Goal: Task Accomplishment & Management: Use online tool/utility

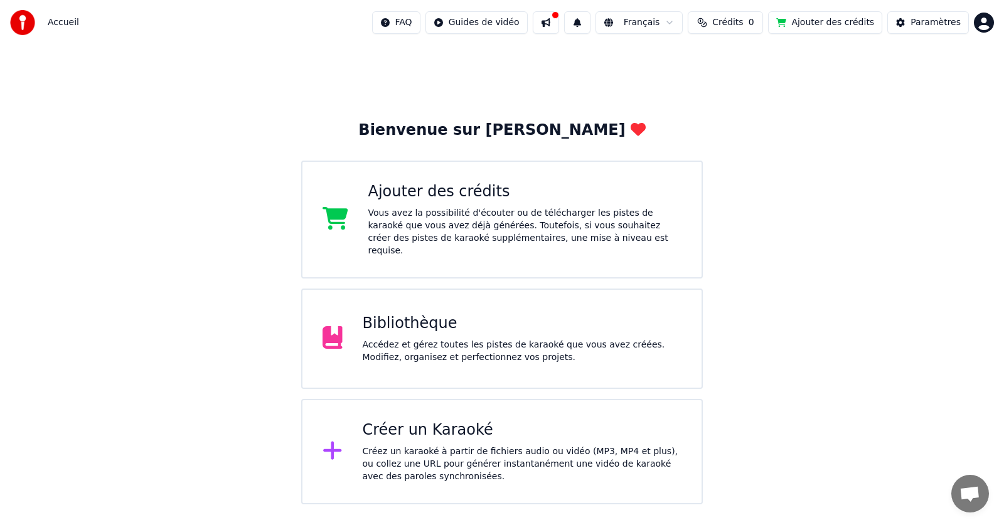
click at [411, 446] on div "Créez un karaoké à partir de fichiers audio ou vidéo (MP3, MP4 et plus), ou col…" at bounding box center [522, 465] width 319 height 38
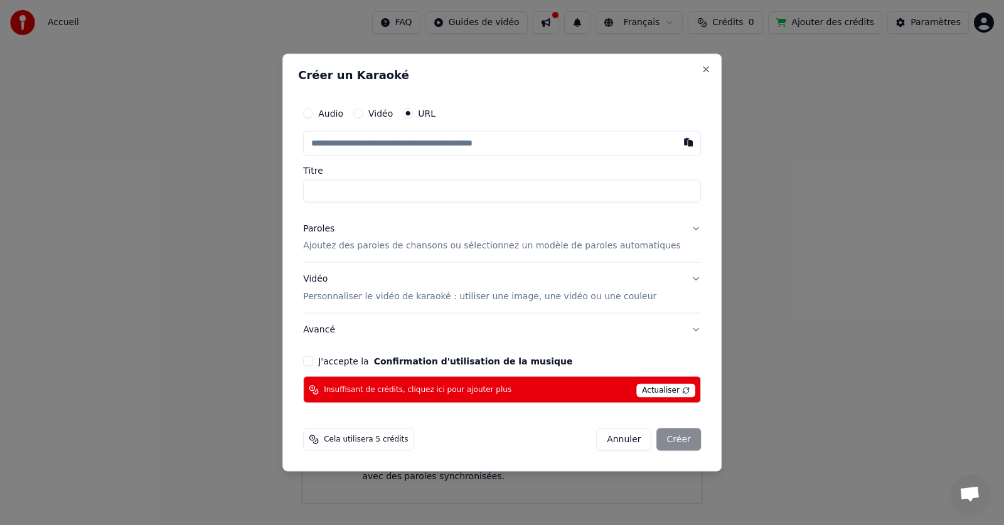
click at [313, 112] on button "Audio" at bounding box center [308, 113] width 10 height 10
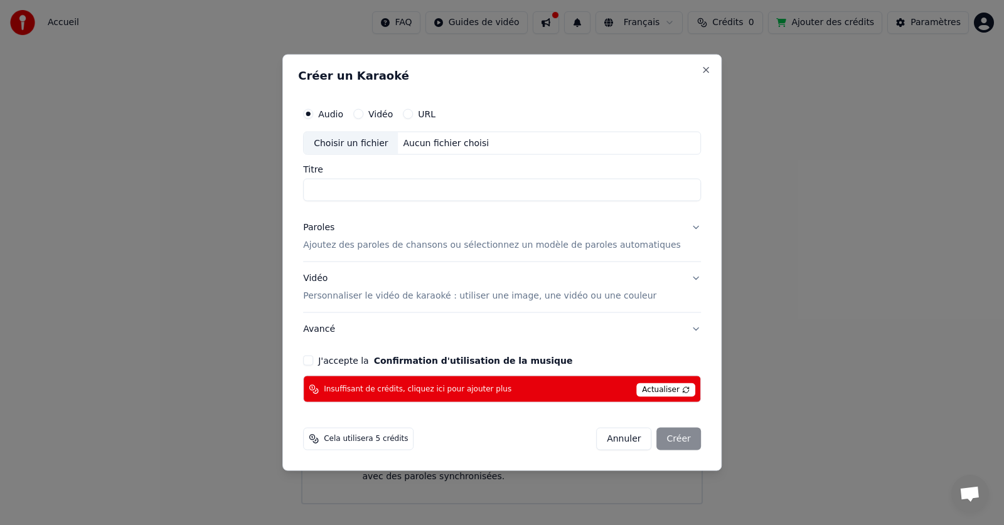
click at [435, 117] on label "URL" at bounding box center [427, 113] width 18 height 9
click at [413, 117] on button "URL" at bounding box center [408, 114] width 10 height 10
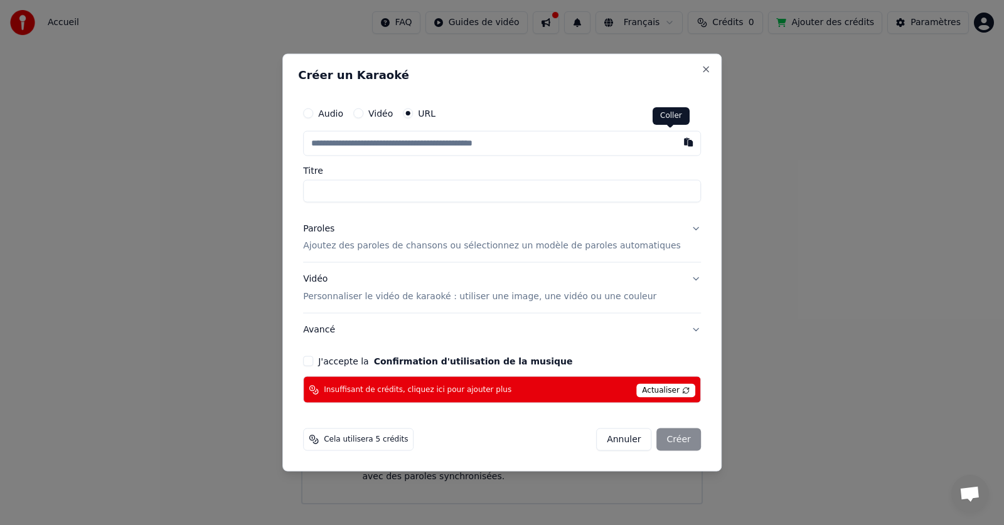
click at [676, 139] on button "button" at bounding box center [688, 142] width 25 height 23
type input "**********"
click at [380, 188] on input "Titre" at bounding box center [502, 190] width 398 height 23
click at [359, 245] on p "Ajoutez des paroles de chansons ou sélectionnez un modèle de paroles automatiqu…" at bounding box center [492, 246] width 378 height 13
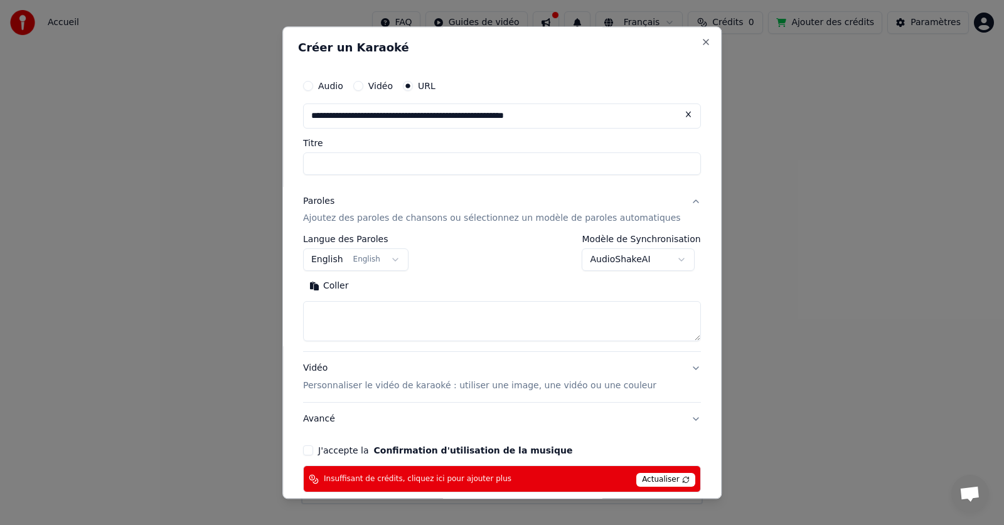
click at [351, 260] on button "English English" at bounding box center [355, 260] width 105 height 23
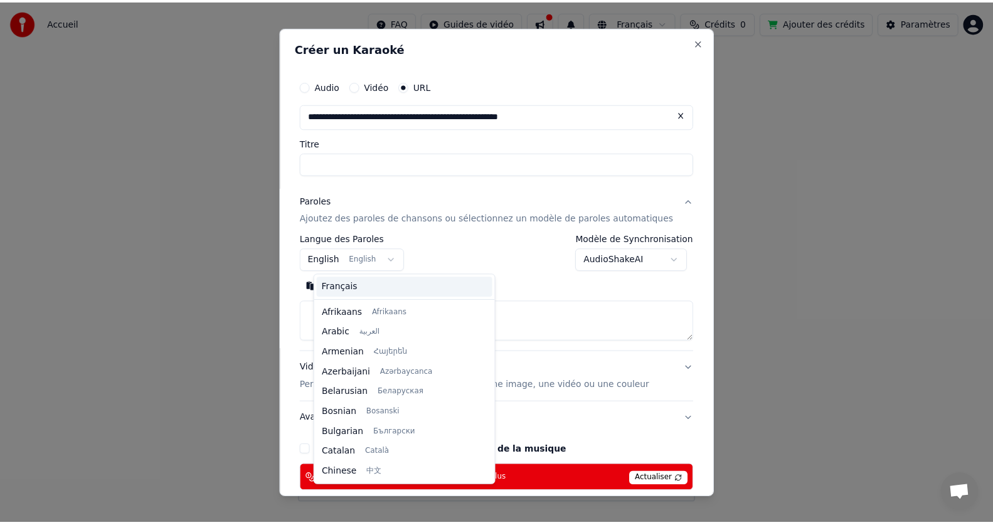
scroll to position [100, 0]
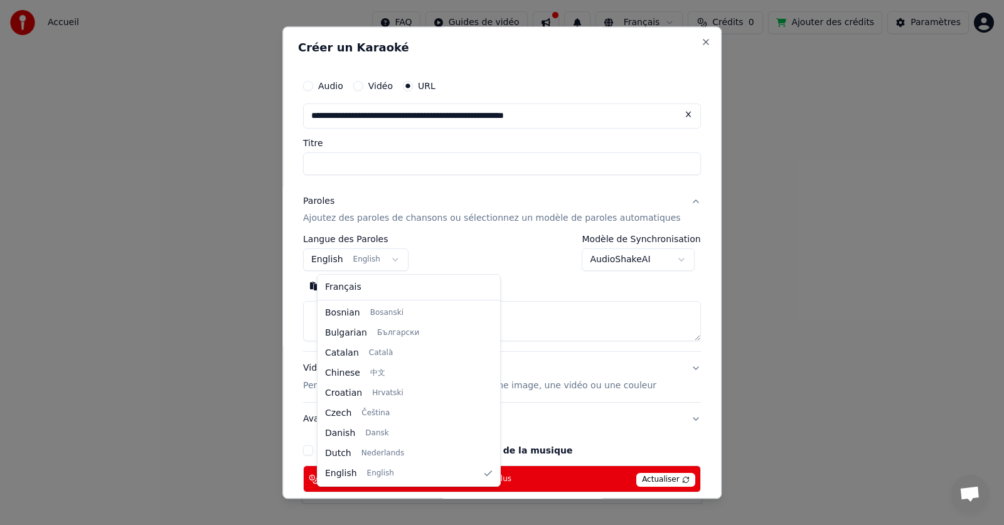
select select "**"
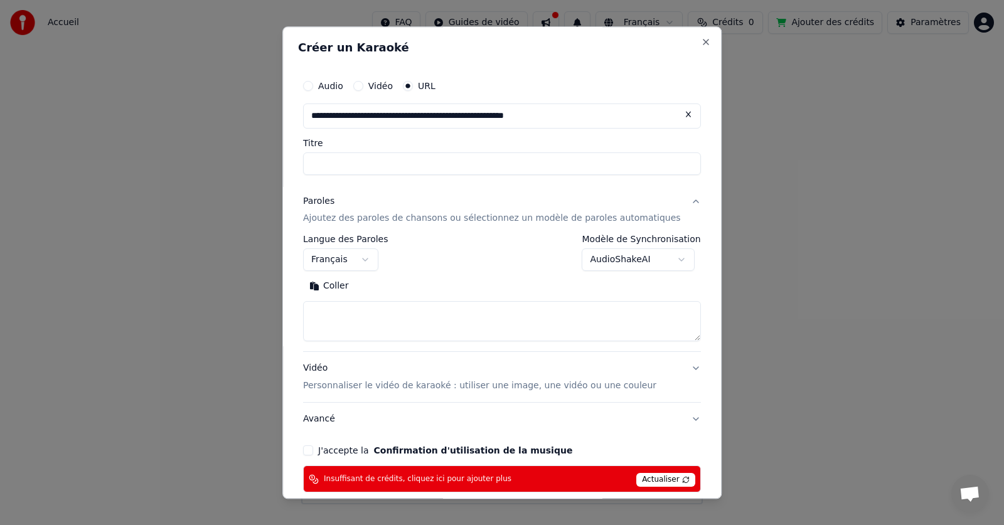
click at [415, 157] on input "Titre" at bounding box center [502, 163] width 398 height 23
type input "**********"
click at [346, 306] on textarea at bounding box center [502, 322] width 398 height 40
click at [346, 287] on button "Coller" at bounding box center [329, 287] width 52 height 20
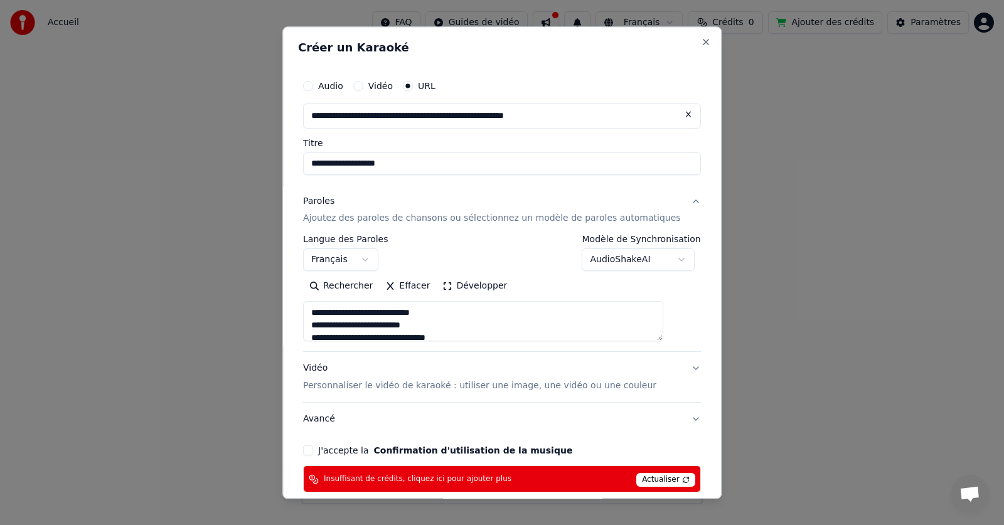
click at [313, 449] on button "J'accepte la Confirmation d'utilisation de la musique" at bounding box center [308, 451] width 10 height 10
click at [649, 478] on span "Actualiser" at bounding box center [665, 481] width 59 height 14
click at [445, 478] on span "Insuffisant de crédits, cliquez ici pour ajouter plus" at bounding box center [418, 479] width 188 height 10
click at [701, 40] on button "Close" at bounding box center [706, 42] width 10 height 10
type textarea "**********"
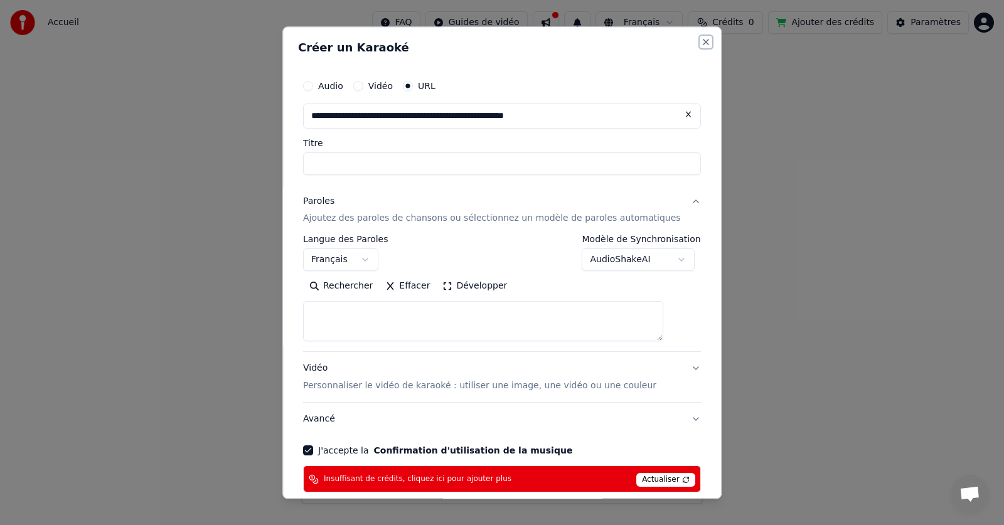
select select
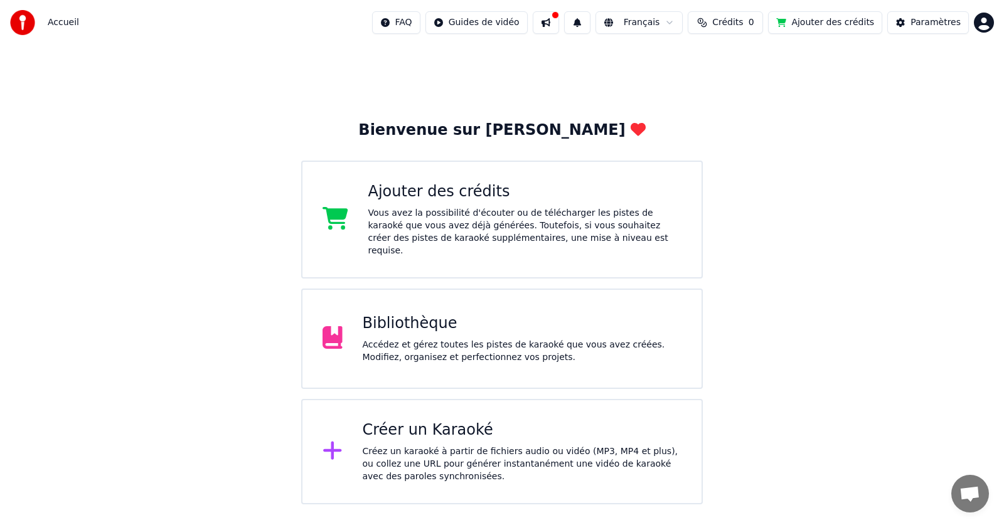
click at [471, 318] on div "Bibliothèque" at bounding box center [522, 324] width 319 height 20
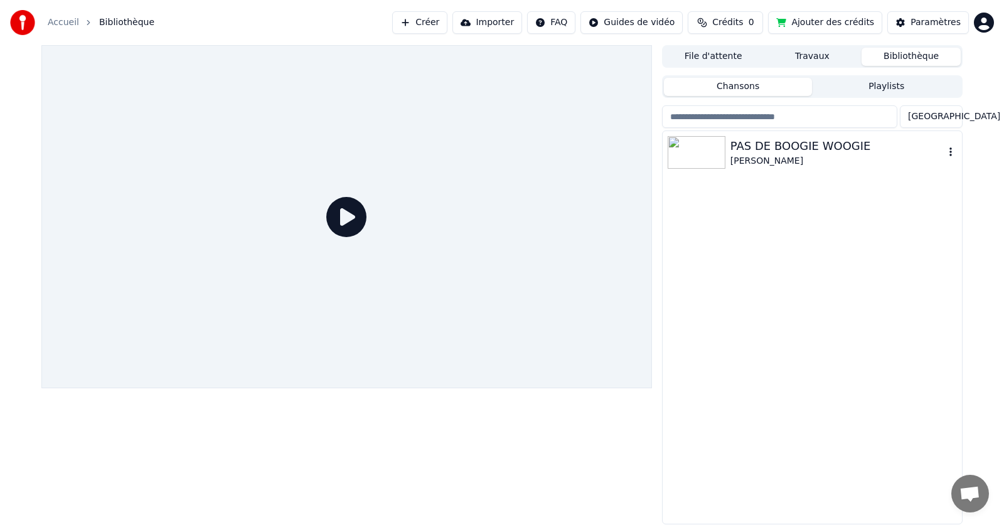
click at [711, 150] on img at bounding box center [697, 152] width 58 height 33
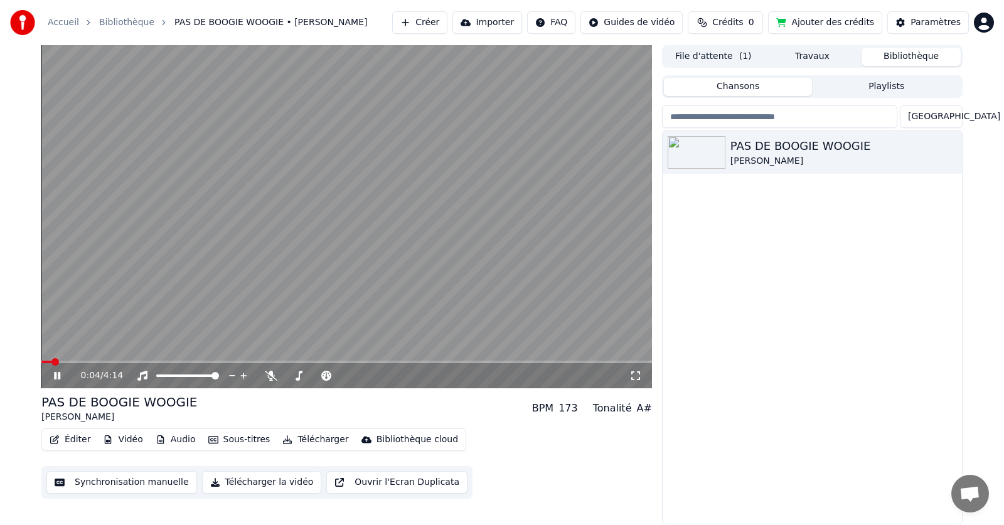
click at [121, 487] on button "Synchronisation manuelle" at bounding box center [121, 482] width 151 height 23
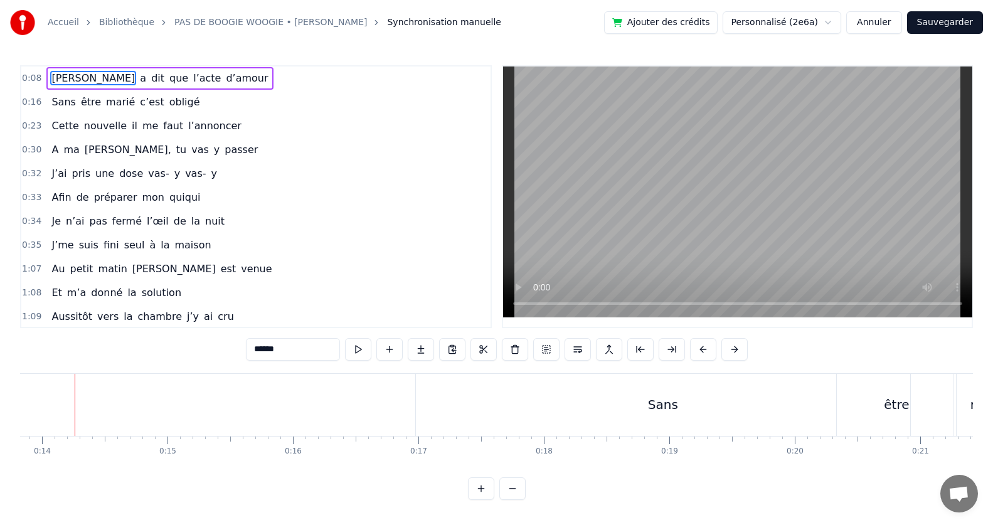
scroll to position [0, 1727]
click at [839, 257] on video at bounding box center [737, 192] width 469 height 251
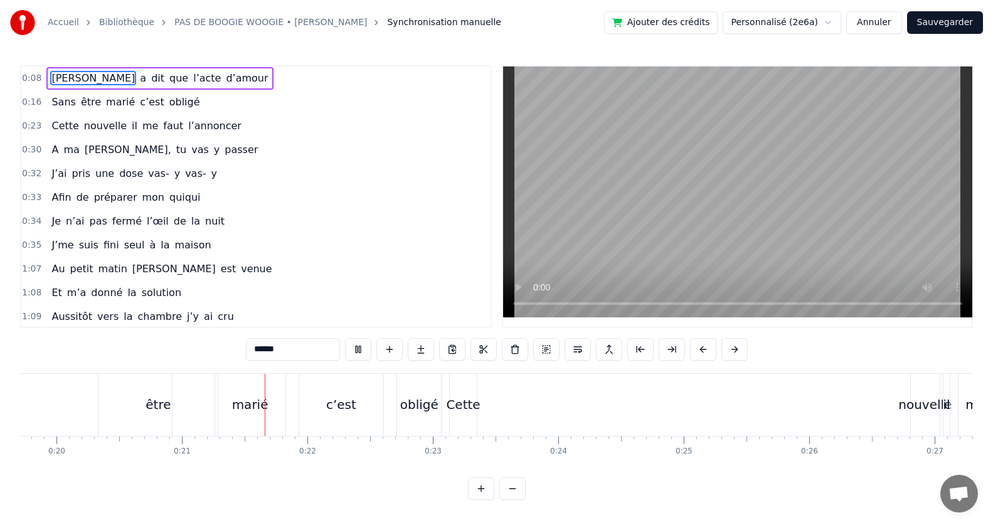
scroll to position [0, 2573]
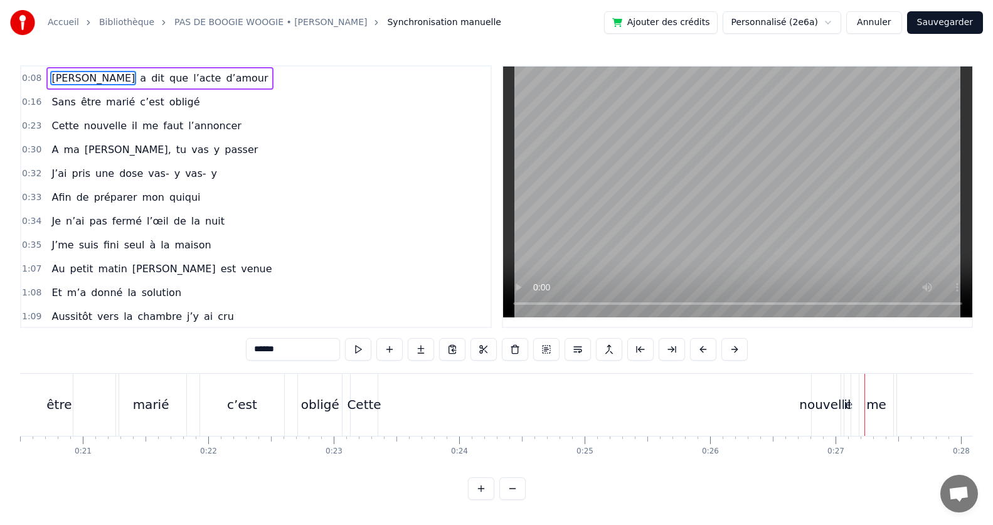
click at [38, 126] on span "0:23" at bounding box center [31, 126] width 19 height 13
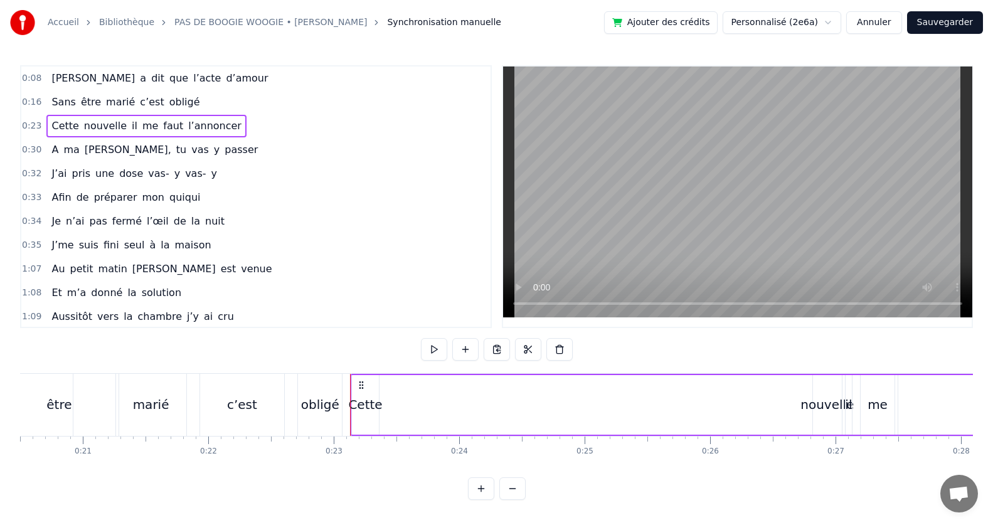
click at [371, 395] on div "Cette" at bounding box center [365, 405] width 26 height 60
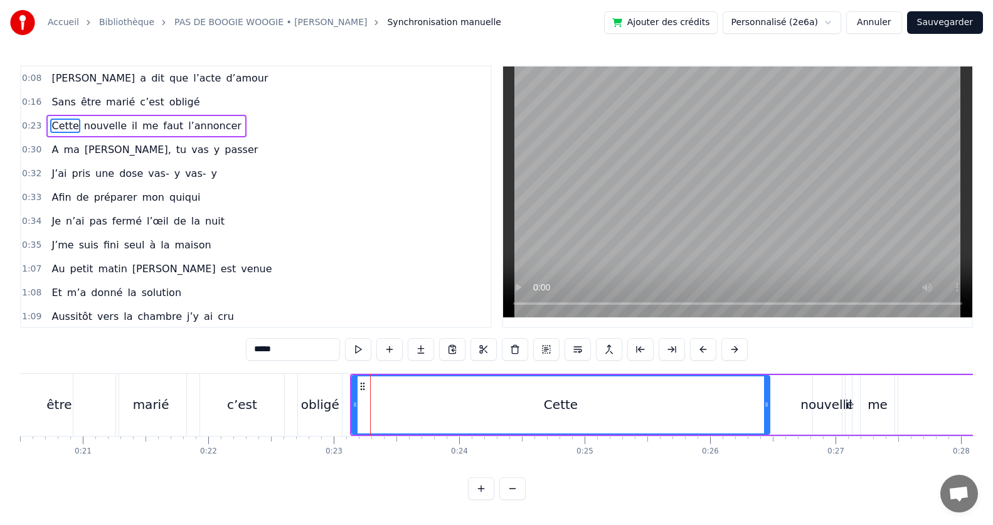
drag, startPoint x: 377, startPoint y: 401, endPoint x: 770, endPoint y: 431, distance: 394.0
click at [769, 431] on div at bounding box center [766, 405] width 5 height 57
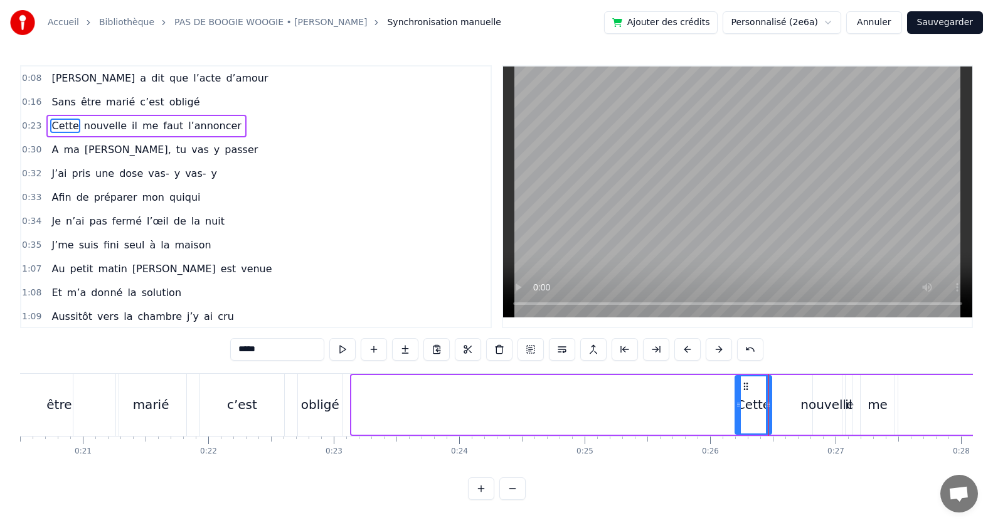
drag, startPoint x: 357, startPoint y: 407, endPoint x: 743, endPoint y: 424, distance: 386.3
click at [741, 422] on div at bounding box center [738, 405] width 5 height 57
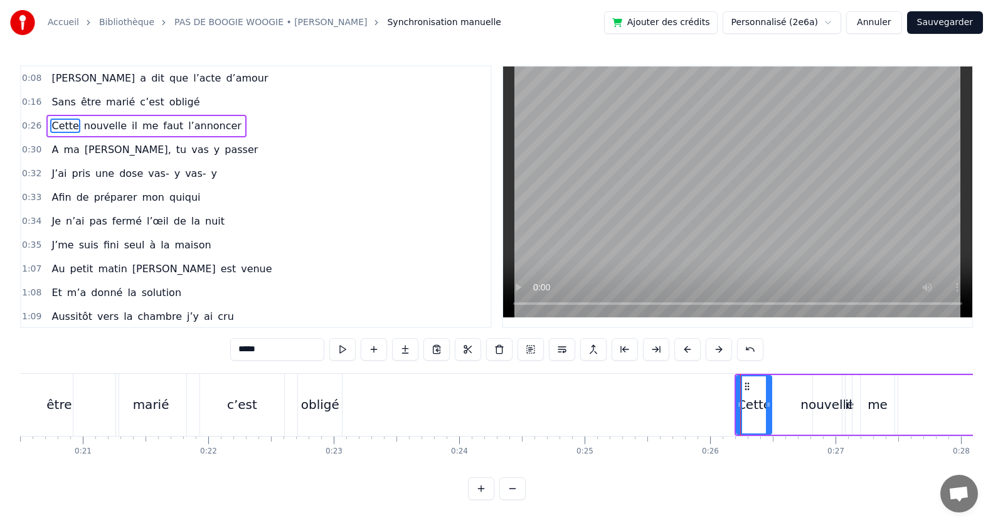
click at [844, 415] on div "Cette nouvelle il me faut l’annoncer" at bounding box center [1000, 405] width 530 height 62
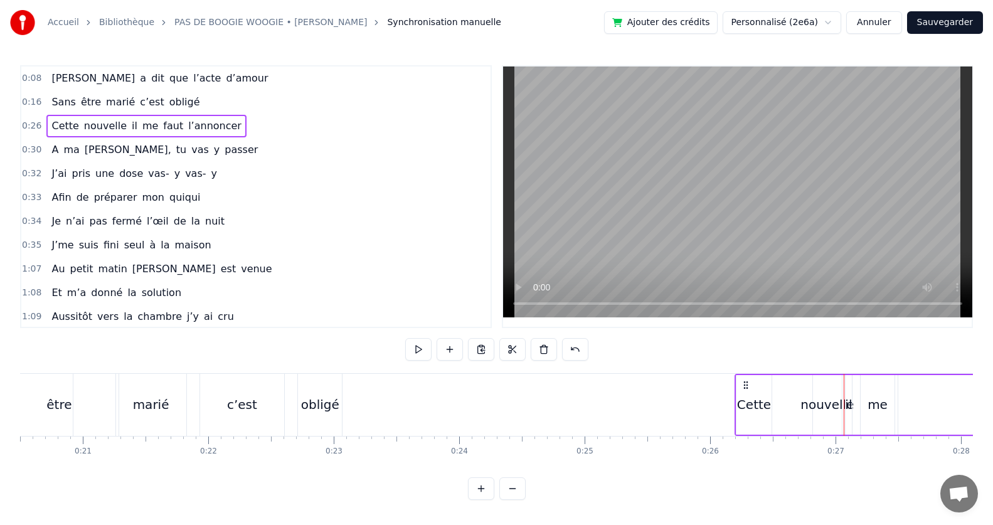
click at [823, 413] on div "nouvelle" at bounding box center [827, 404] width 53 height 19
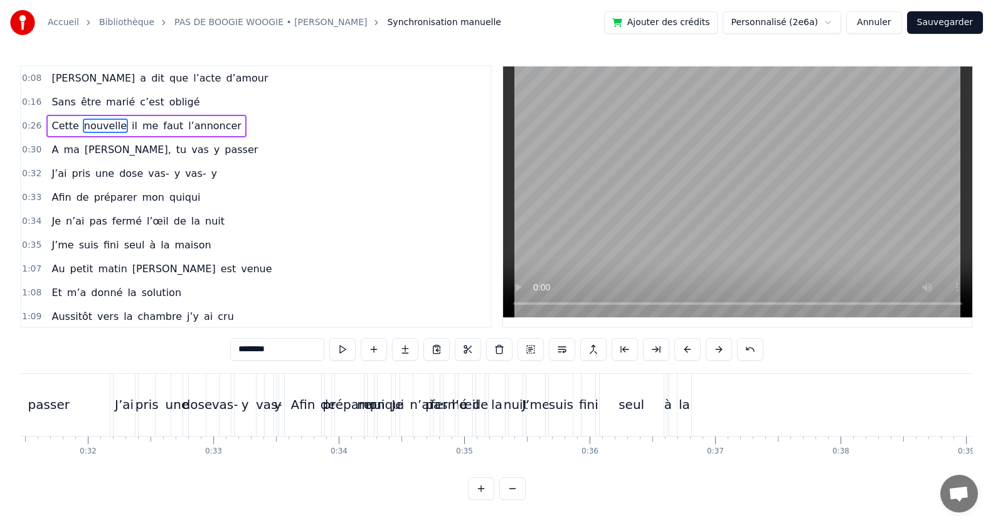
scroll to position [0, 3906]
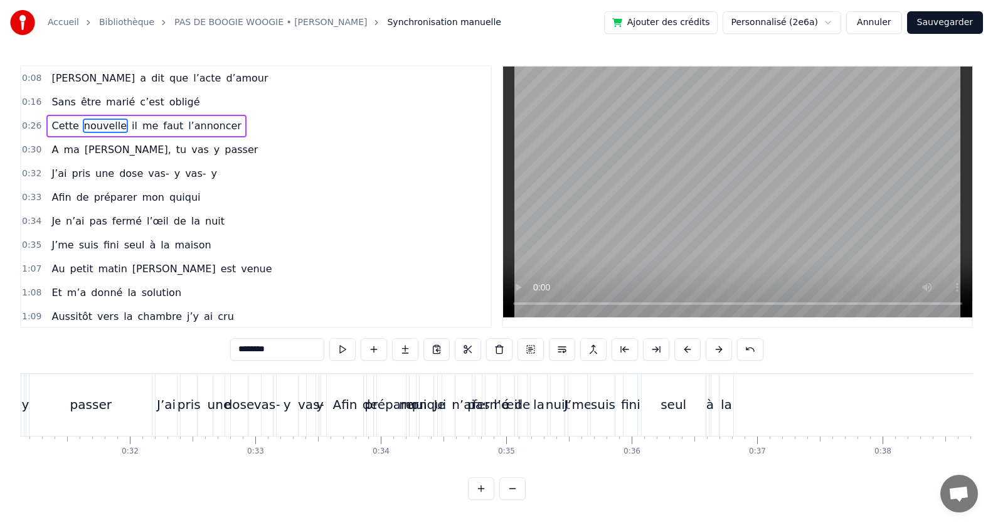
click at [729, 409] on div "la" at bounding box center [726, 404] width 11 height 19
type input "**"
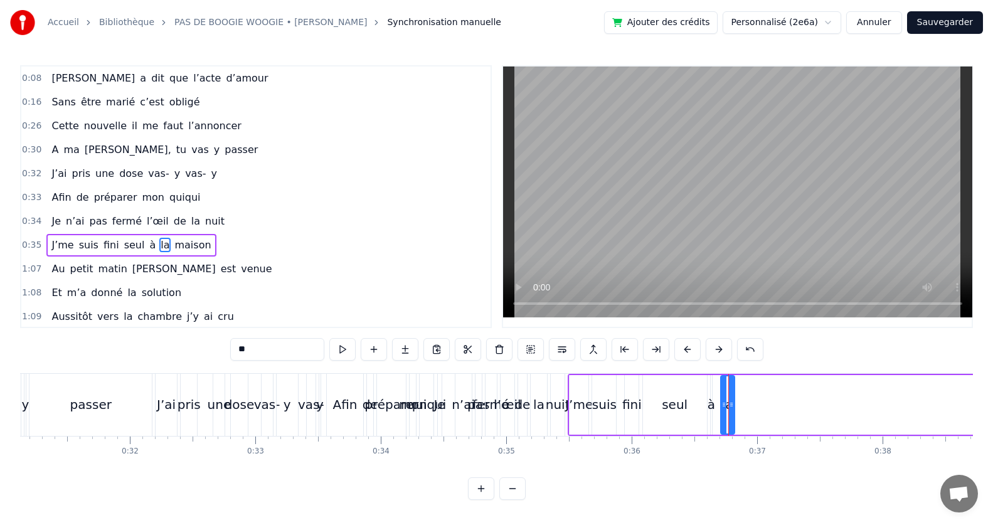
scroll to position [48, 0]
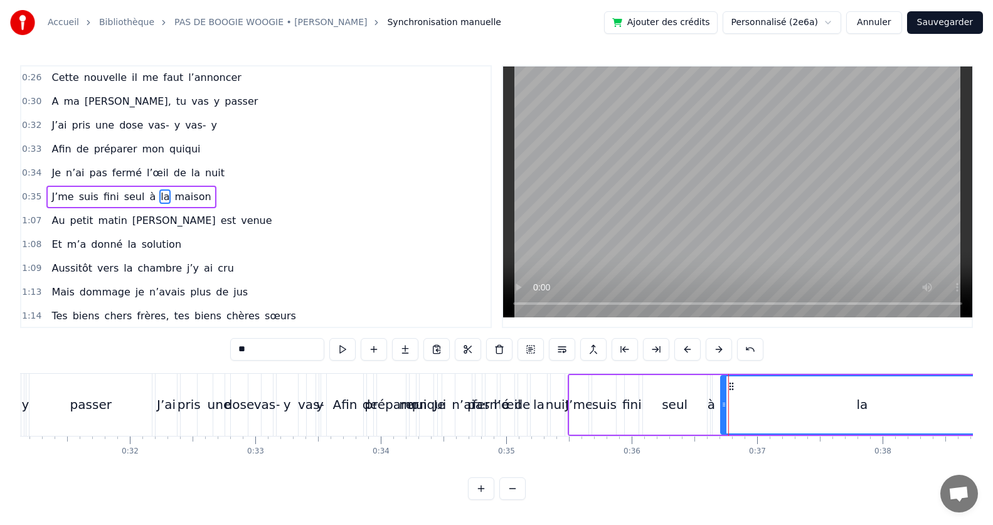
drag, startPoint x: 732, startPoint y: 403, endPoint x: 1002, endPoint y: 413, distance: 270.0
click at [993, 412] on html "Accueil Bibliothèque PAS DE BOOGIE WOOGIE • [PERSON_NAME] manuelle Ajouter des …" at bounding box center [496, 260] width 993 height 520
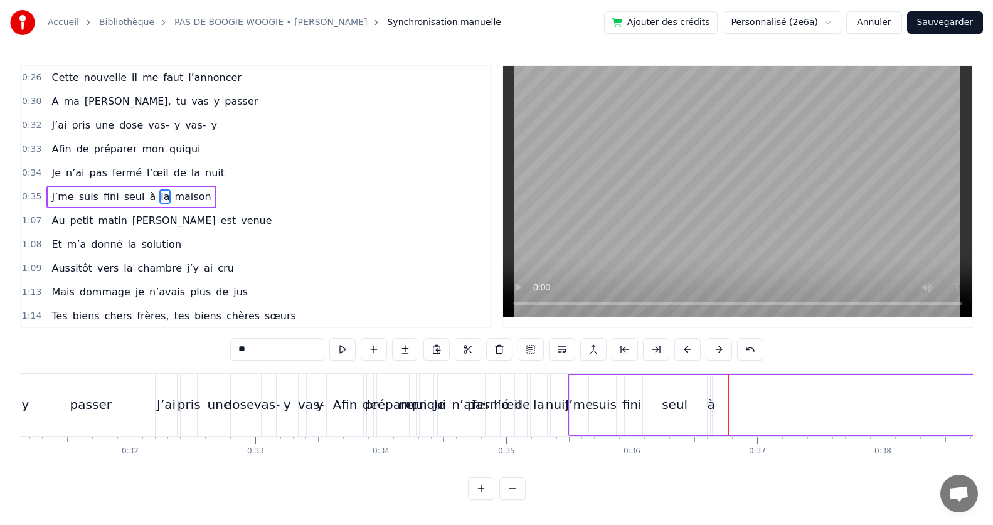
drag, startPoint x: 722, startPoint y: 407, endPoint x: 978, endPoint y: 403, distance: 255.4
click at [990, 401] on div "Accueil Bibliothèque PAS DE BOOGIE WOOGIE • [PERSON_NAME] manuelle Ajouter des …" at bounding box center [496, 250] width 993 height 500
drag, startPoint x: 708, startPoint y: 406, endPoint x: 919, endPoint y: 410, distance: 211.5
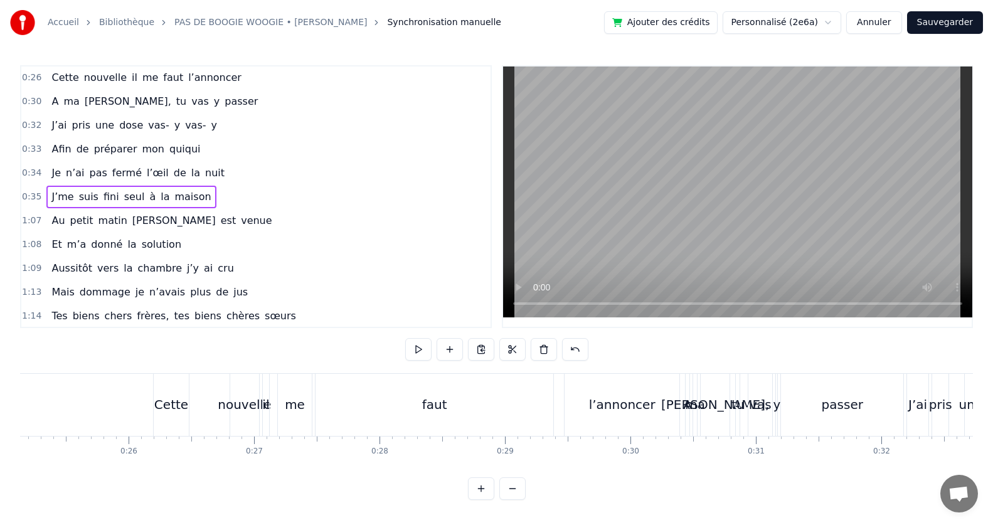
scroll to position [0, 3112]
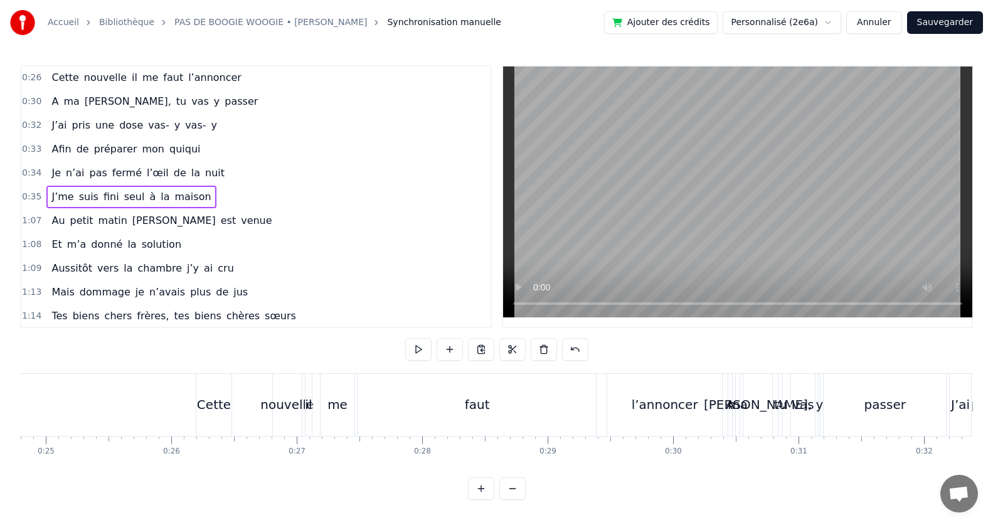
click at [339, 403] on div "me" at bounding box center [338, 404] width 20 height 19
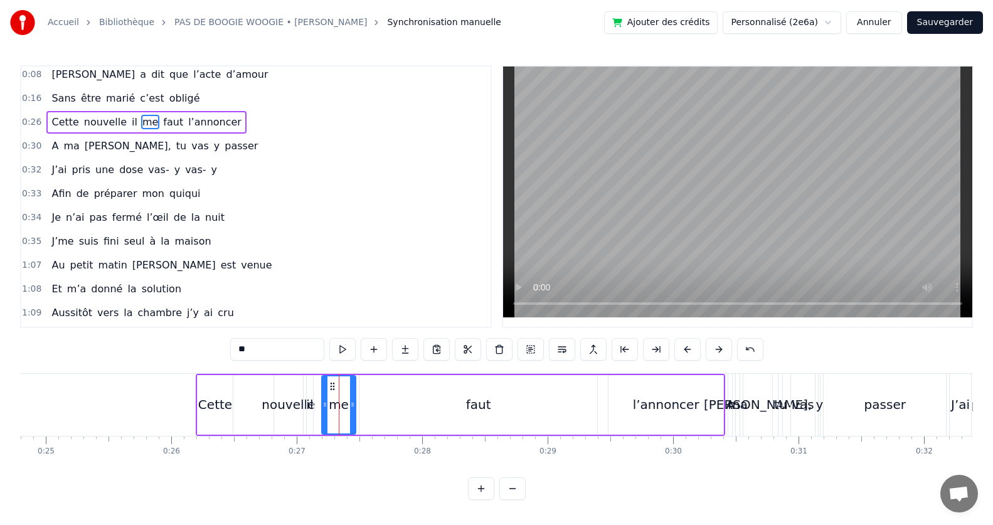
scroll to position [0, 0]
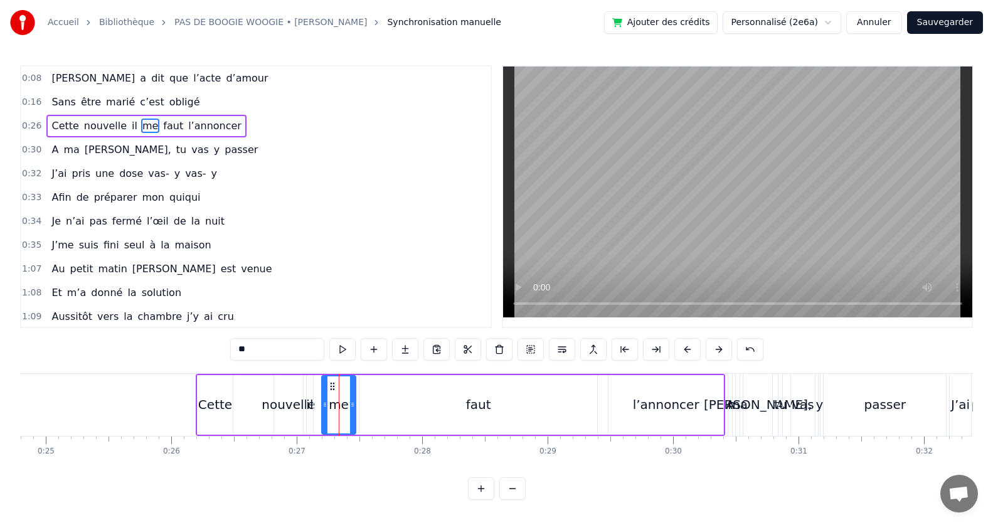
click at [365, 409] on div "faut" at bounding box center [479, 405] width 238 height 60
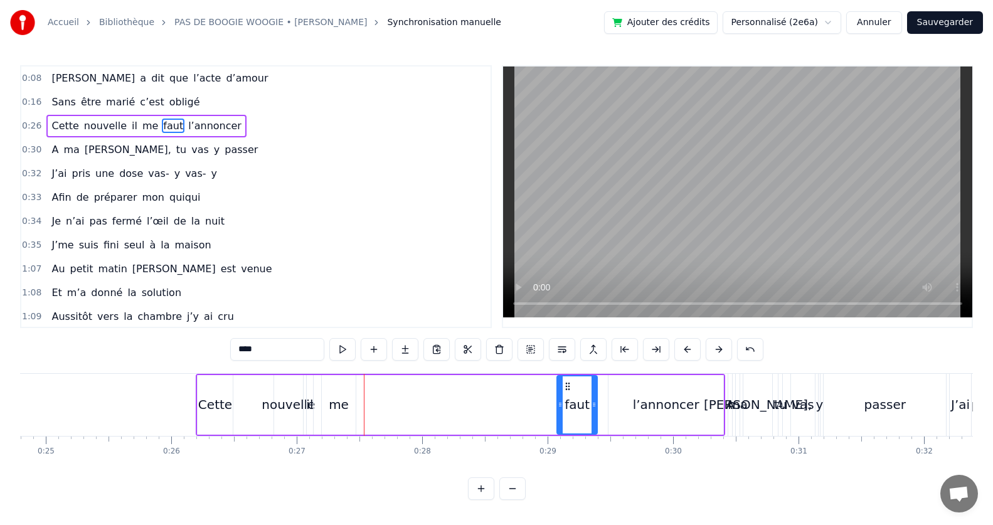
drag, startPoint x: 365, startPoint y: 406, endPoint x: 564, endPoint y: 423, distance: 199.0
click at [563, 423] on div at bounding box center [560, 405] width 5 height 57
click at [337, 403] on div "me" at bounding box center [339, 404] width 20 height 19
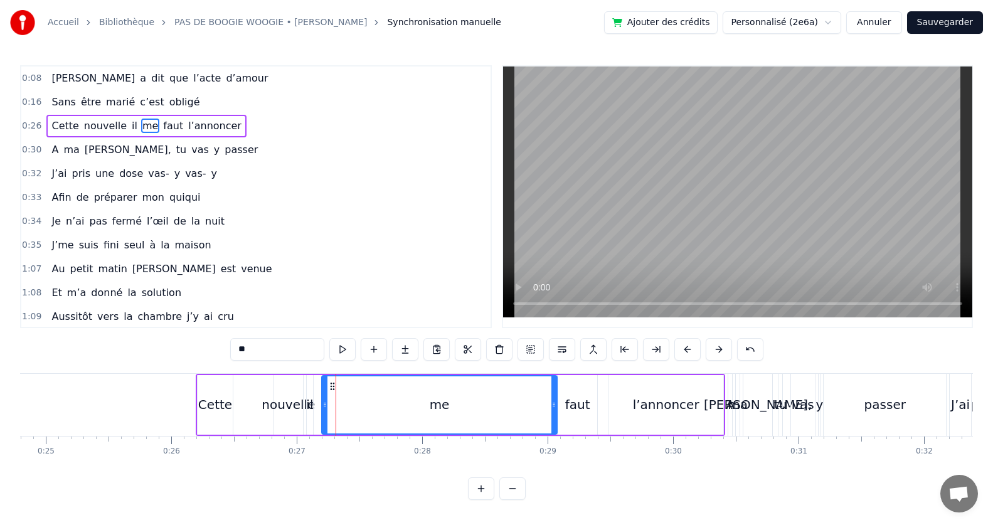
drag, startPoint x: 355, startPoint y: 405, endPoint x: 556, endPoint y: 425, distance: 202.4
click at [556, 425] on div at bounding box center [554, 405] width 5 height 57
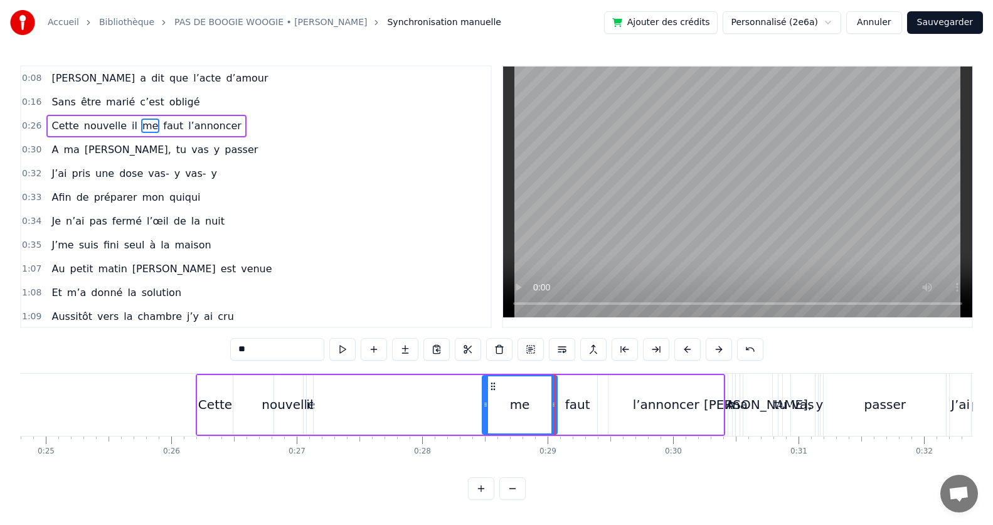
drag, startPoint x: 323, startPoint y: 405, endPoint x: 484, endPoint y: 421, distance: 161.4
click at [484, 421] on div at bounding box center [485, 405] width 5 height 57
click at [311, 402] on div "il" at bounding box center [309, 404] width 7 height 19
click at [224, 407] on div "Cette" at bounding box center [215, 404] width 34 height 19
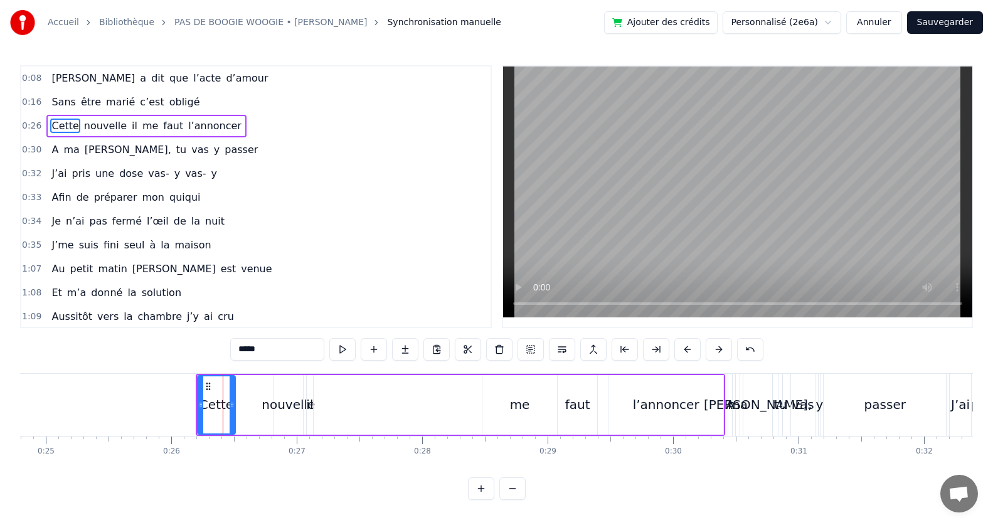
click at [234, 405] on icon at bounding box center [232, 405] width 5 height 10
drag, startPoint x: 232, startPoint y: 410, endPoint x: 247, endPoint y: 411, distance: 15.1
click at [247, 411] on div at bounding box center [247, 405] width 5 height 57
click at [296, 409] on div "nouvelle" at bounding box center [288, 404] width 53 height 19
type input "********"
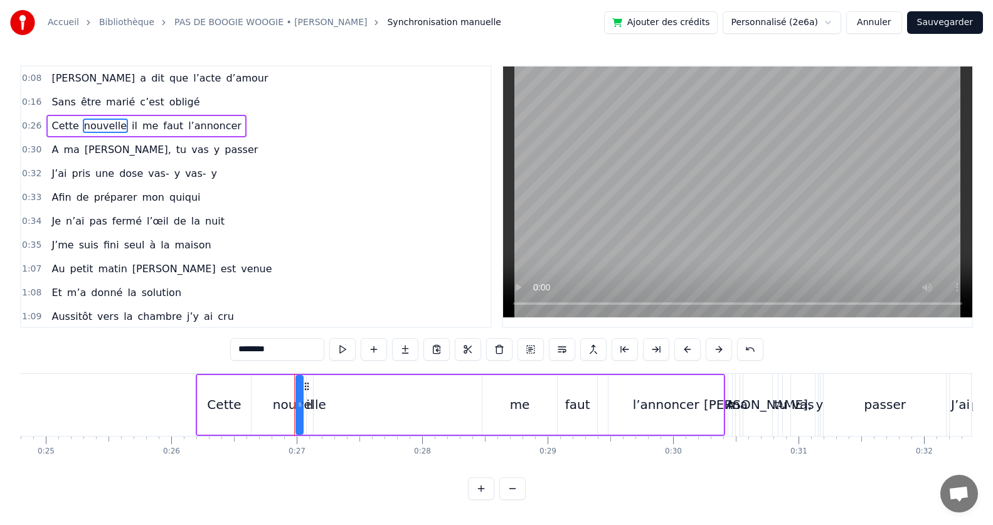
drag, startPoint x: 277, startPoint y: 409, endPoint x: 299, endPoint y: 415, distance: 22.8
click at [299, 415] on div "nouvelle" at bounding box center [300, 405] width 6 height 57
drag, startPoint x: 301, startPoint y: 403, endPoint x: 367, endPoint y: 412, distance: 67.0
click at [367, 412] on div at bounding box center [366, 405] width 5 height 57
drag, startPoint x: 367, startPoint y: 412, endPoint x: 363, endPoint y: 420, distance: 9.3
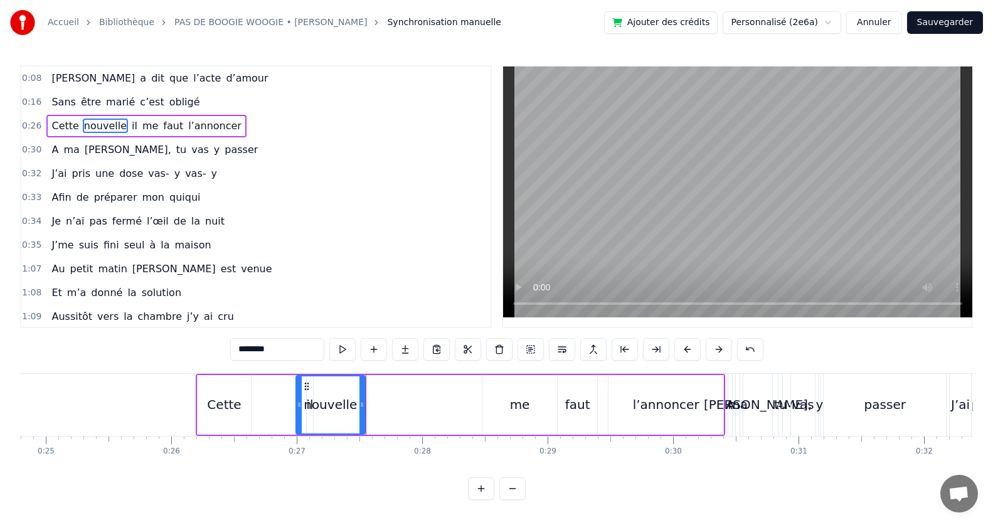
click at [363, 420] on div at bounding box center [362, 405] width 5 height 57
click at [359, 420] on div at bounding box center [358, 405] width 5 height 57
click at [308, 402] on div "nouvelle" at bounding box center [328, 404] width 53 height 19
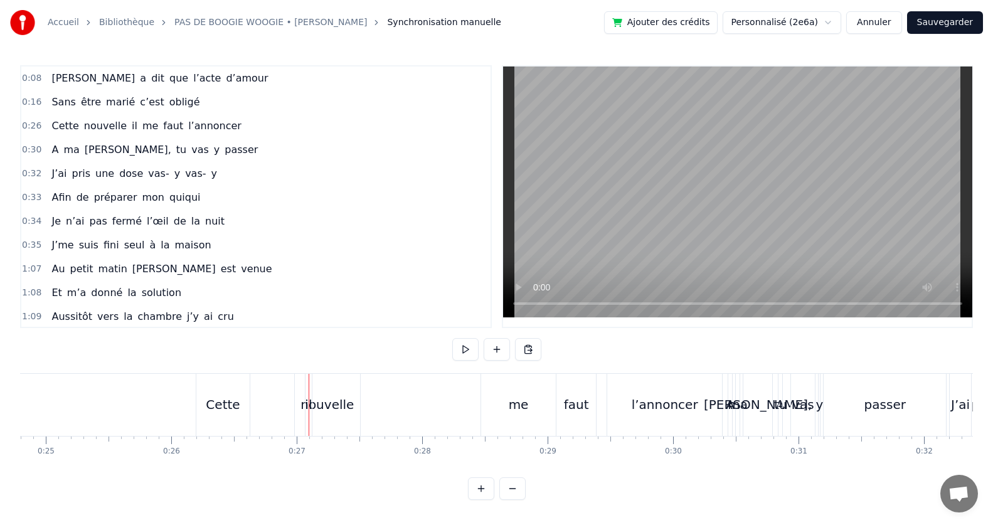
click at [318, 404] on div "nouvelle" at bounding box center [327, 404] width 53 height 19
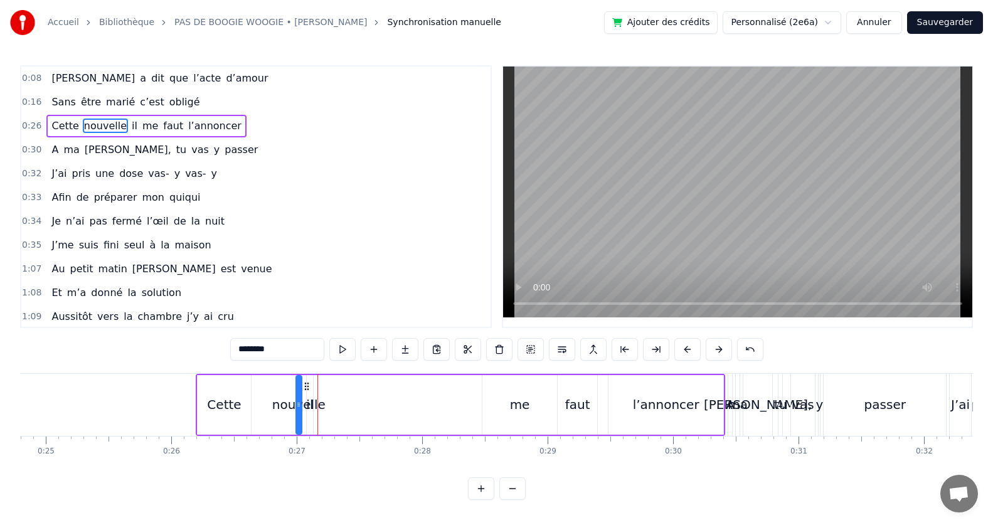
drag, startPoint x: 356, startPoint y: 411, endPoint x: 297, endPoint y: 413, distance: 59.6
click at [297, 413] on div at bounding box center [298, 405] width 5 height 57
click at [308, 414] on div "nouvelle" at bounding box center [298, 404] width 53 height 19
click at [309, 405] on div "nouvelle" at bounding box center [298, 404] width 53 height 19
click at [314, 414] on div "nouvelle" at bounding box center [298, 404] width 53 height 19
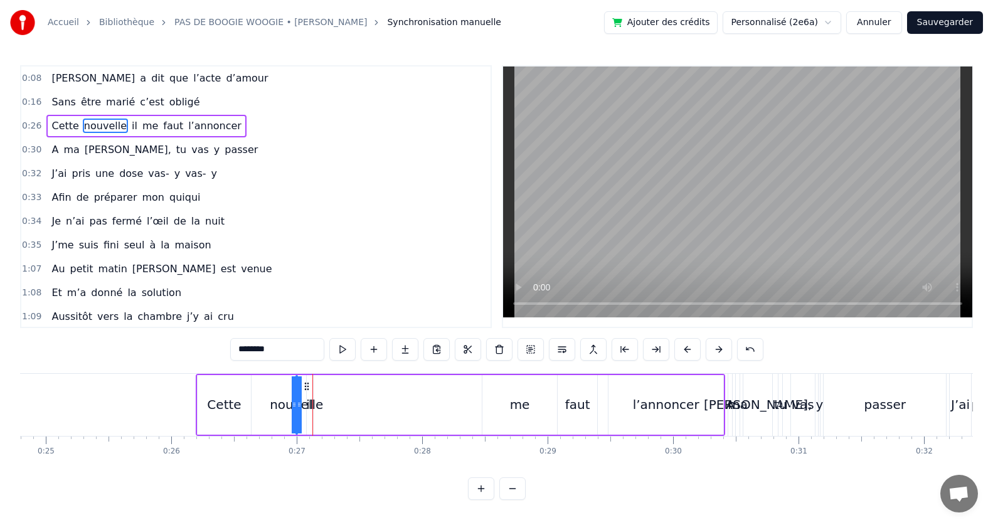
drag, startPoint x: 300, startPoint y: 397, endPoint x: 277, endPoint y: 409, distance: 26.1
click at [297, 409] on div "nouvelle" at bounding box center [297, 405] width 0 height 57
click at [296, 403] on icon at bounding box center [294, 405] width 5 height 10
click at [317, 408] on div "nouvelle" at bounding box center [296, 404] width 53 height 19
click at [307, 408] on div "nouvelle" at bounding box center [296, 404] width 53 height 19
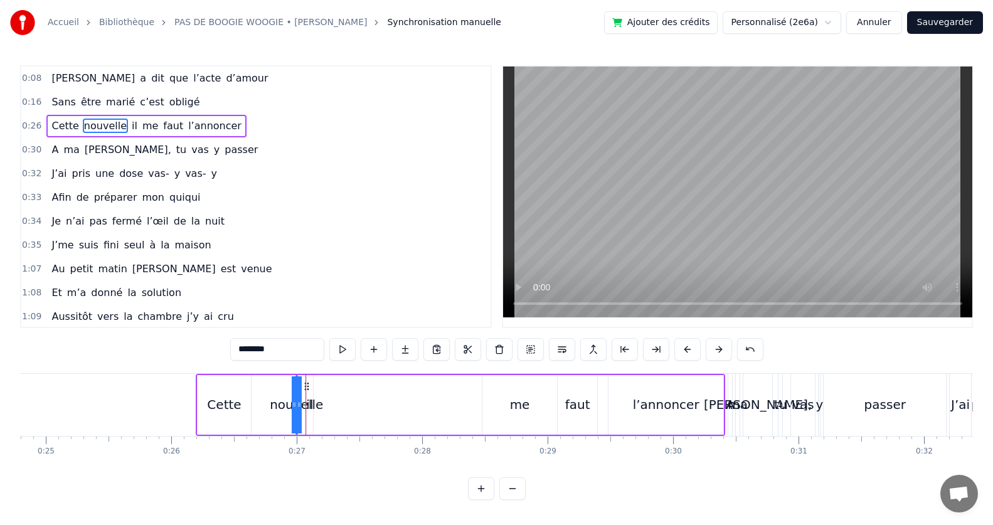
click at [311, 409] on div "nouvelle" at bounding box center [296, 404] width 53 height 19
click at [281, 410] on div "nouvelle" at bounding box center [296, 404] width 53 height 19
click at [292, 405] on icon at bounding box center [294, 405] width 5 height 10
click at [298, 409] on icon at bounding box center [299, 405] width 5 height 10
drag, startPoint x: 296, startPoint y: 407, endPoint x: 252, endPoint y: 409, distance: 43.9
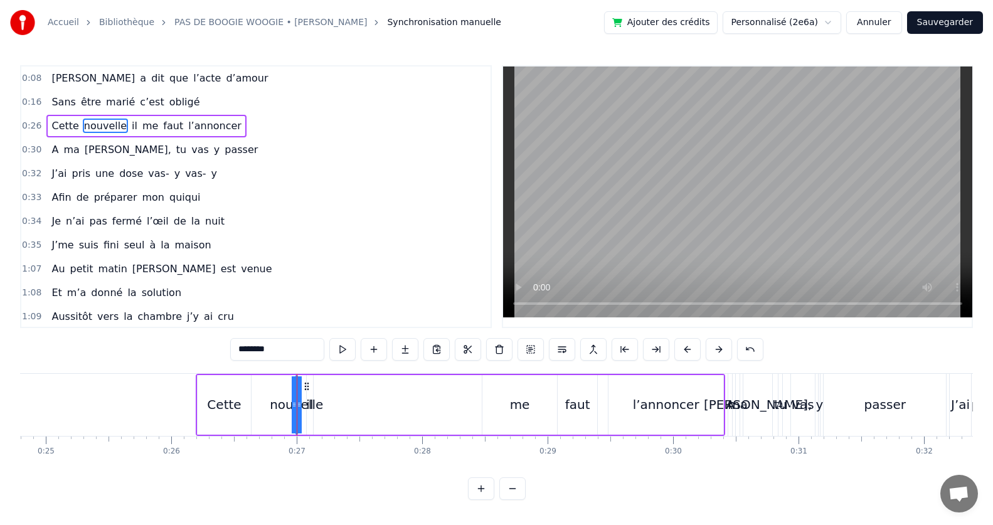
click at [252, 409] on div "Cette nouvelle il me faut l’annoncer" at bounding box center [461, 405] width 530 height 62
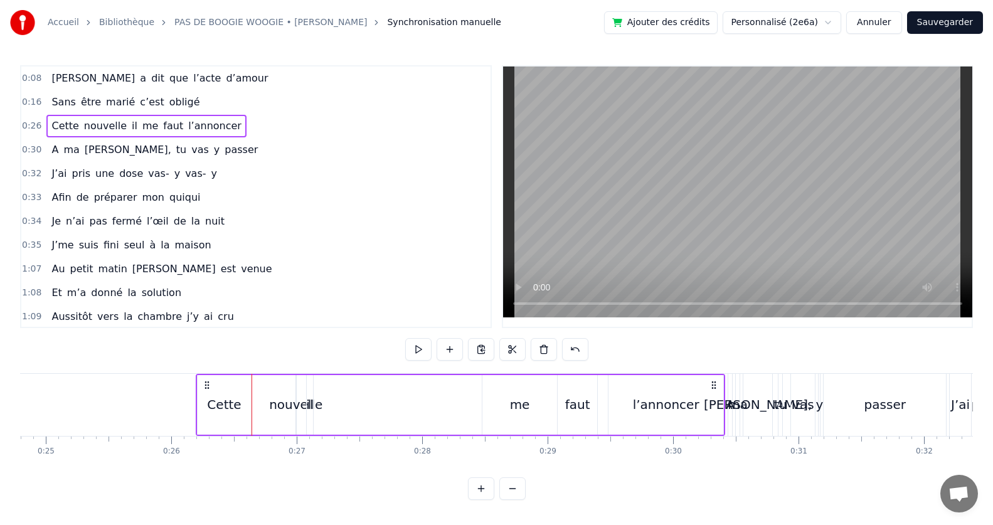
click at [294, 406] on div "nouvelle" at bounding box center [295, 404] width 53 height 19
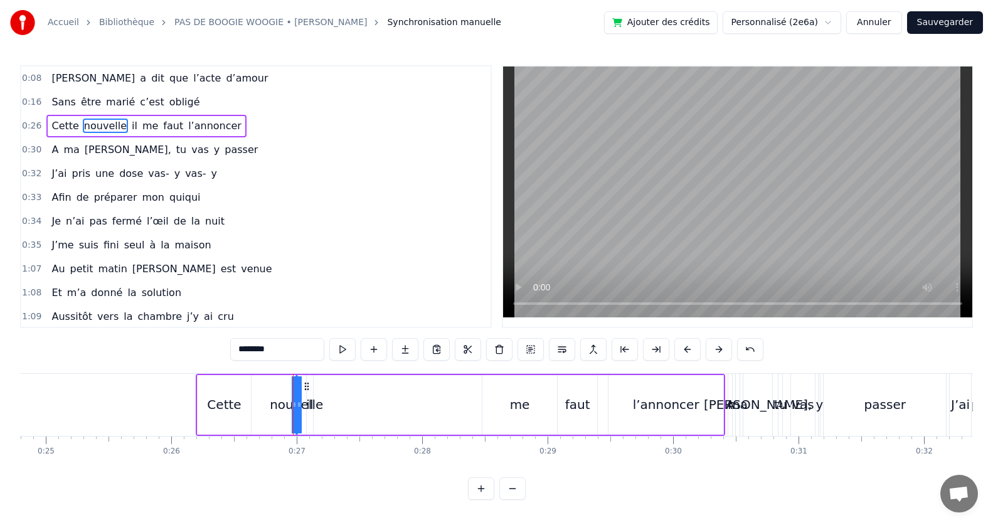
drag, startPoint x: 291, startPoint y: 409, endPoint x: 266, endPoint y: 409, distance: 25.1
click at [266, 409] on div "Cette nouvelle il me faut l’annoncer" at bounding box center [461, 405] width 530 height 62
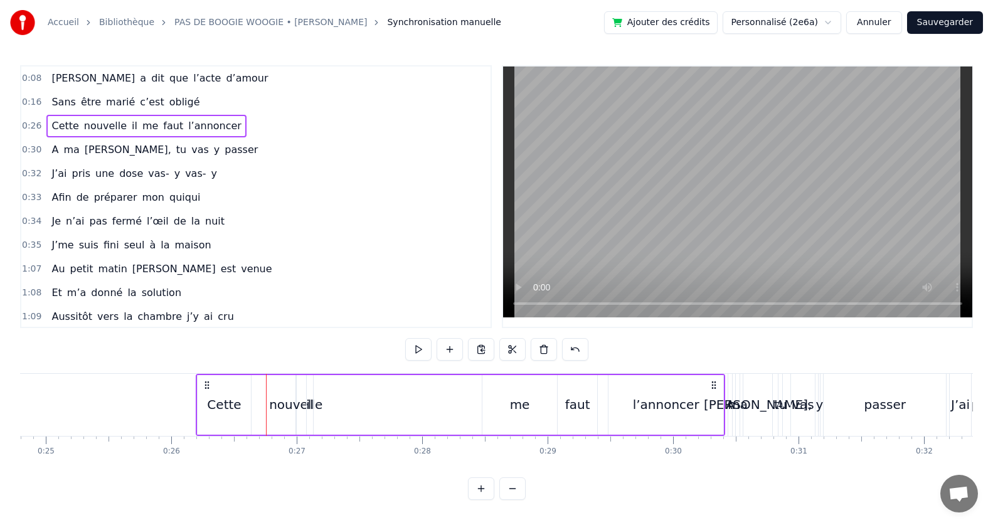
click at [296, 411] on div "nouvelle" at bounding box center [295, 404] width 53 height 19
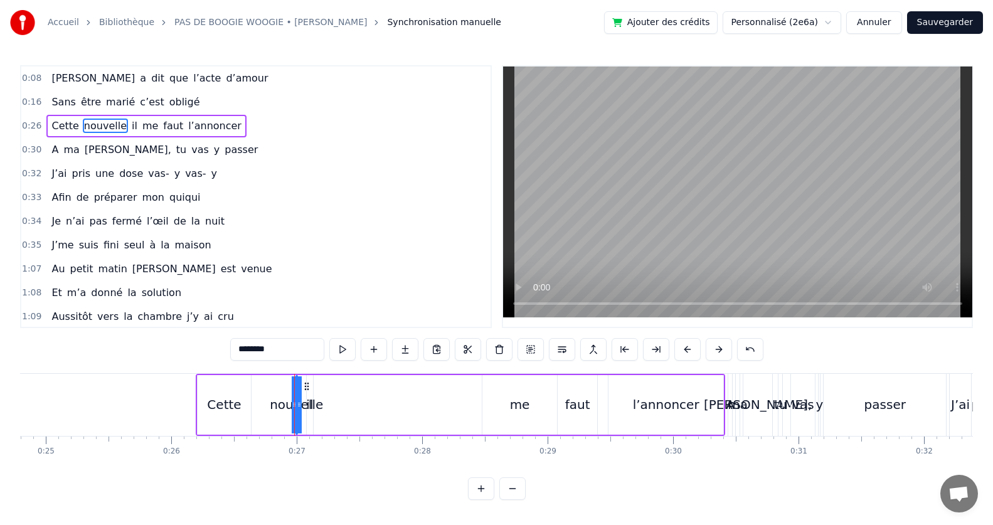
drag, startPoint x: 300, startPoint y: 409, endPoint x: 364, endPoint y: 409, distance: 64.0
click at [364, 409] on div "Cette nouvelle il me faut l’annoncer" at bounding box center [461, 405] width 530 height 62
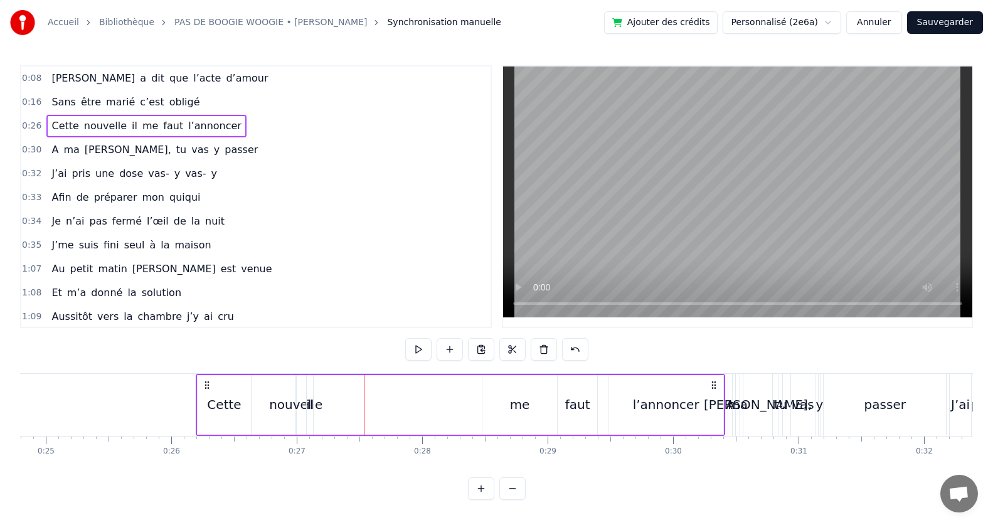
click at [306, 411] on div "il" at bounding box center [310, 405] width 8 height 60
click at [294, 403] on div "nouvelle" at bounding box center [295, 404] width 53 height 19
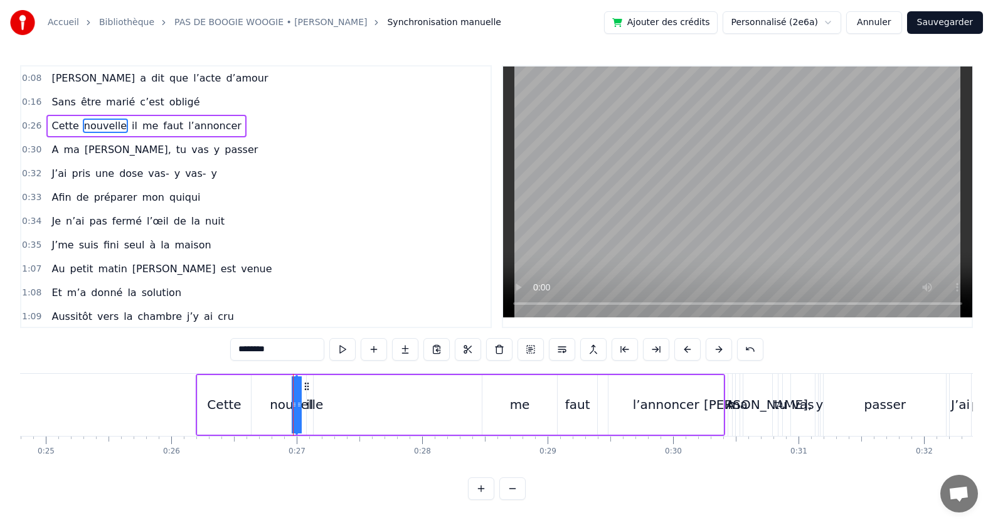
click at [243, 416] on div "Cette" at bounding box center [224, 405] width 53 height 60
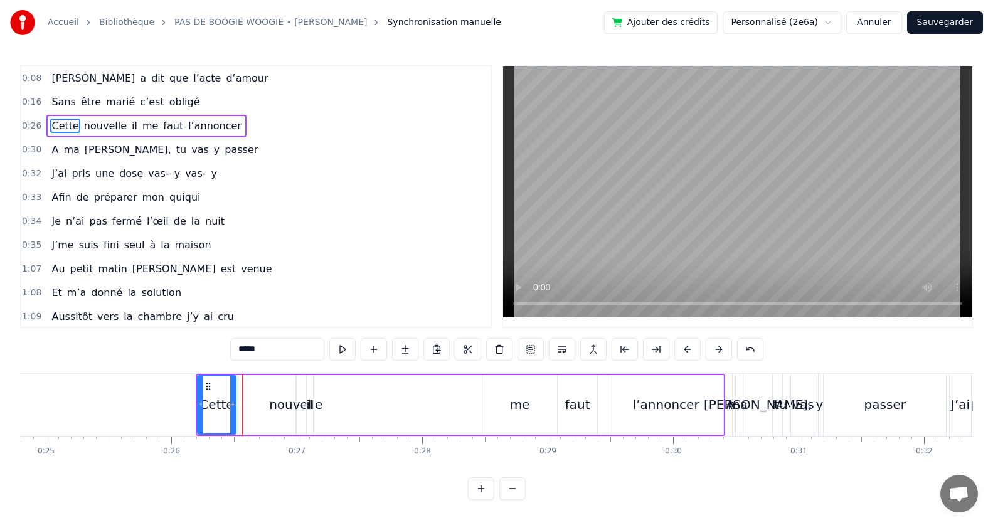
drag, startPoint x: 248, startPoint y: 417, endPoint x: 228, endPoint y: 415, distance: 20.2
click at [230, 415] on div at bounding box center [232, 405] width 5 height 57
click at [279, 410] on div "nouvelle" at bounding box center [295, 404] width 53 height 19
type input "********"
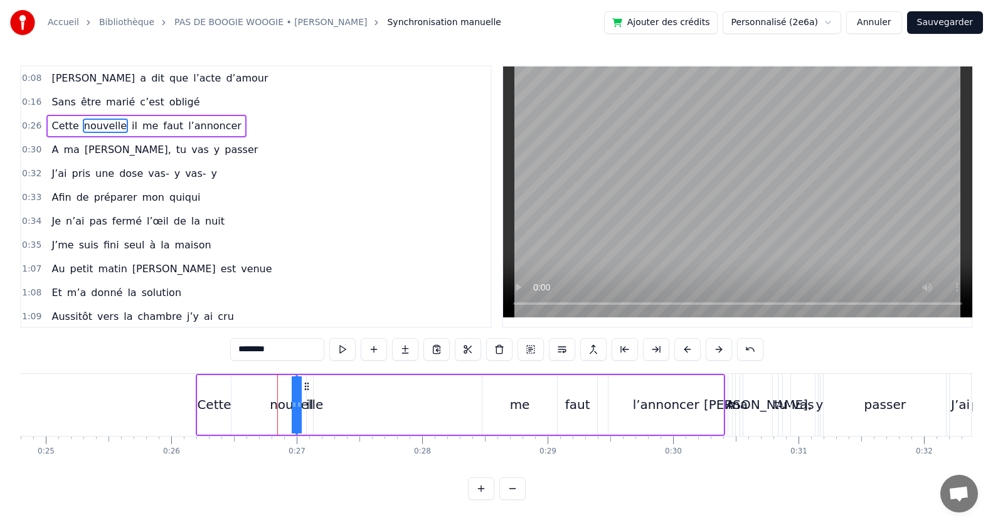
drag, startPoint x: 294, startPoint y: 411, endPoint x: 254, endPoint y: 403, distance: 41.0
click at [235, 409] on div "Cette nouvelle il me faut l’annoncer" at bounding box center [461, 405] width 530 height 62
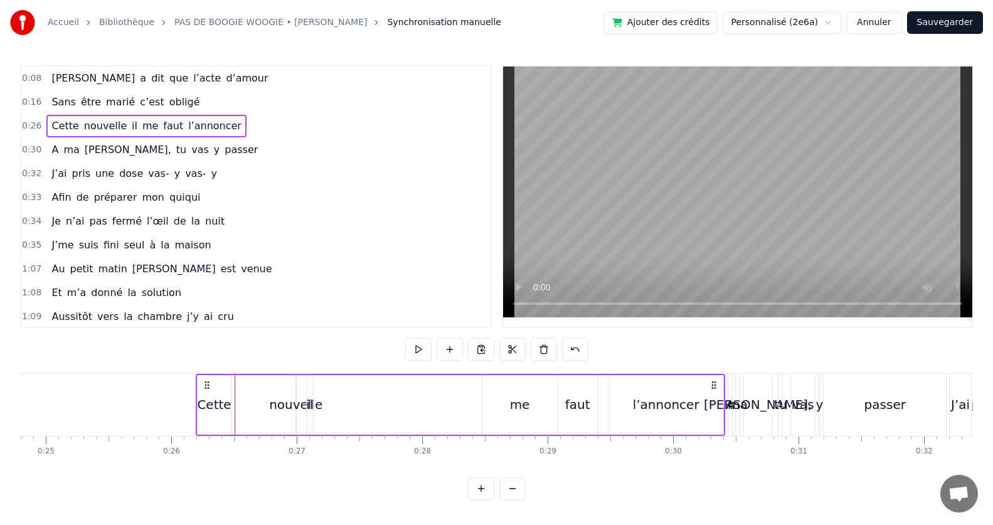
click at [289, 407] on div "nouvelle" at bounding box center [295, 404] width 53 height 19
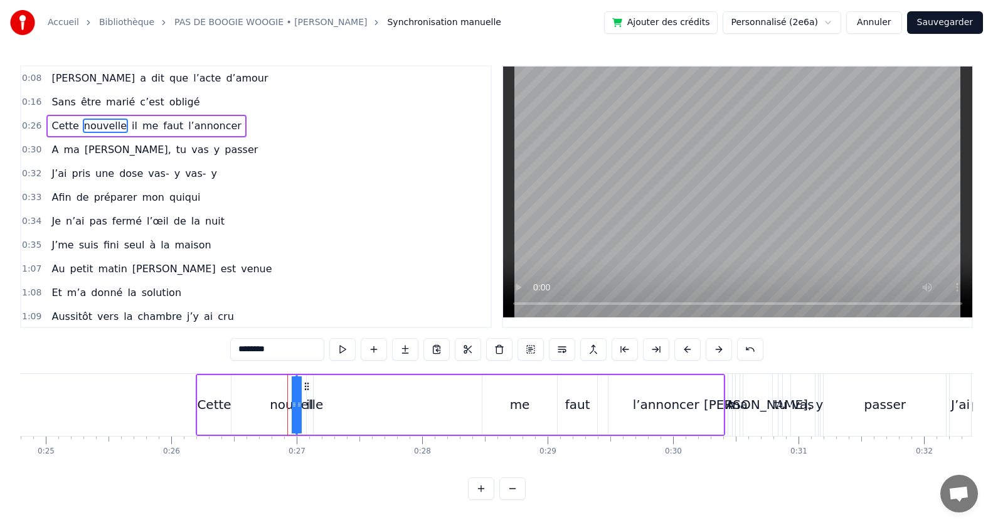
click at [131, 126] on span "il" at bounding box center [135, 126] width 8 height 14
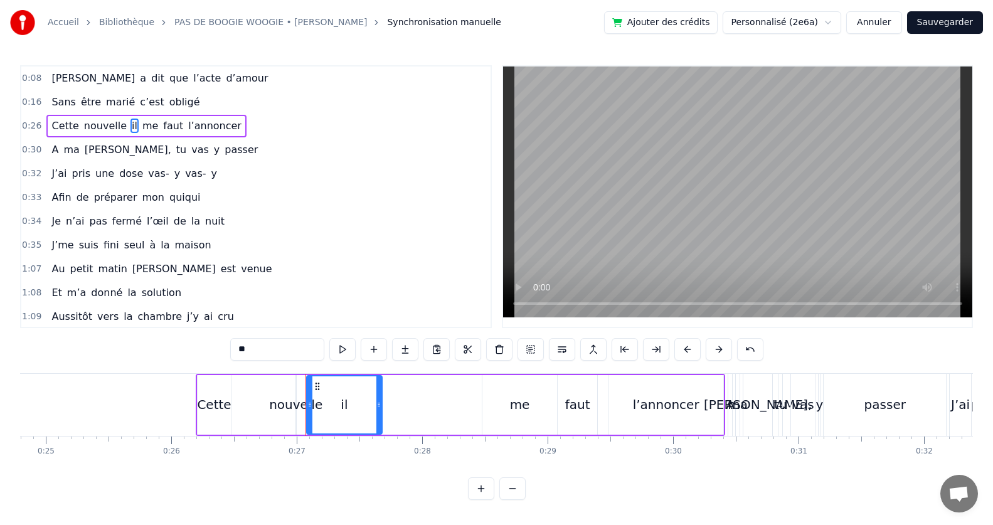
drag, startPoint x: 311, startPoint y: 414, endPoint x: 380, endPoint y: 422, distance: 69.6
click at [380, 422] on div at bounding box center [379, 405] width 5 height 57
drag, startPoint x: 312, startPoint y: 418, endPoint x: 346, endPoint y: 419, distance: 33.9
click at [346, 419] on div at bounding box center [343, 405] width 5 height 57
click at [295, 414] on div "nouvelle" at bounding box center [295, 404] width 53 height 19
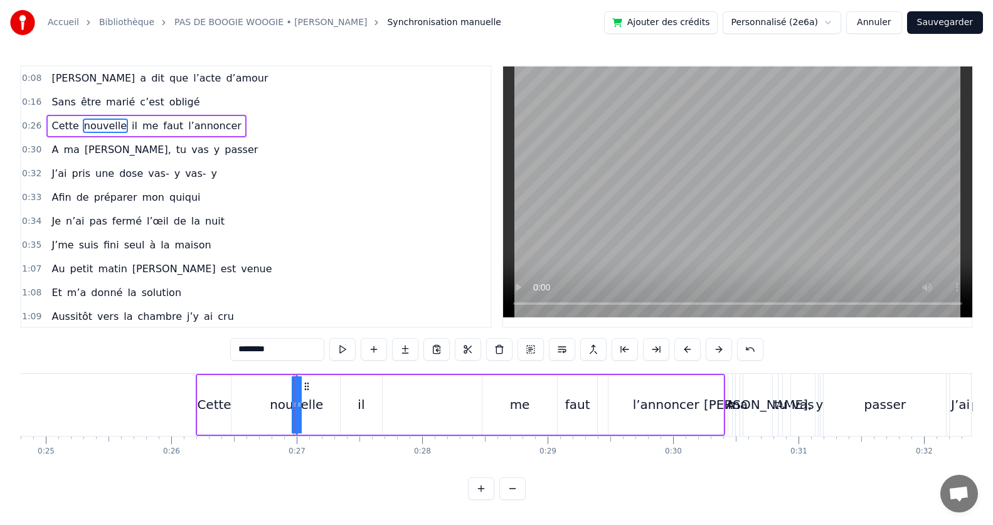
click at [360, 405] on div "il" at bounding box center [361, 404] width 7 height 19
type input "**"
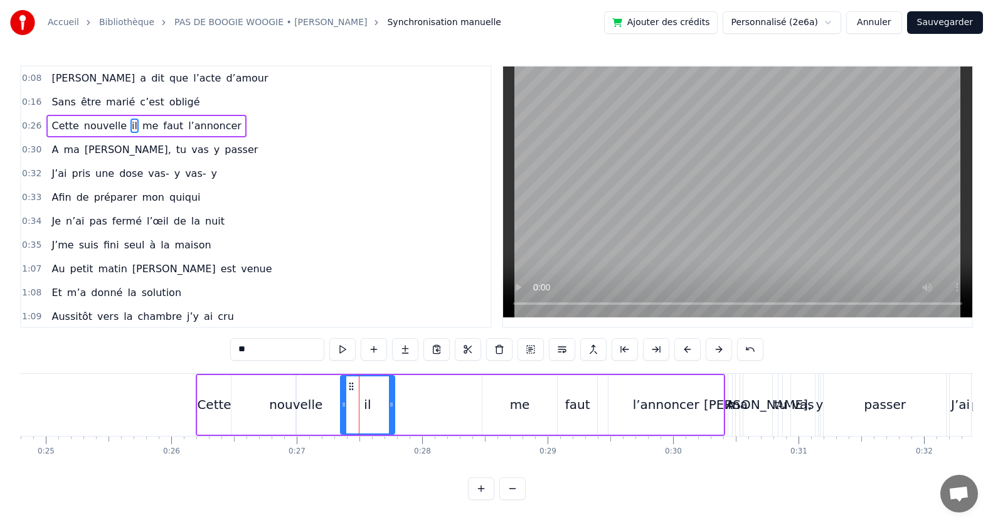
drag, startPoint x: 378, startPoint y: 405, endPoint x: 365, endPoint y: 421, distance: 21.0
click at [394, 409] on icon at bounding box center [391, 405] width 5 height 10
click at [345, 408] on icon at bounding box center [343, 405] width 5 height 10
click at [366, 409] on icon at bounding box center [363, 405] width 5 height 10
click at [299, 414] on div "Cette nouvelle il me faut l’annoncer" at bounding box center [461, 405] width 530 height 62
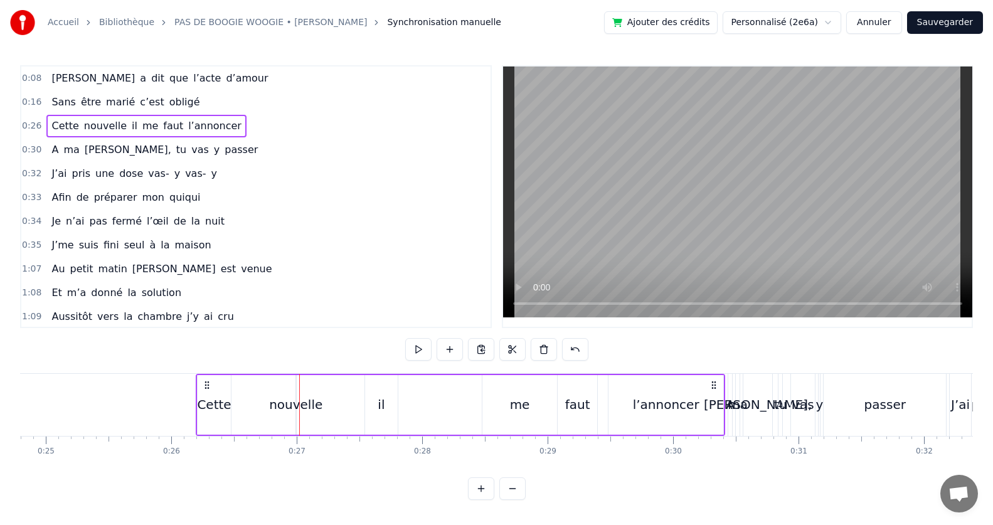
click at [289, 405] on div "nouvelle" at bounding box center [295, 404] width 53 height 19
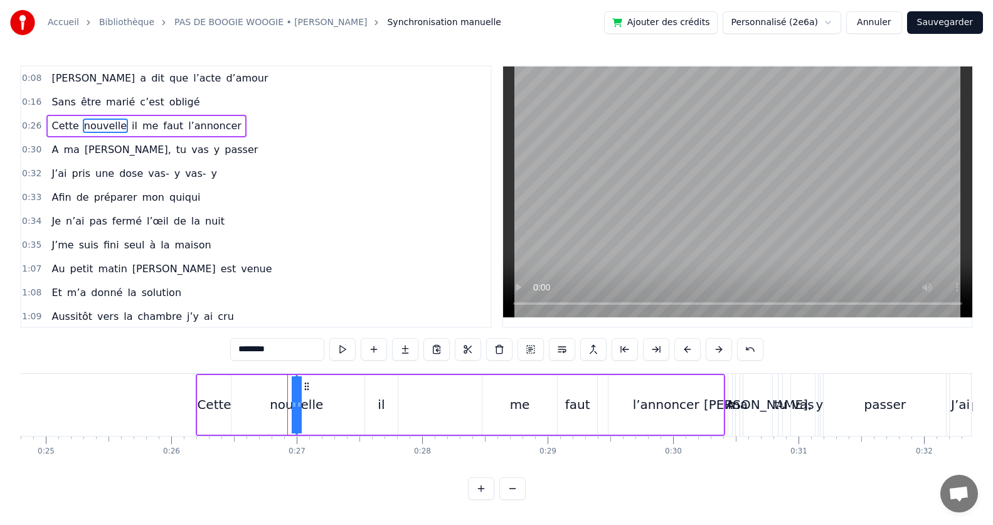
drag, startPoint x: 294, startPoint y: 409, endPoint x: 286, endPoint y: 407, distance: 7.8
click at [297, 407] on div "nouvelle" at bounding box center [297, 405] width 0 height 57
drag, startPoint x: 299, startPoint y: 406, endPoint x: 358, endPoint y: 405, distance: 59.0
click at [358, 405] on div "Cette nouvelle il me faut l’annoncer" at bounding box center [461, 405] width 530 height 62
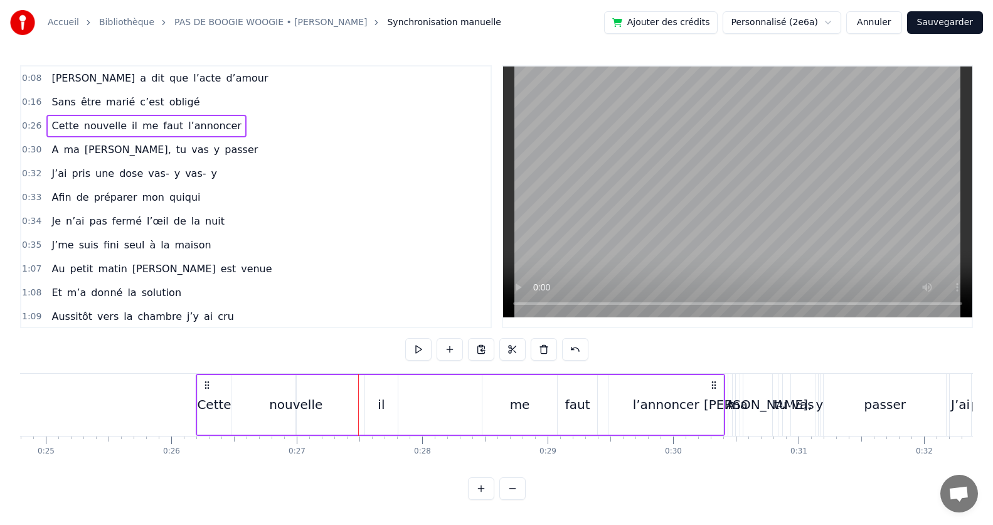
click at [297, 407] on div "nouvelle" at bounding box center [295, 404] width 53 height 19
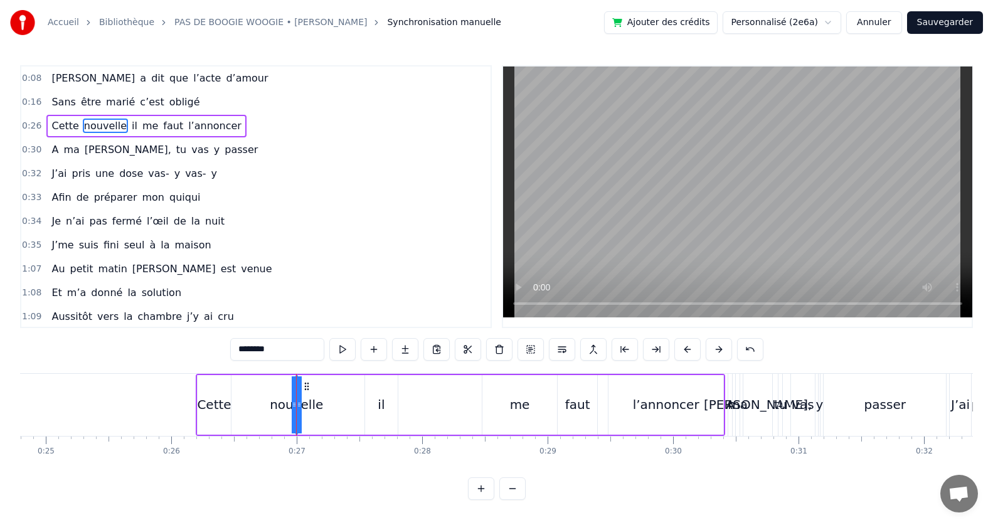
drag, startPoint x: 302, startPoint y: 407, endPoint x: 306, endPoint y: 399, distance: 8.4
click at [339, 403] on div "Cette nouvelle il me faut l’annoncer" at bounding box center [461, 405] width 530 height 62
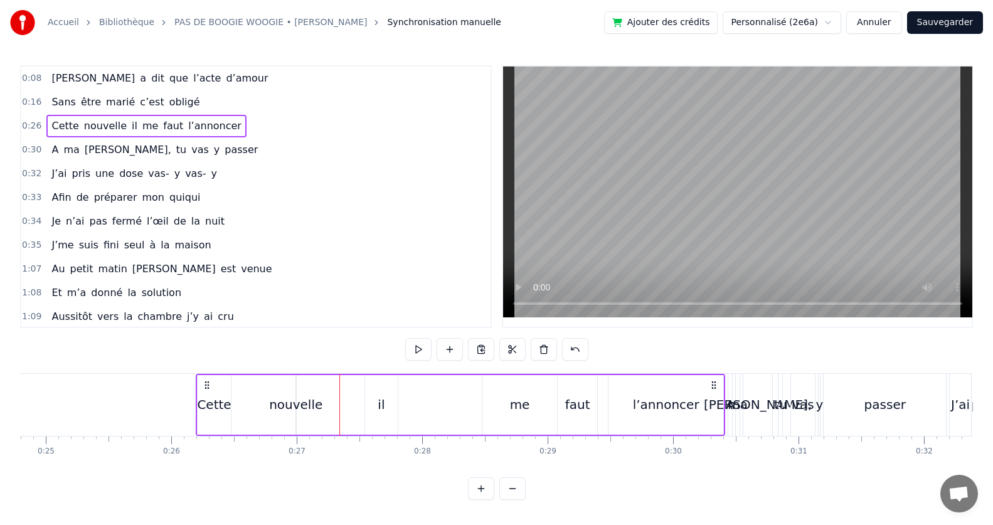
click at [295, 403] on div "nouvelle" at bounding box center [295, 404] width 53 height 19
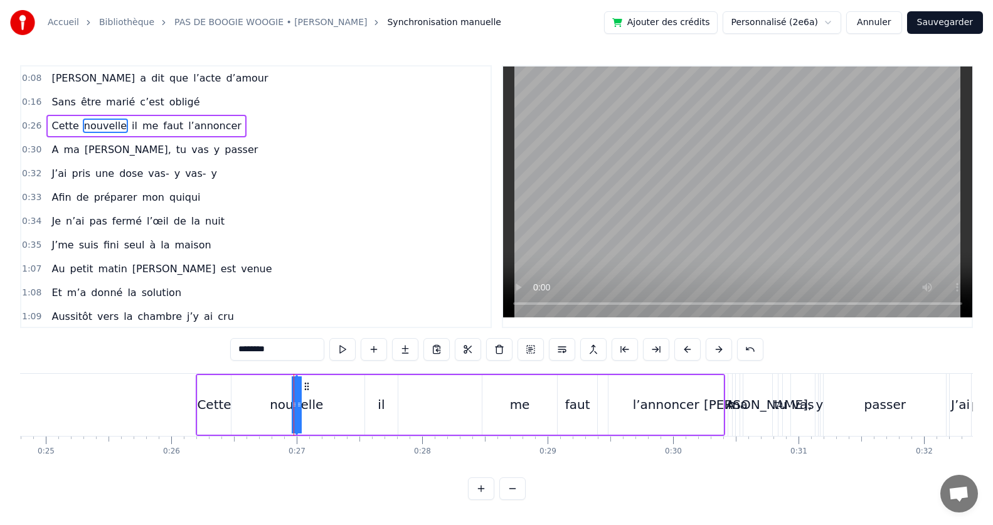
drag, startPoint x: 292, startPoint y: 402, endPoint x: 253, endPoint y: 399, distance: 39.6
click at [265, 397] on div "Cette nouvelle il me faut l’annoncer" at bounding box center [461, 405] width 530 height 62
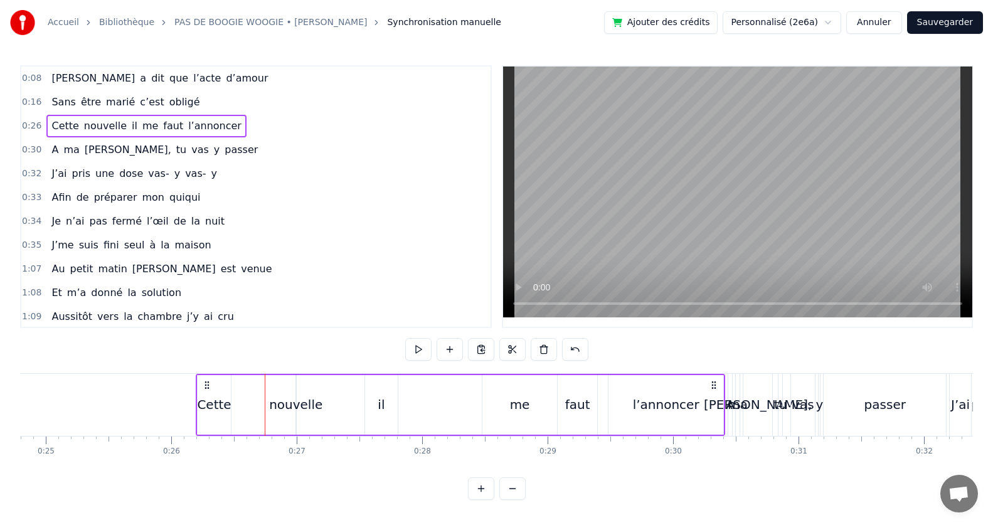
click at [253, 399] on div "Cette nouvelle il me faut l’annoncer" at bounding box center [461, 405] width 530 height 62
click at [236, 402] on div "Cette nouvelle il me faut l’annoncer" at bounding box center [461, 405] width 530 height 62
click at [102, 124] on span "nouvelle" at bounding box center [105, 126] width 45 height 14
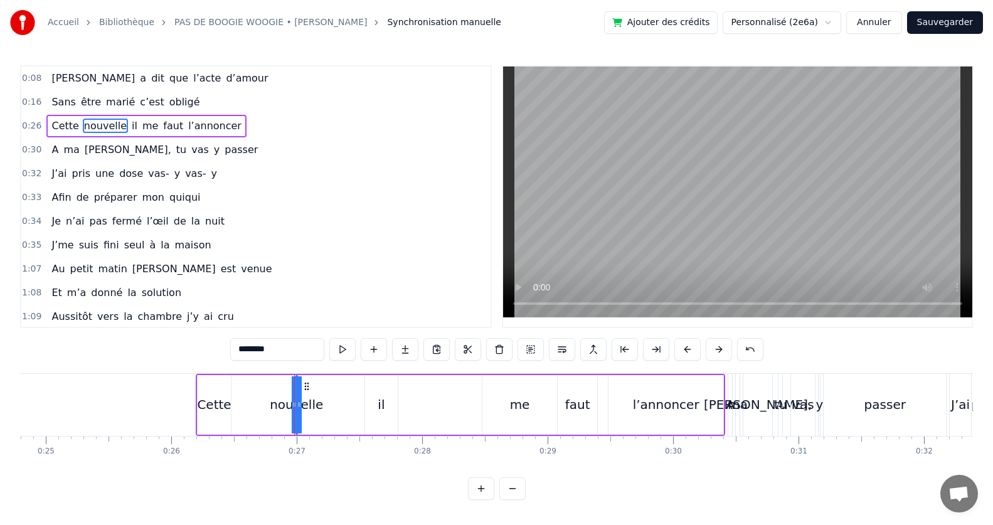
drag, startPoint x: 292, startPoint y: 405, endPoint x: 277, endPoint y: 407, distance: 15.2
click at [297, 407] on div "nouvelle" at bounding box center [297, 405] width 0 height 57
click at [299, 403] on icon at bounding box center [299, 405] width 5 height 10
click at [717, 351] on button at bounding box center [719, 349] width 26 height 23
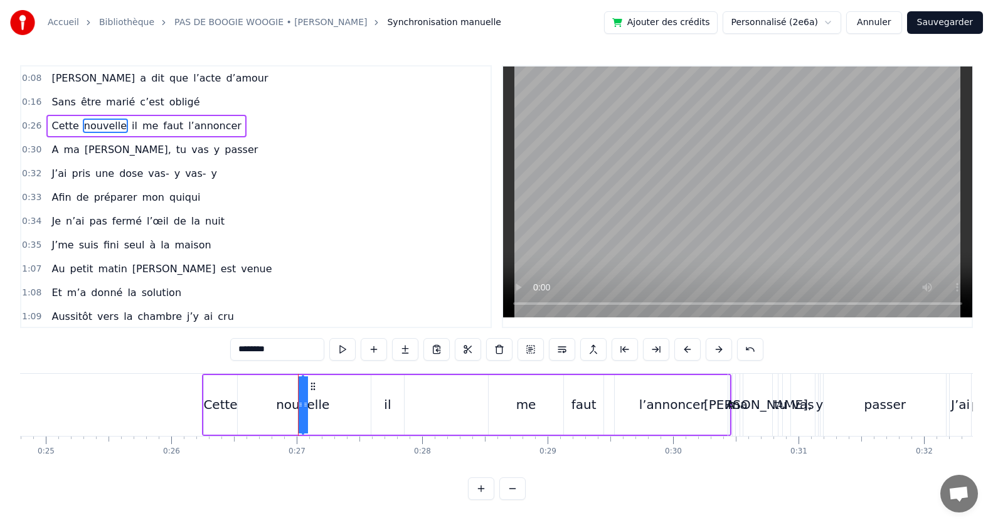
click at [717, 351] on button at bounding box center [719, 349] width 26 height 23
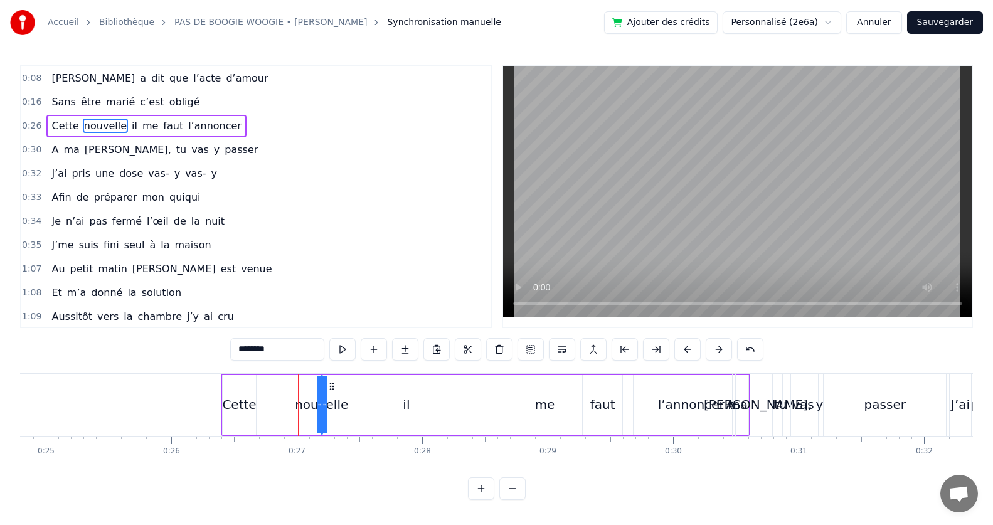
drag, startPoint x: 319, startPoint y: 412, endPoint x: 289, endPoint y: 407, distance: 30.0
click at [289, 407] on div "Cette nouvelle il me faut l’annoncer" at bounding box center [486, 405] width 530 height 62
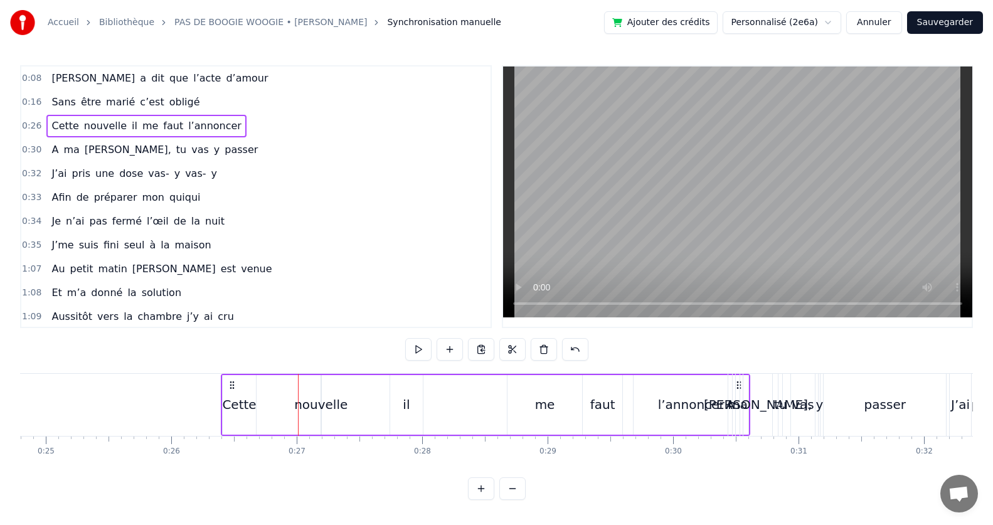
click at [301, 414] on div "nouvelle" at bounding box center [320, 404] width 53 height 19
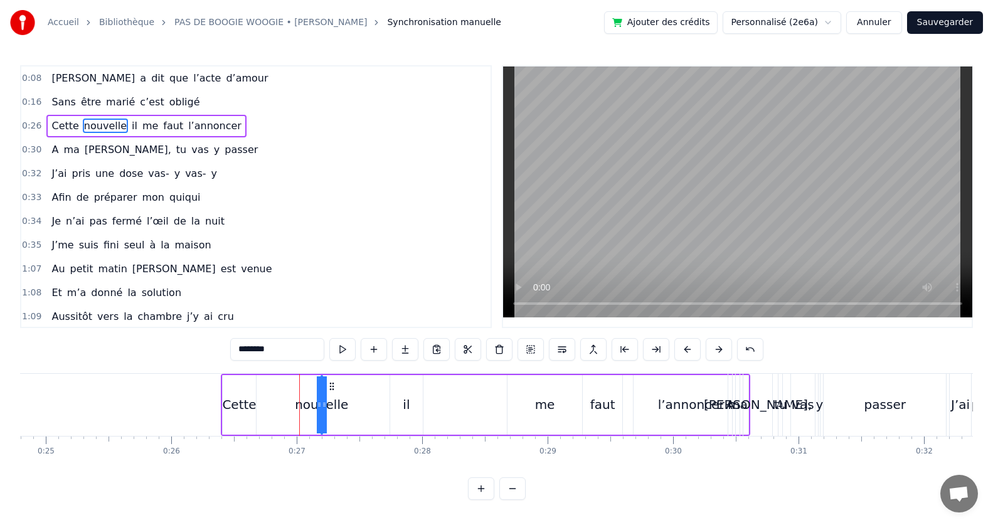
click at [398, 417] on div "il" at bounding box center [406, 405] width 33 height 60
click at [421, 406] on icon at bounding box center [419, 405] width 5 height 10
click at [525, 409] on div "me" at bounding box center [545, 405] width 75 height 60
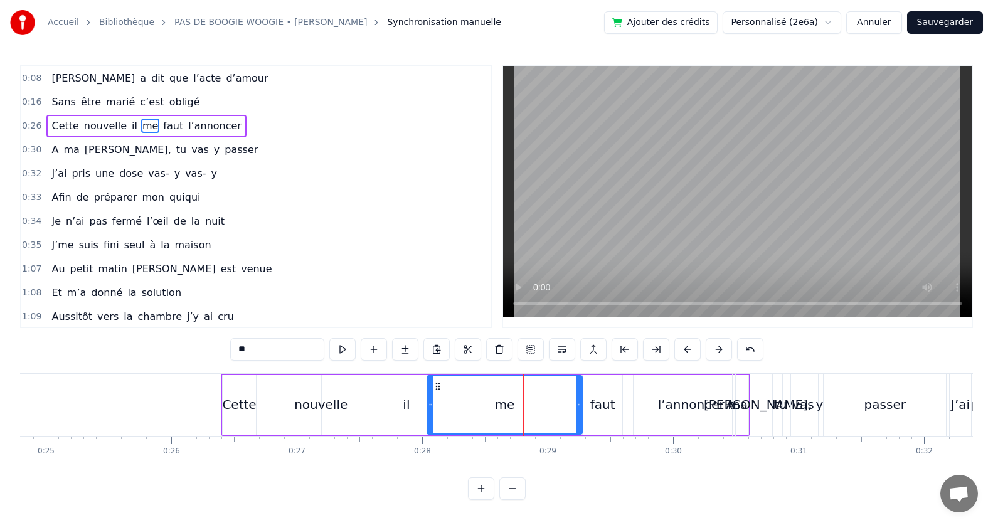
drag, startPoint x: 511, startPoint y: 406, endPoint x: 429, endPoint y: 419, distance: 82.6
click at [429, 419] on div at bounding box center [430, 405] width 5 height 57
drag, startPoint x: 577, startPoint y: 409, endPoint x: 492, endPoint y: 420, distance: 86.1
click at [486, 420] on div at bounding box center [488, 405] width 5 height 57
click at [589, 406] on div "faut" at bounding box center [603, 405] width 40 height 60
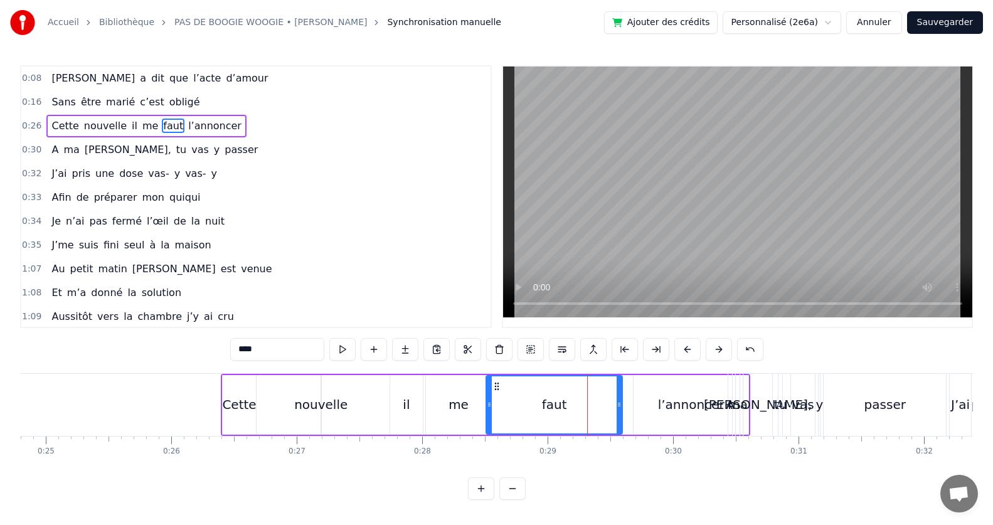
drag, startPoint x: 584, startPoint y: 407, endPoint x: 488, endPoint y: 415, distance: 97.0
click at [488, 415] on div at bounding box center [489, 405] width 5 height 57
drag, startPoint x: 621, startPoint y: 405, endPoint x: 565, endPoint y: 418, distance: 57.2
click at [565, 418] on div at bounding box center [563, 405] width 5 height 57
click at [678, 413] on div "l’annoncer" at bounding box center [691, 404] width 67 height 19
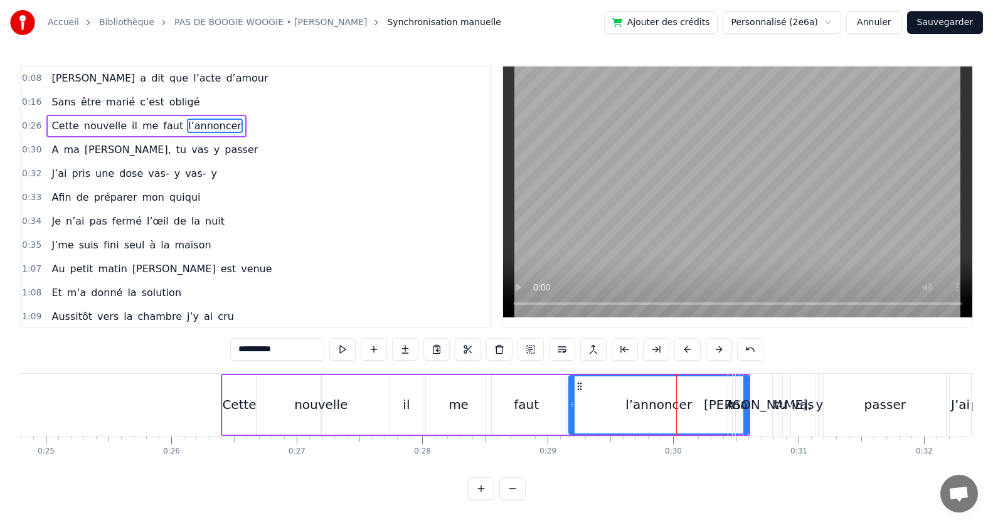
drag, startPoint x: 636, startPoint y: 407, endPoint x: 570, endPoint y: 403, distance: 65.4
click at [570, 403] on icon at bounding box center [572, 405] width 5 height 10
click at [745, 415] on div "[PERSON_NAME]," at bounding box center [758, 405] width 29 height 62
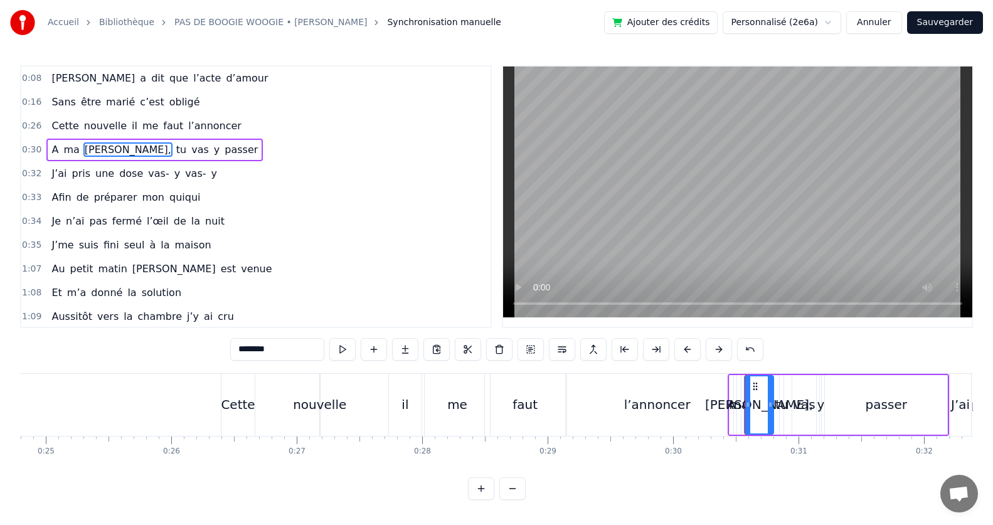
click at [685, 420] on div "l’annoncer" at bounding box center [657, 405] width 180 height 62
type input "**********"
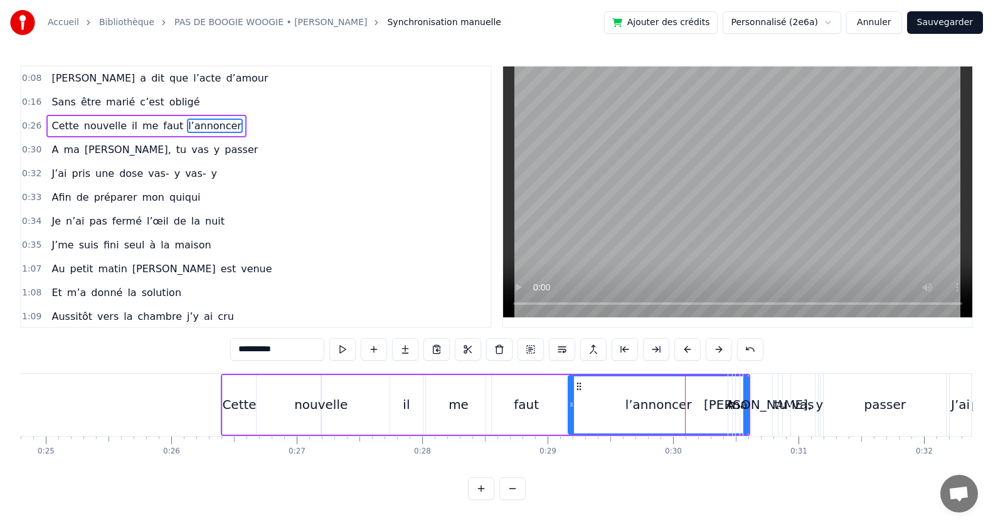
drag, startPoint x: 746, startPoint y: 430, endPoint x: 693, endPoint y: 432, distance: 53.4
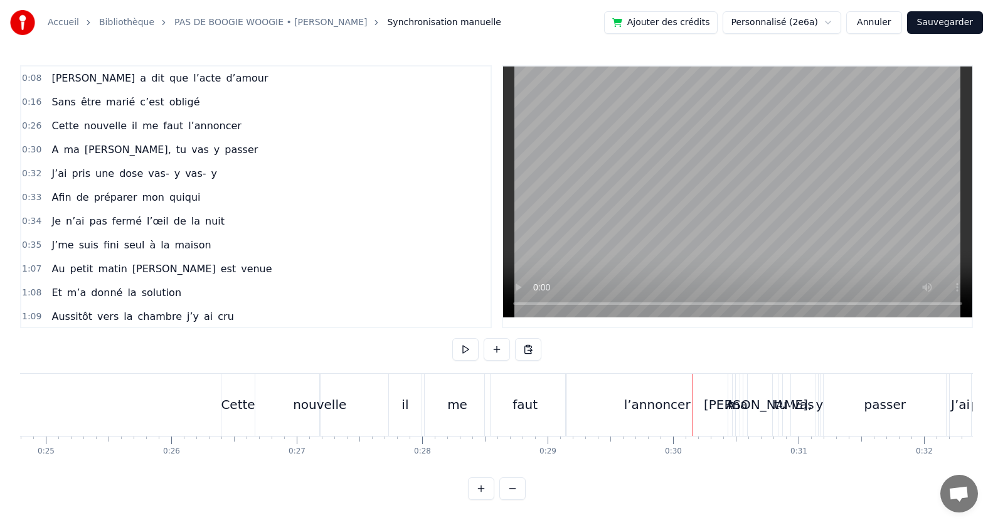
click at [670, 405] on div "l’annoncer" at bounding box center [657, 404] width 67 height 19
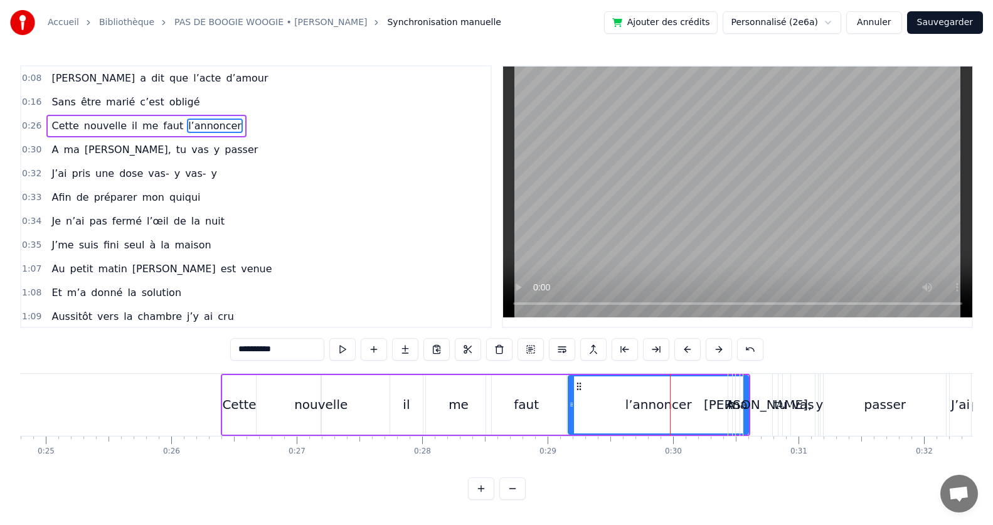
drag, startPoint x: 731, startPoint y: 415, endPoint x: 757, endPoint y: 421, distance: 26.3
click at [757, 421] on div "A ma [PERSON_NAME], tu vas y passer" at bounding box center [839, 405] width 222 height 62
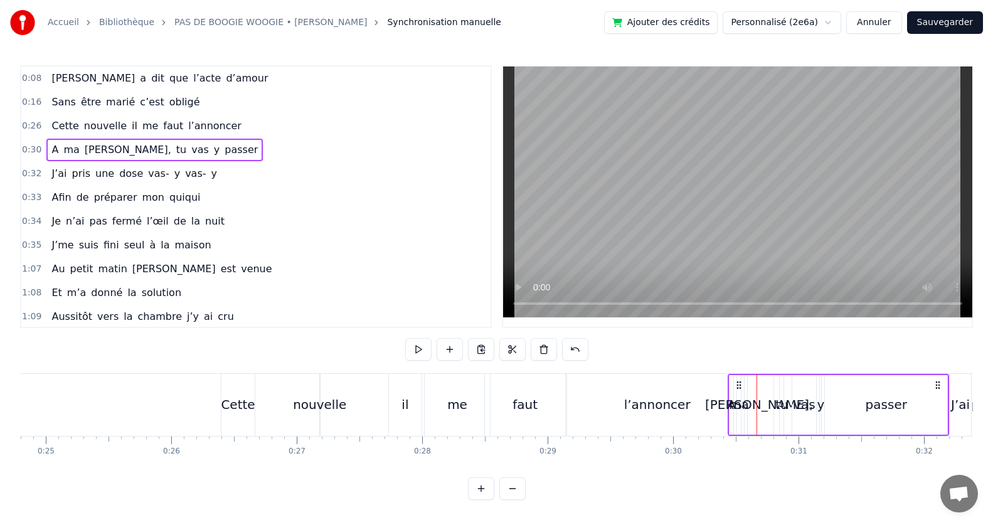
click at [717, 409] on div "l’annoncer" at bounding box center [657, 405] width 180 height 62
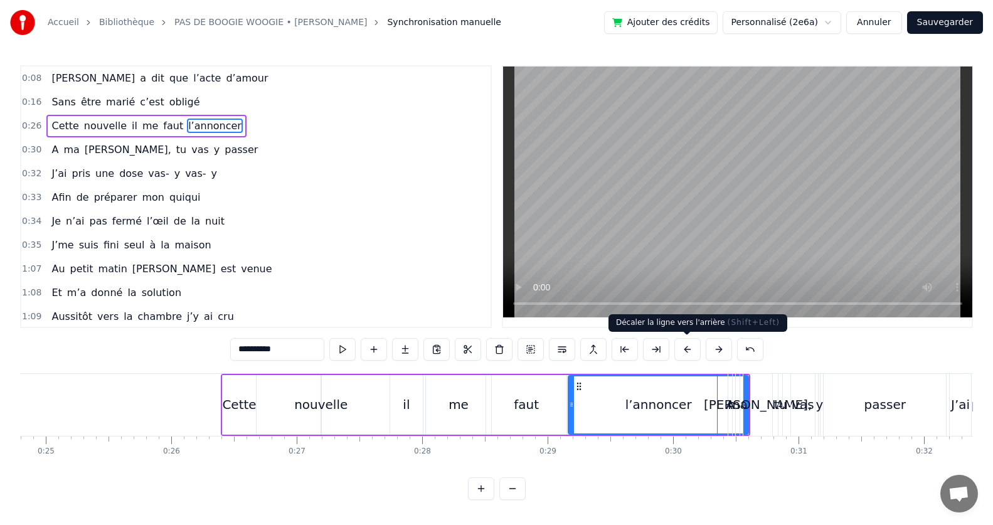
click at [689, 346] on button at bounding box center [688, 349] width 26 height 23
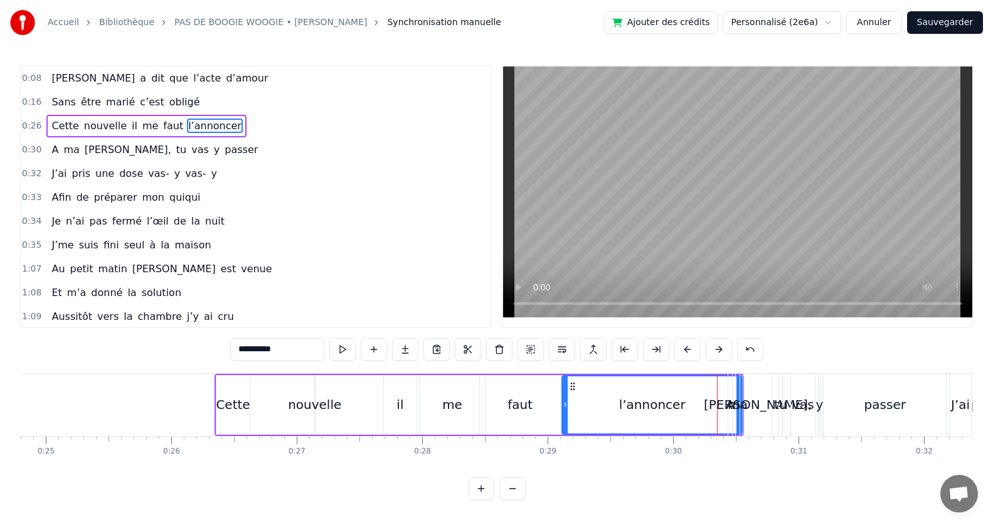
click at [689, 346] on button at bounding box center [688, 349] width 26 height 23
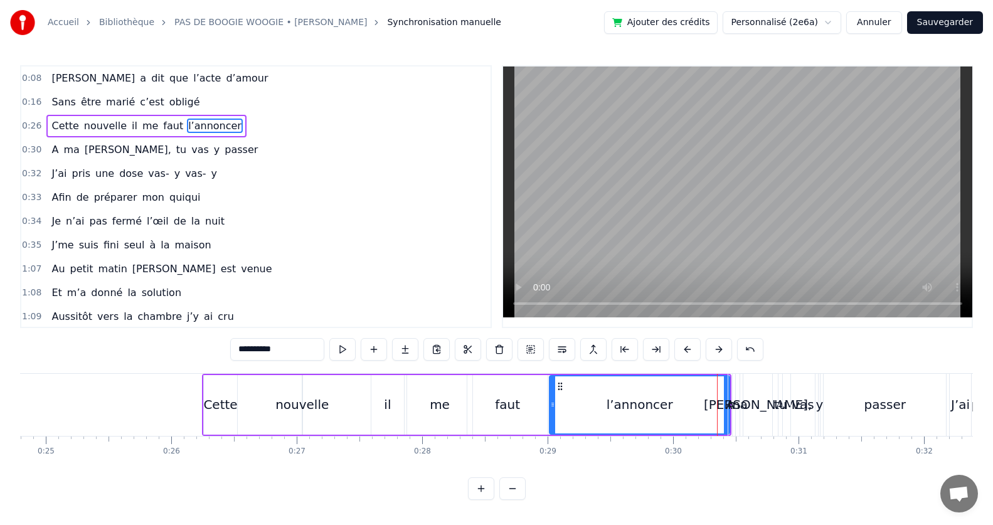
click at [689, 346] on button at bounding box center [688, 349] width 26 height 23
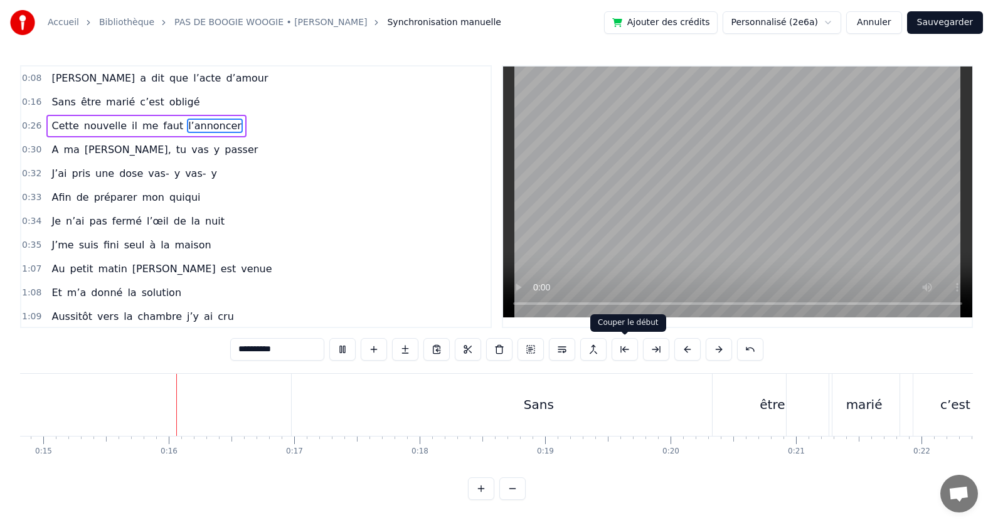
scroll to position [0, 1870]
click at [494, 415] on div "Sans" at bounding box center [528, 405] width 494 height 62
type input "****"
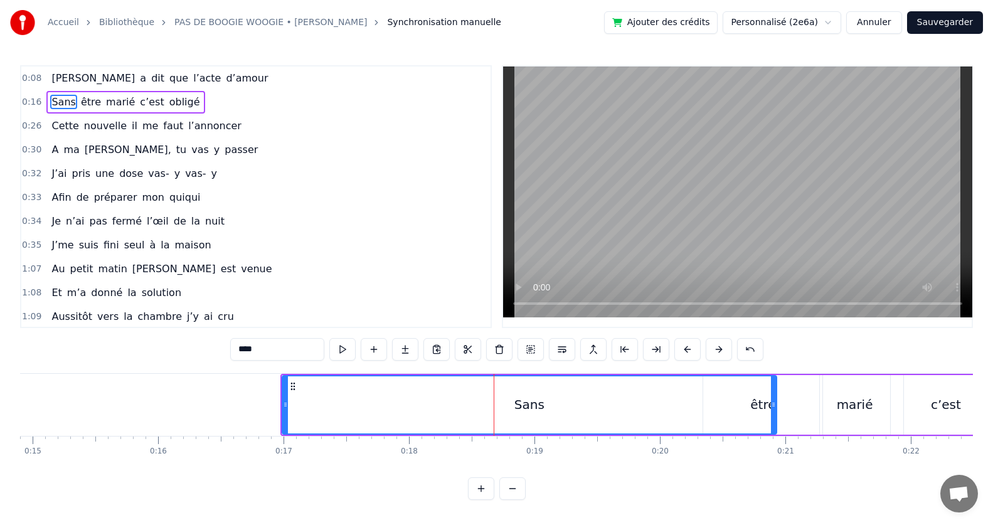
click at [280, 407] on div "Sans être marié c’est obligé" at bounding box center [664, 405] width 768 height 62
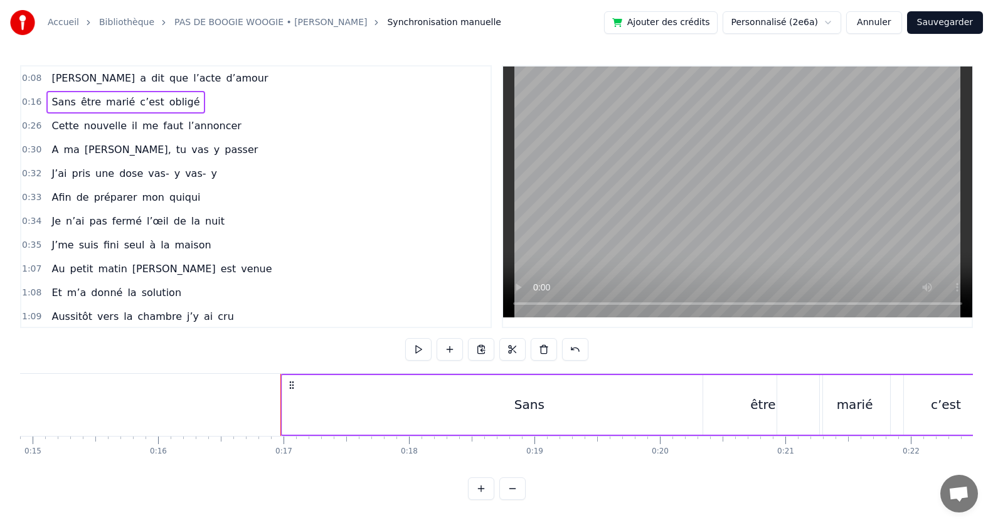
click at [448, 413] on div "Sans" at bounding box center [529, 405] width 494 height 60
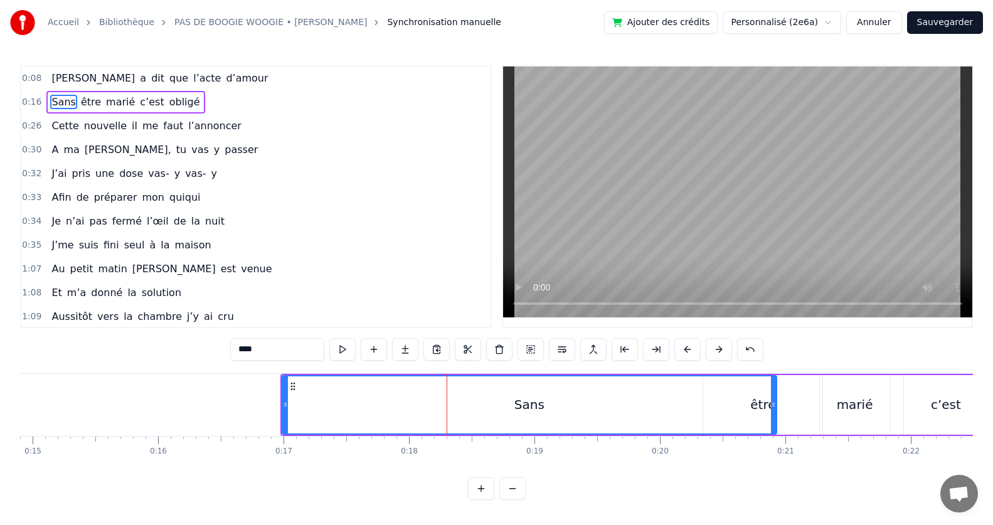
click at [863, 403] on div "marié" at bounding box center [855, 404] width 36 height 19
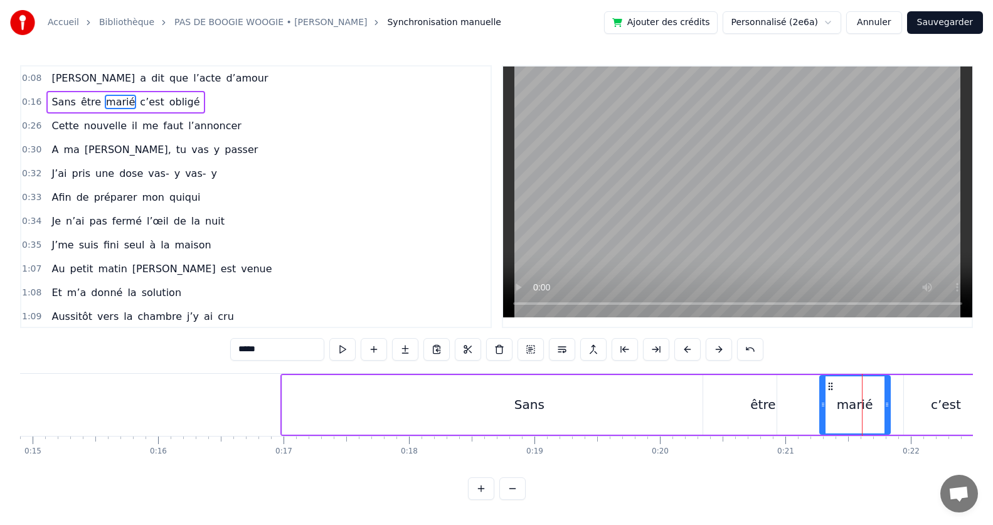
click at [776, 405] on div "être" at bounding box center [762, 405] width 119 height 60
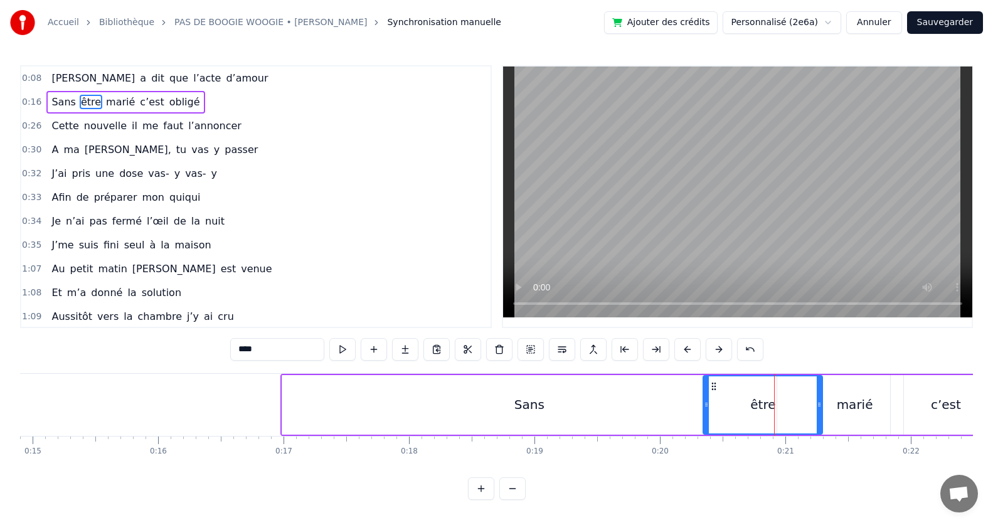
click at [683, 399] on div "Sans" at bounding box center [529, 405] width 494 height 60
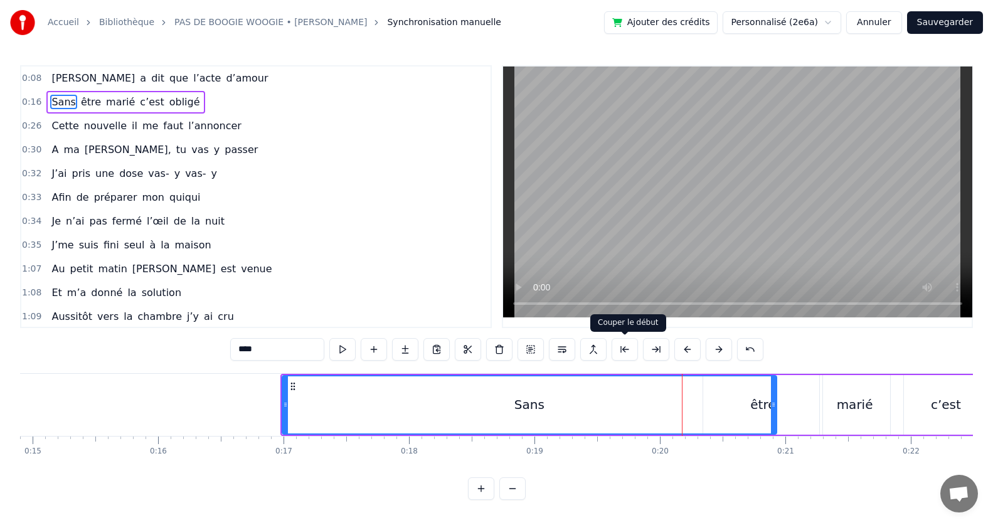
click at [631, 349] on button at bounding box center [625, 349] width 26 height 23
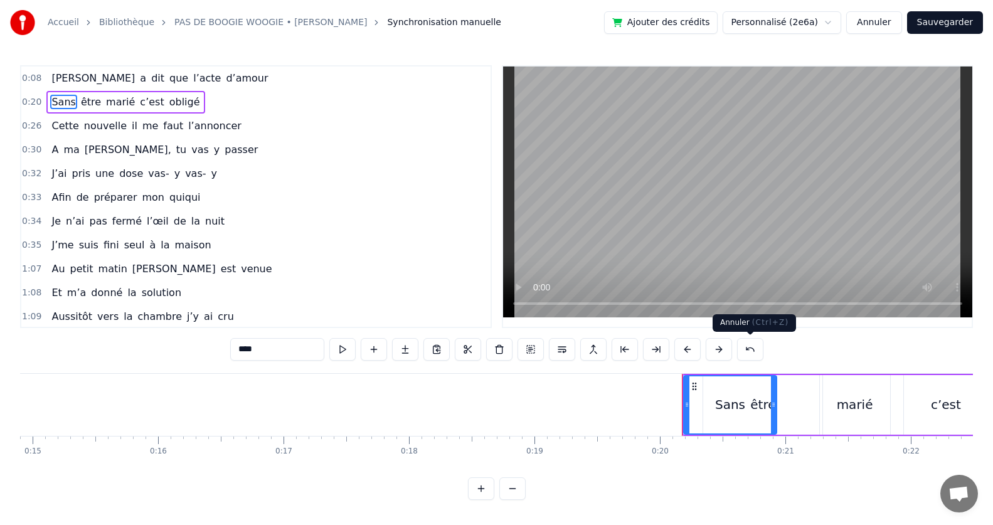
click at [756, 348] on button at bounding box center [750, 349] width 26 height 23
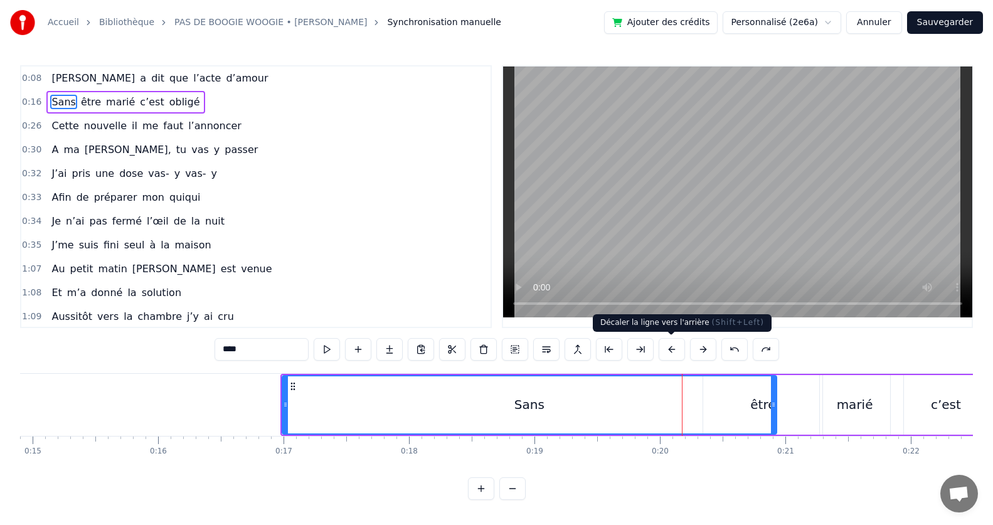
click at [671, 353] on button at bounding box center [672, 349] width 26 height 23
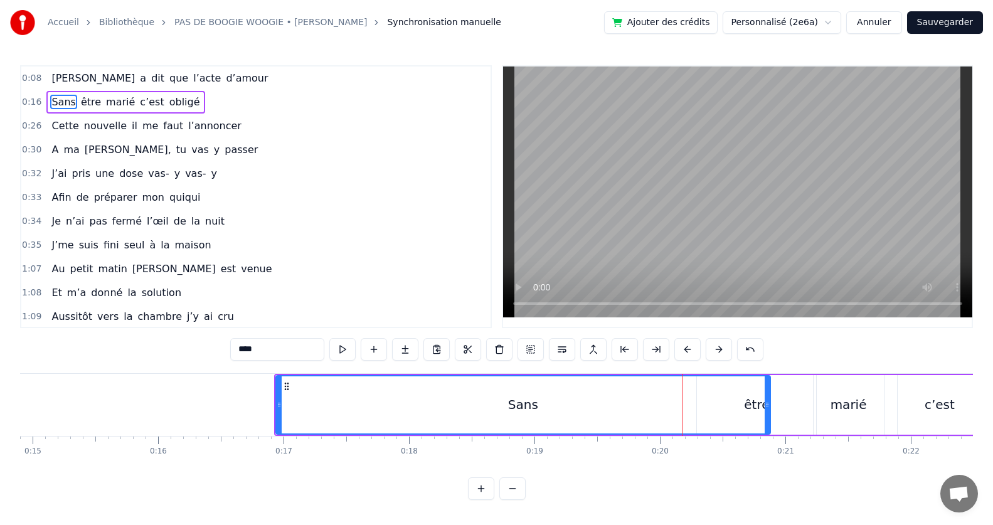
click at [671, 353] on div "****" at bounding box center [496, 349] width 533 height 23
click at [686, 356] on button at bounding box center [688, 349] width 26 height 23
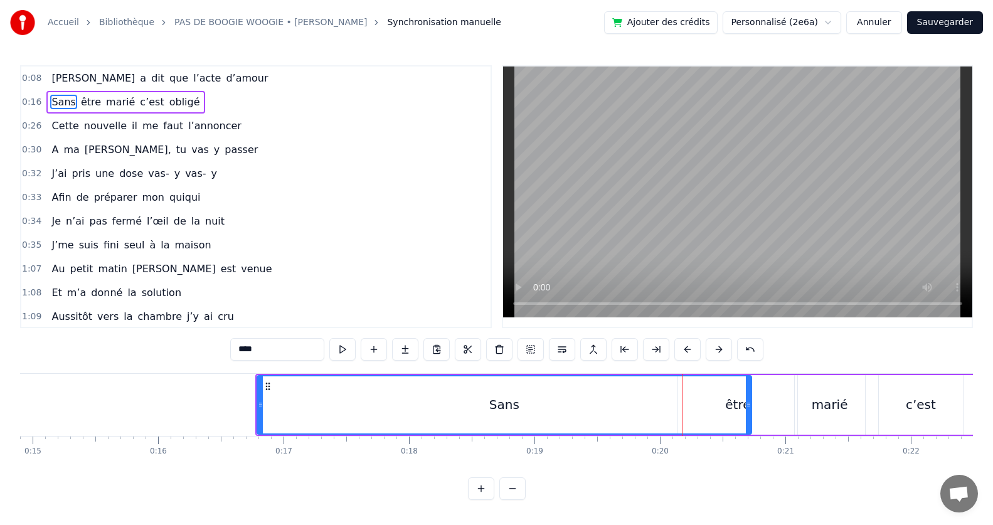
click at [686, 356] on button at bounding box center [688, 349] width 26 height 23
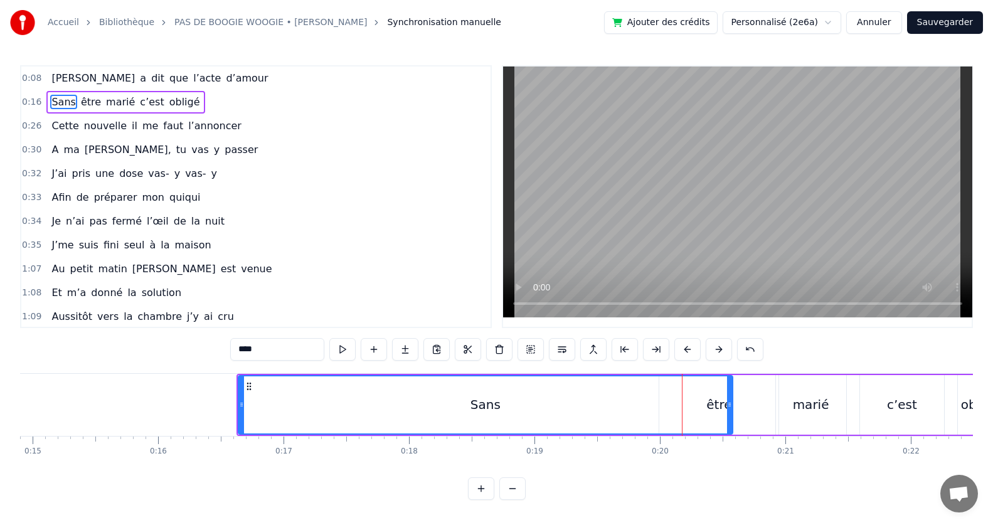
click at [686, 356] on button at bounding box center [688, 349] width 26 height 23
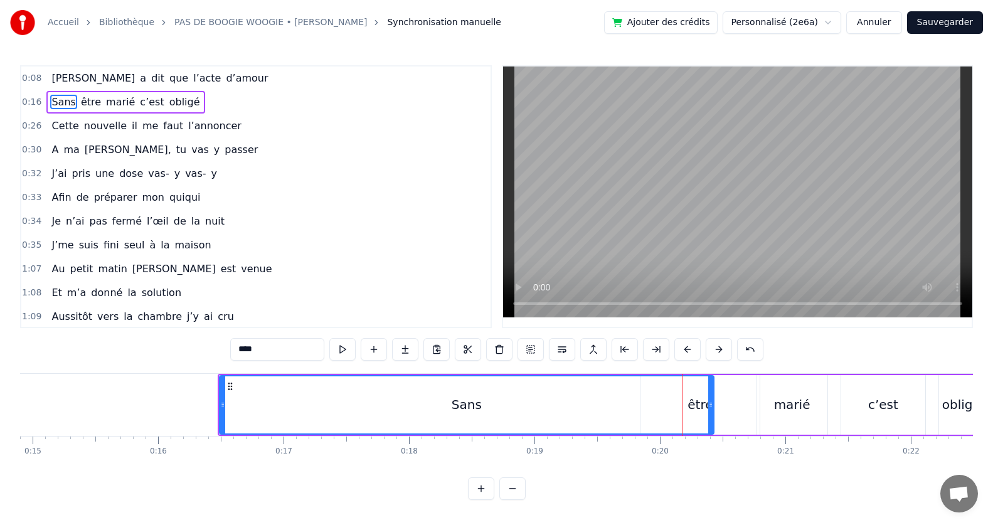
click at [709, 429] on div at bounding box center [710, 405] width 5 height 57
click at [704, 405] on div "Sans" at bounding box center [466, 405] width 493 height 57
click at [80, 99] on span "être" at bounding box center [91, 102] width 23 height 14
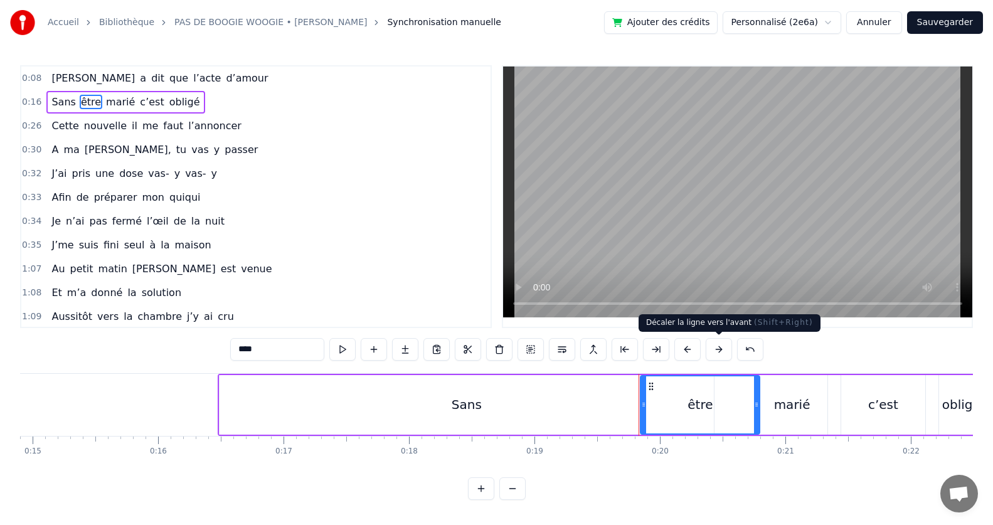
click at [721, 356] on button at bounding box center [719, 349] width 26 height 23
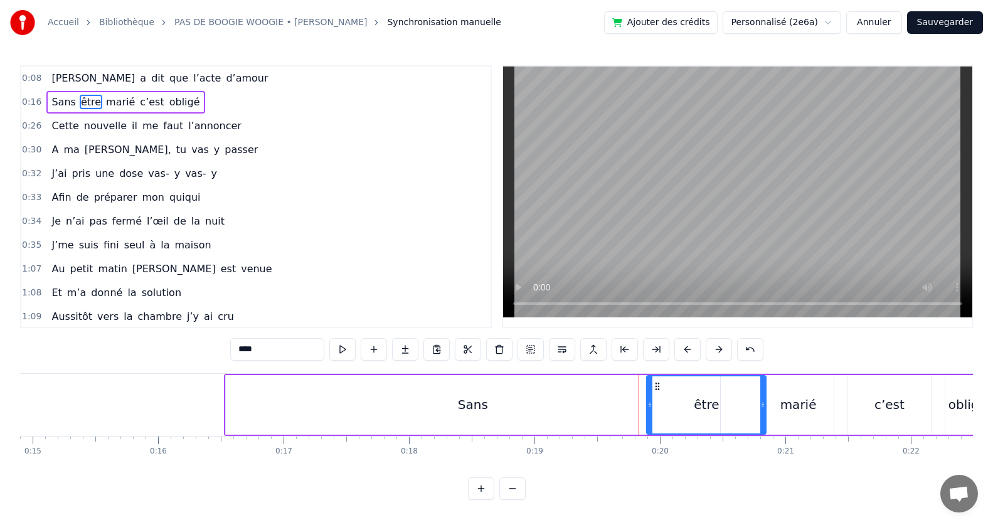
click at [721, 356] on button at bounding box center [719, 349] width 26 height 23
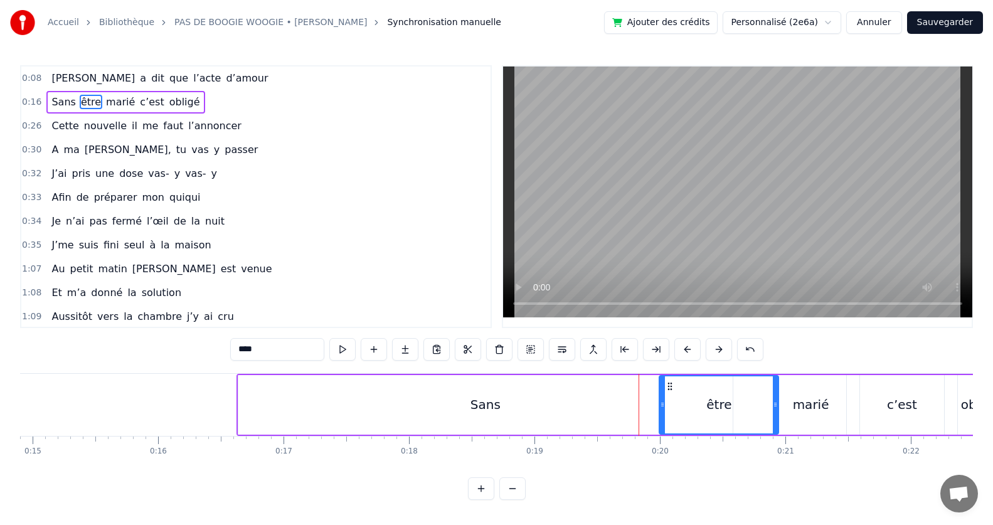
click at [721, 356] on button at bounding box center [719, 349] width 26 height 23
click at [791, 405] on div "marié" at bounding box center [818, 405] width 70 height 60
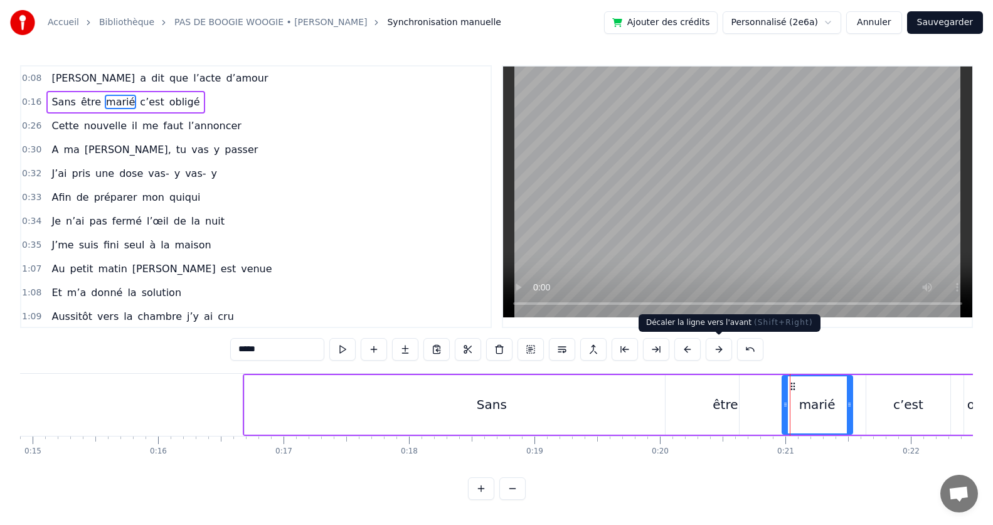
click at [709, 349] on button at bounding box center [719, 349] width 26 height 23
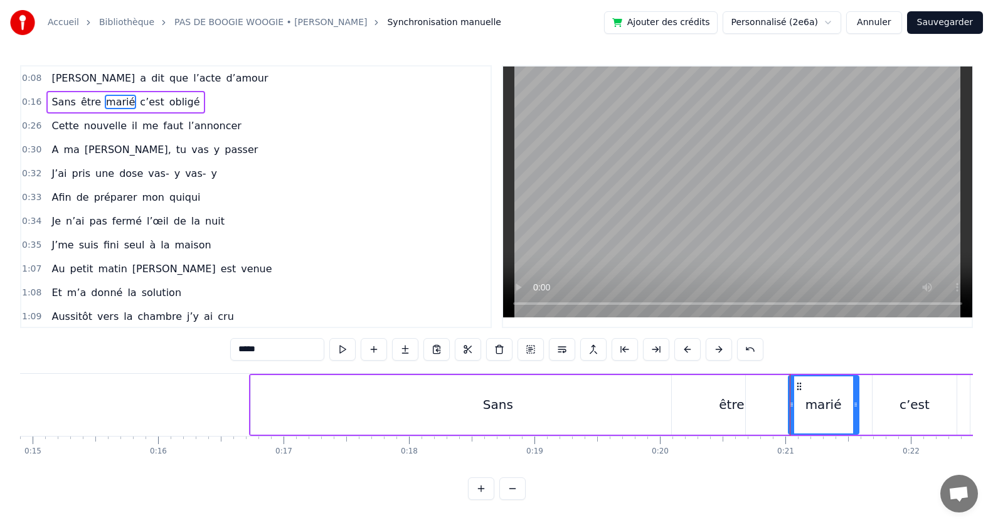
click at [709, 349] on button at bounding box center [719, 349] width 26 height 23
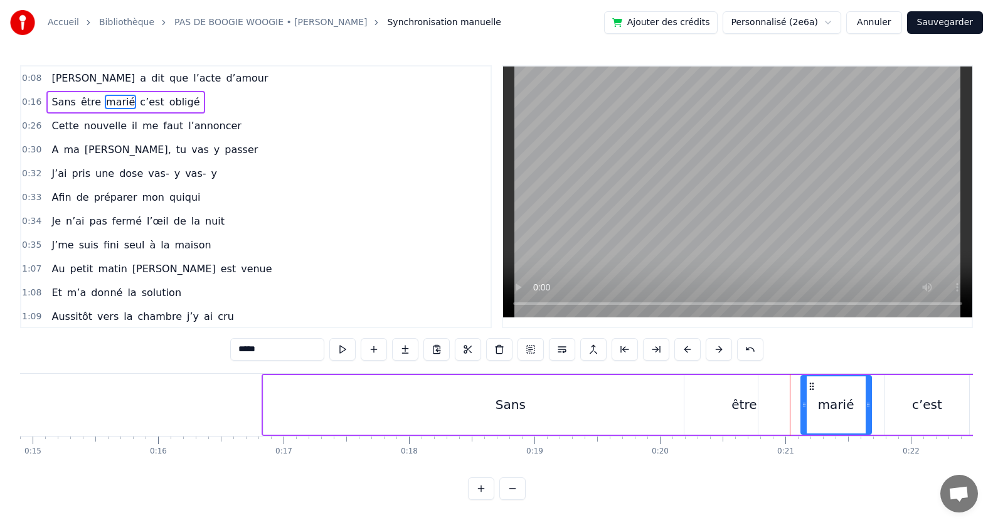
click at [709, 349] on button at bounding box center [719, 349] width 26 height 23
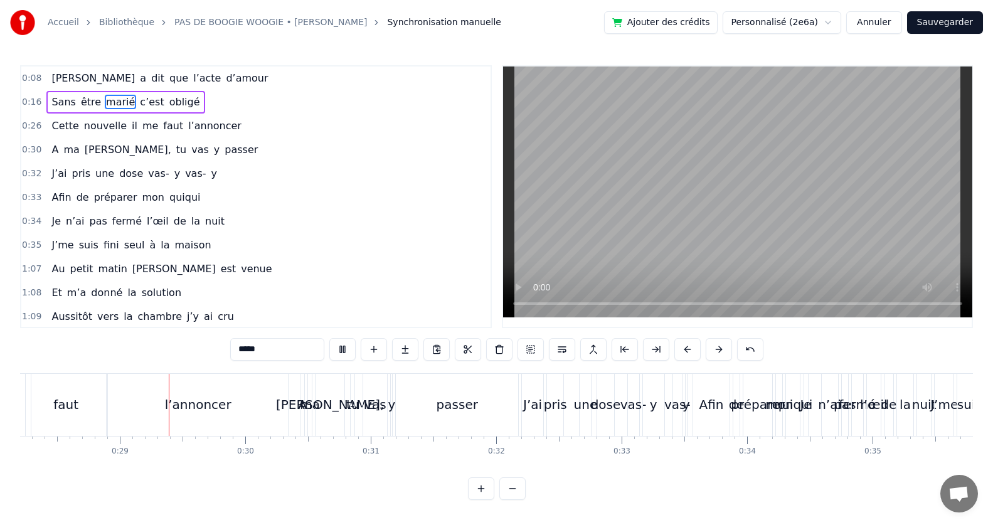
scroll to position [0, 3559]
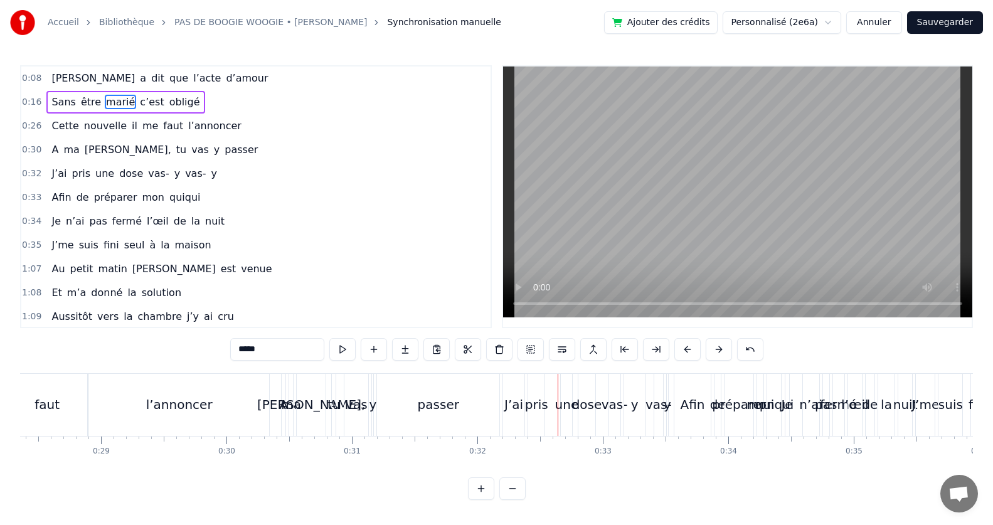
click at [71, 124] on span "Cette" at bounding box center [64, 126] width 29 height 14
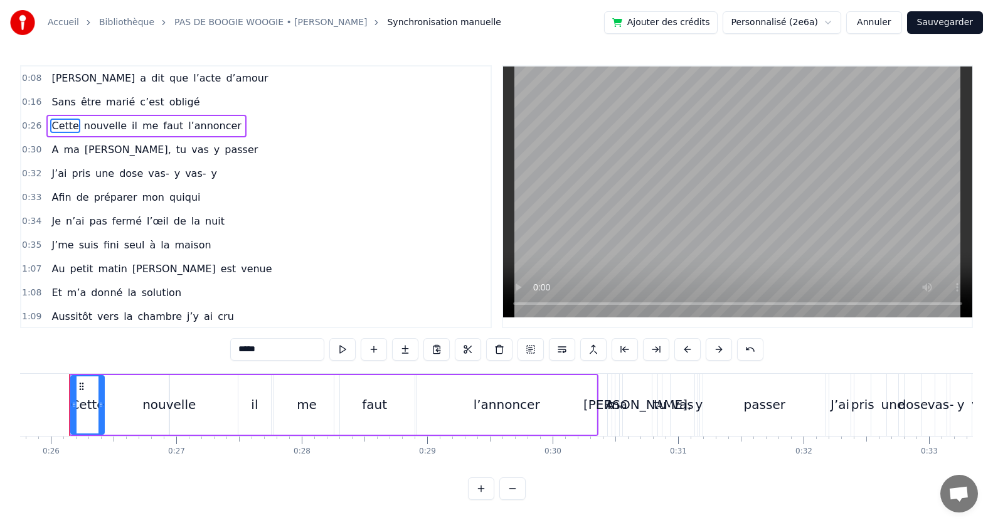
scroll to position [0, 3218]
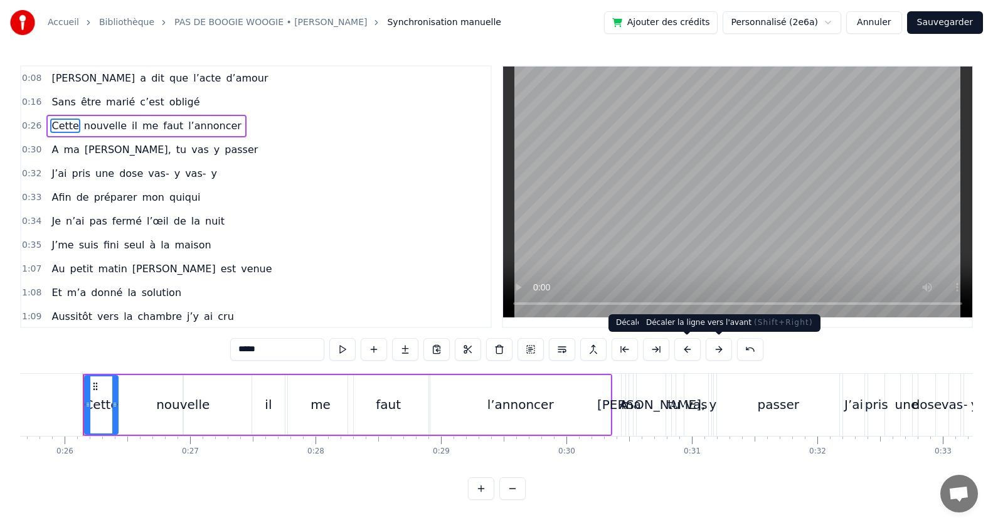
click at [712, 353] on button at bounding box center [719, 349] width 26 height 23
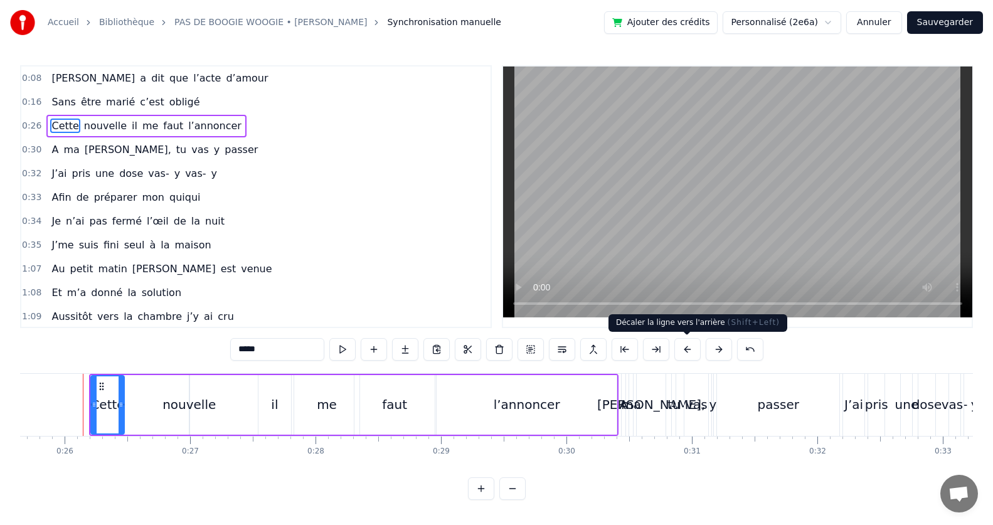
click at [692, 352] on button at bounding box center [688, 349] width 26 height 23
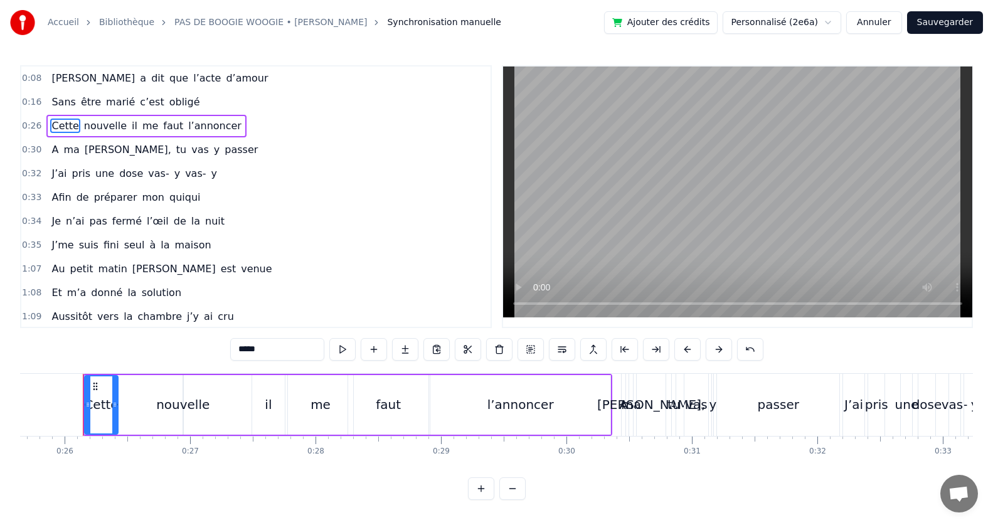
click at [692, 352] on button at bounding box center [688, 349] width 26 height 23
click at [64, 124] on span "Cette" at bounding box center [64, 126] width 29 height 14
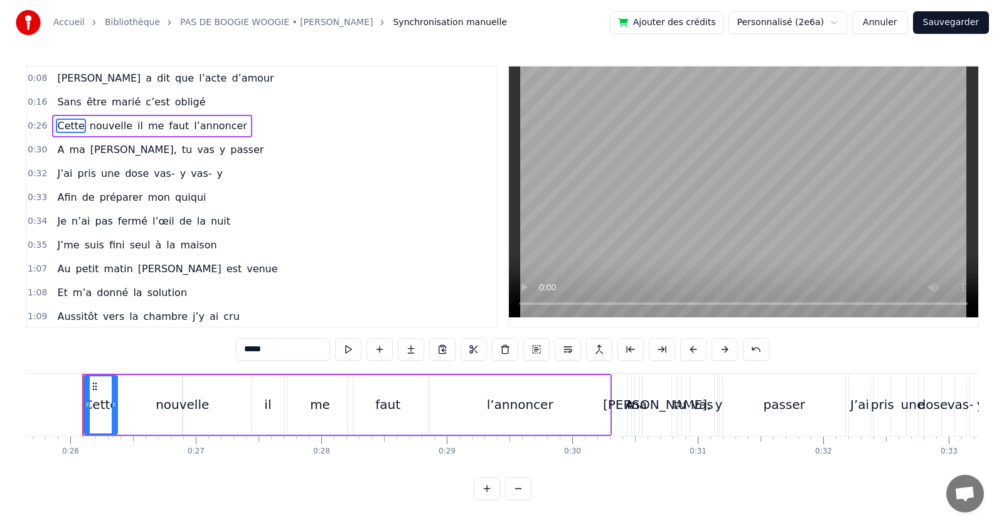
scroll to position [0, 3212]
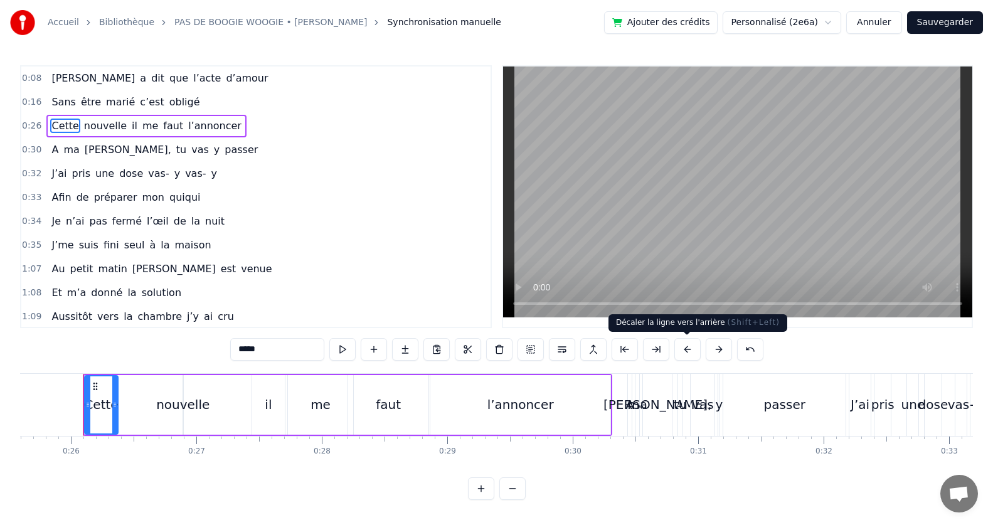
click at [686, 348] on button at bounding box center [688, 349] width 26 height 23
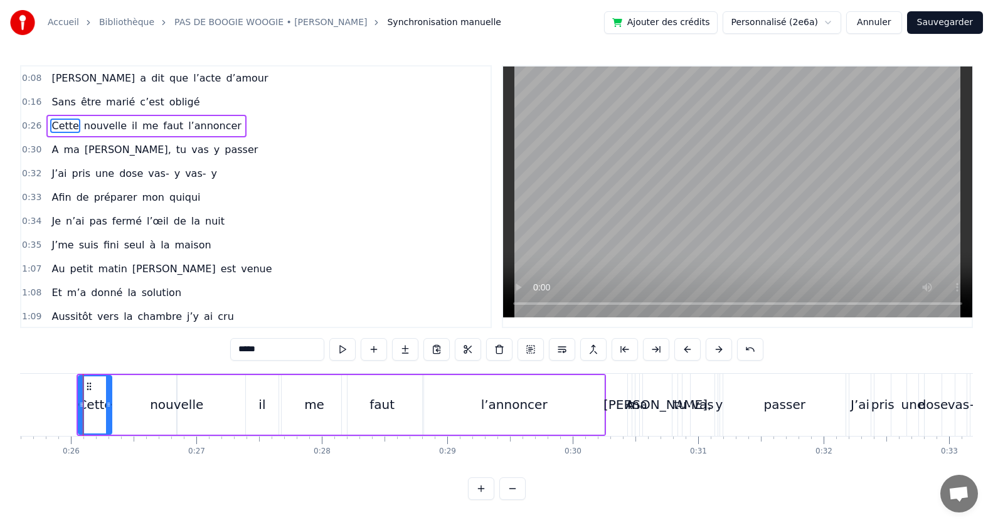
click at [157, 412] on div "nouvelle" at bounding box center [176, 404] width 53 height 19
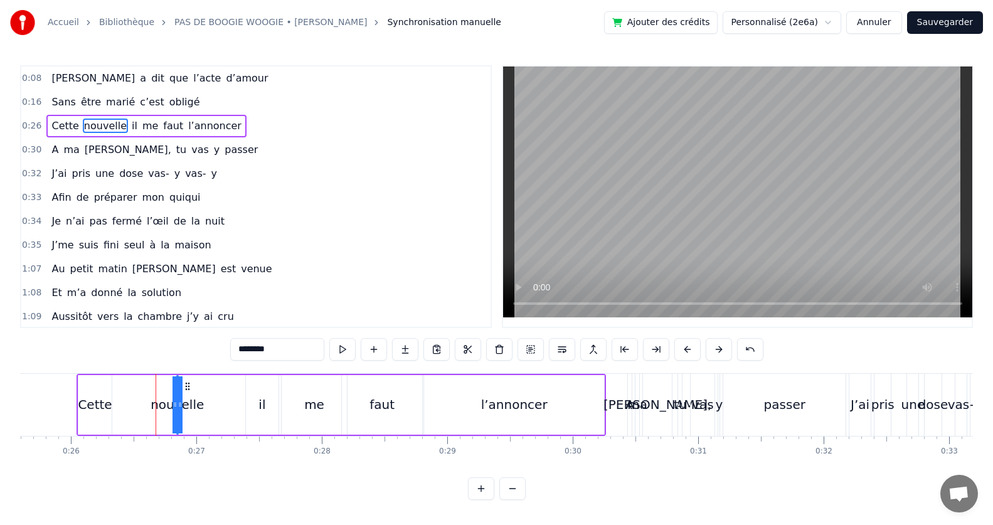
drag, startPoint x: 173, startPoint y: 400, endPoint x: 158, endPoint y: 404, distance: 16.3
click at [178, 403] on div "nouvelle" at bounding box center [178, 405] width 0 height 57
click at [178, 419] on div at bounding box center [180, 405] width 5 height 57
click at [186, 385] on icon at bounding box center [188, 387] width 10 height 10
click at [175, 407] on icon at bounding box center [175, 405] width 5 height 10
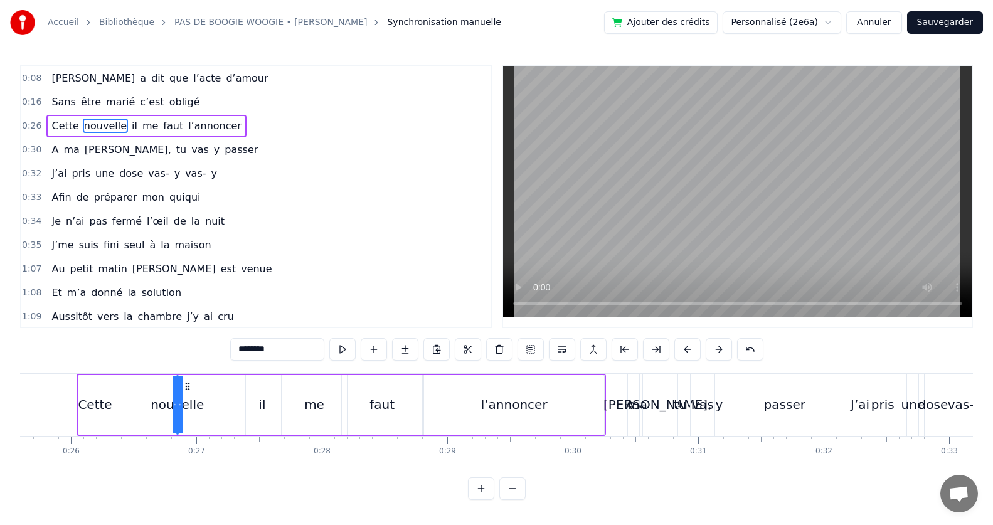
click at [107, 402] on div "Cette" at bounding box center [95, 404] width 34 height 19
type input "*****"
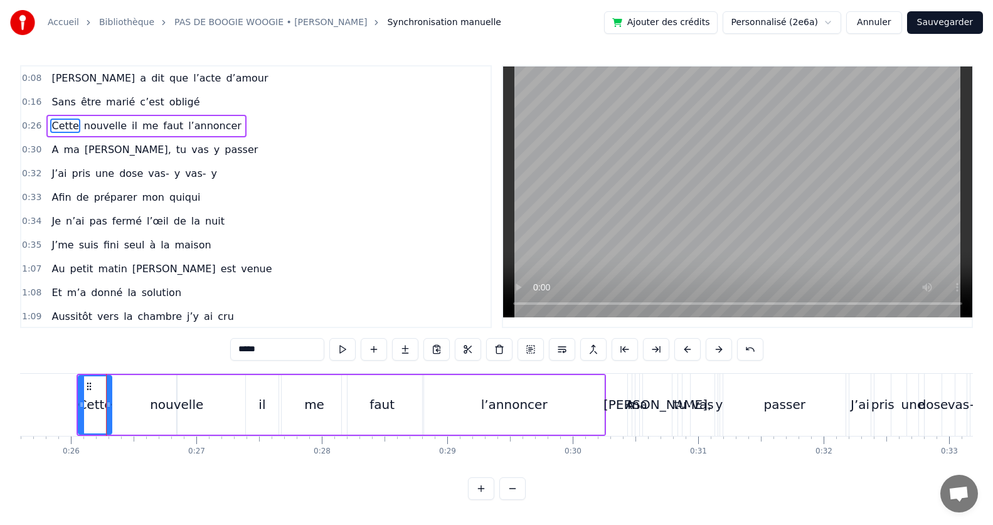
click at [121, 406] on div "Cette nouvelle il me faut l’annoncer" at bounding box center [342, 405] width 530 height 62
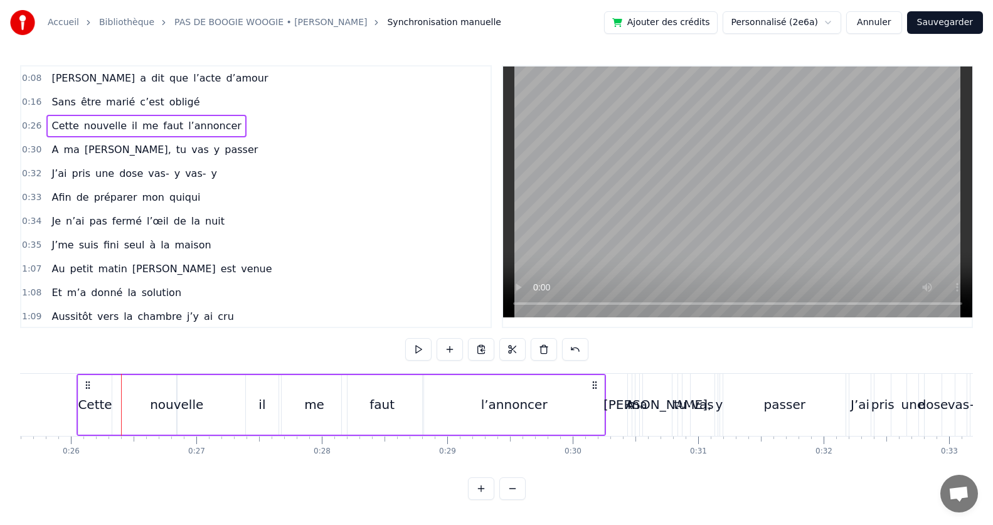
drag, startPoint x: 178, startPoint y: 423, endPoint x: 136, endPoint y: 427, distance: 42.8
click at [118, 420] on div "Cette nouvelle il me faut l’annoncer" at bounding box center [342, 405] width 530 height 62
drag, startPoint x: 173, startPoint y: 428, endPoint x: 126, endPoint y: 419, distance: 48.0
click at [131, 420] on div "Cette nouvelle il me faut l’annoncer" at bounding box center [342, 405] width 530 height 62
click at [123, 19] on link "Bibliothèque" at bounding box center [126, 22] width 55 height 13
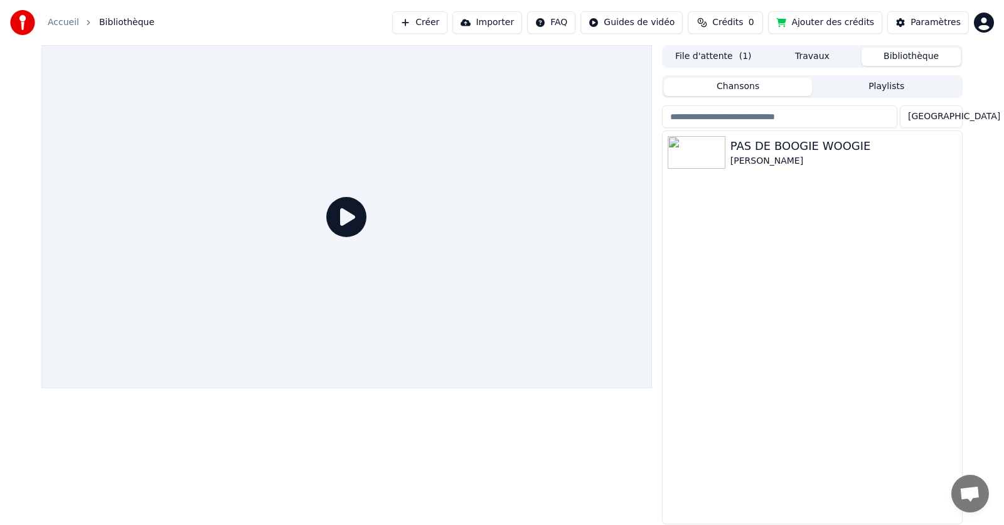
click at [887, 90] on button "Playlists" at bounding box center [886, 87] width 149 height 18
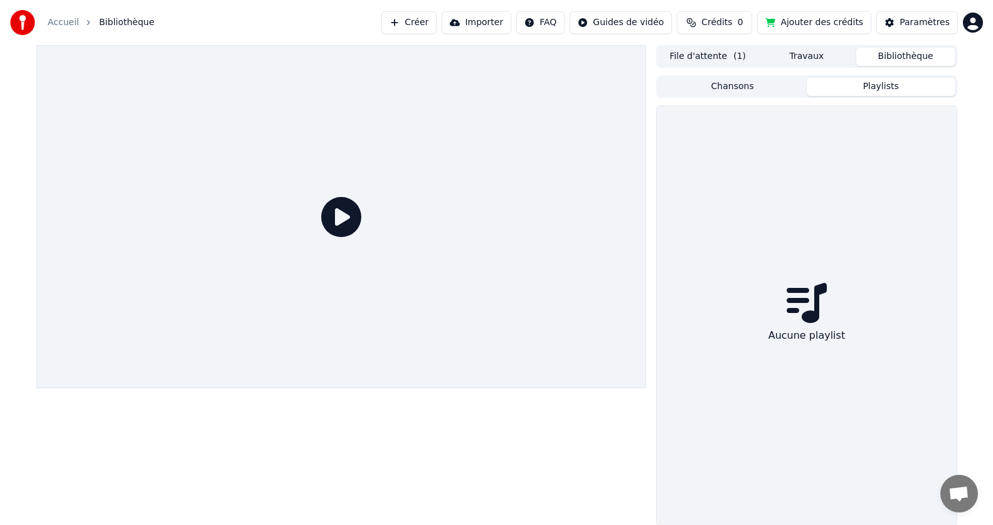
click at [795, 54] on button "Travaux" at bounding box center [806, 57] width 99 height 18
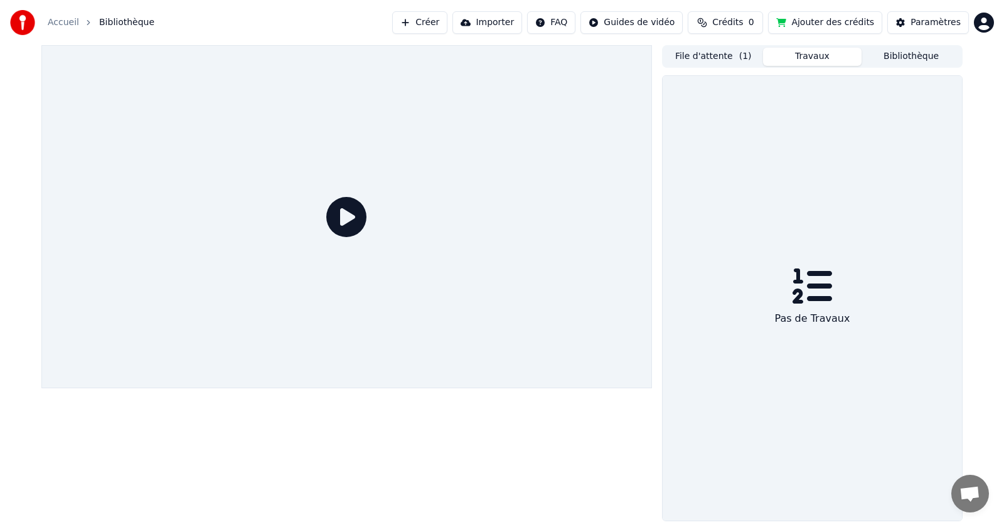
click at [518, 23] on button "Importer" at bounding box center [487, 22] width 70 height 23
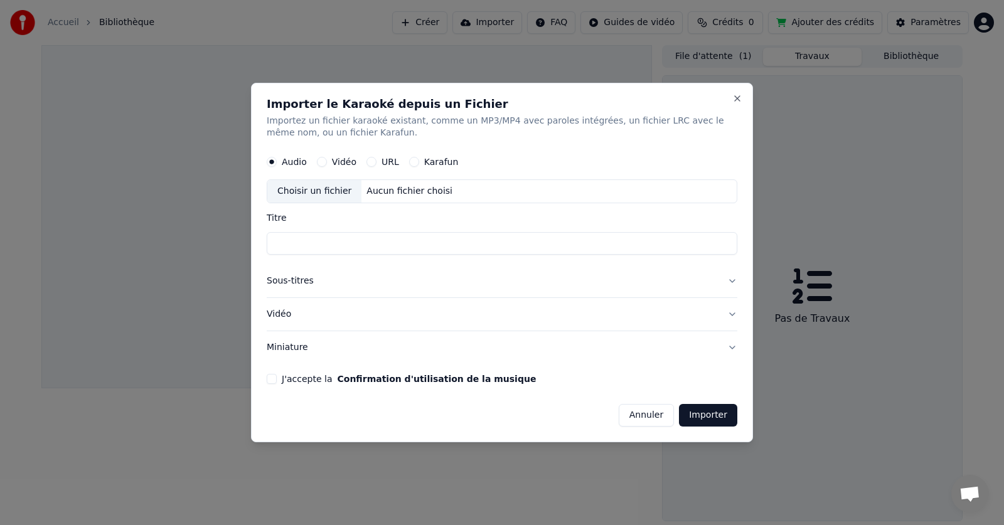
click at [375, 161] on div "URL" at bounding box center [382, 163] width 33 height 10
click at [373, 160] on button "URL" at bounding box center [371, 163] width 10 height 10
click at [732, 191] on button "button" at bounding box center [724, 190] width 25 height 23
type input "**********"
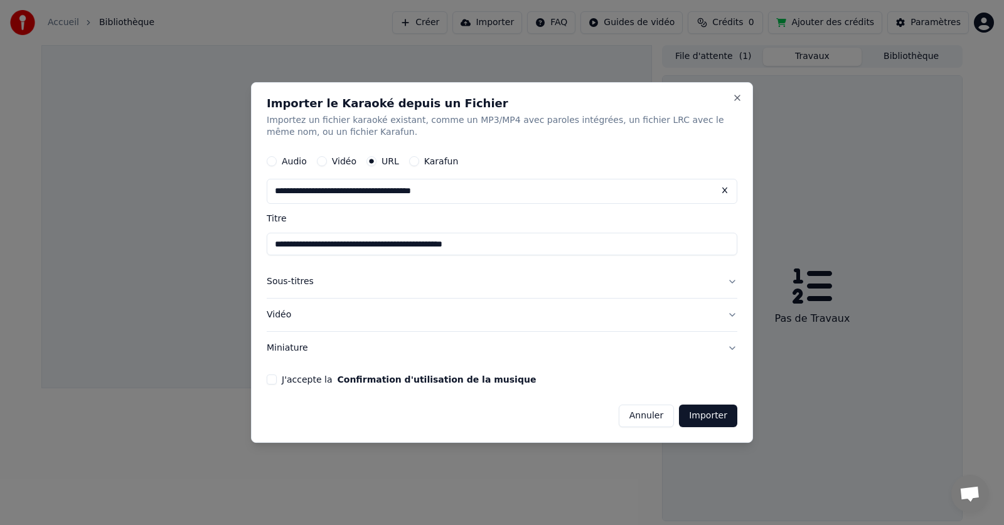
type input "**********"
click at [702, 417] on button "Importer" at bounding box center [708, 416] width 58 height 23
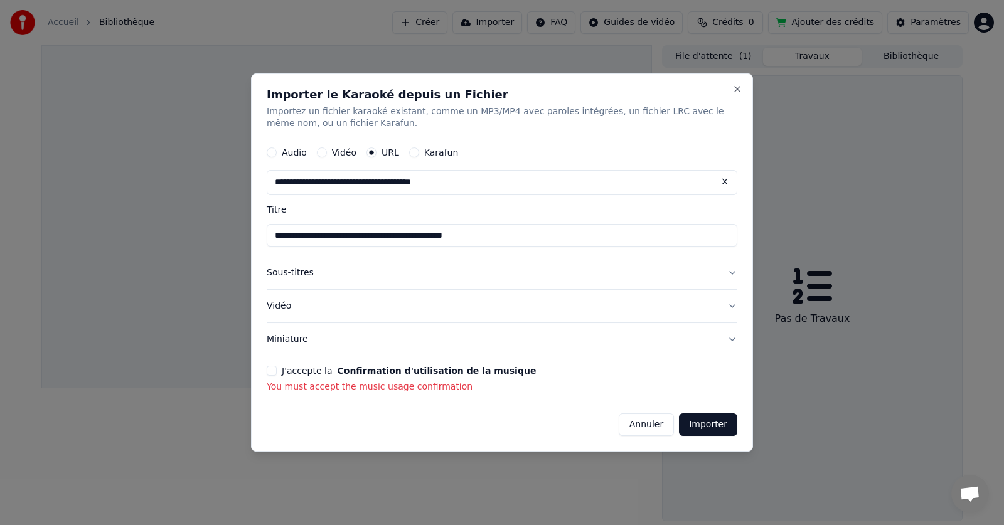
click at [273, 375] on button "J'accepte la Confirmation d'utilisation de la musique" at bounding box center [272, 371] width 10 height 10
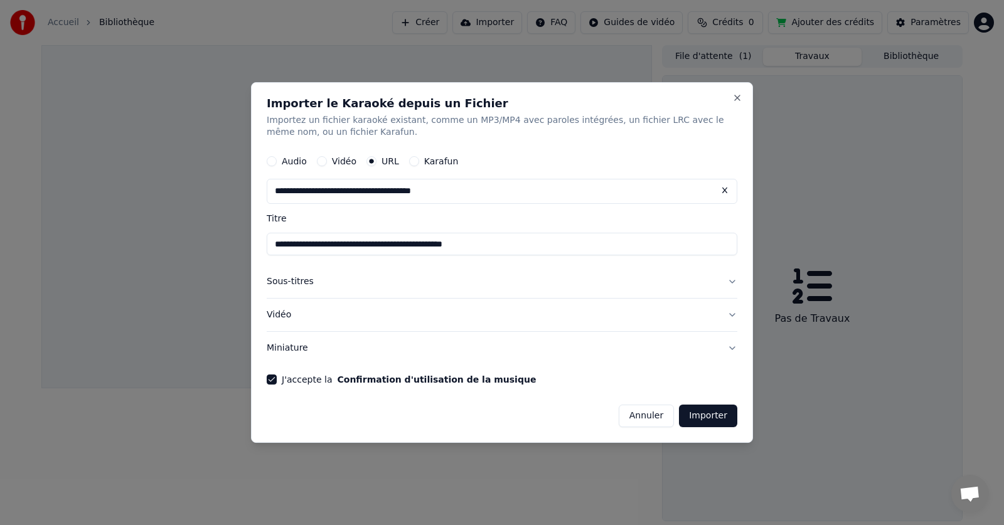
click at [706, 410] on button "Importer" at bounding box center [708, 416] width 58 height 23
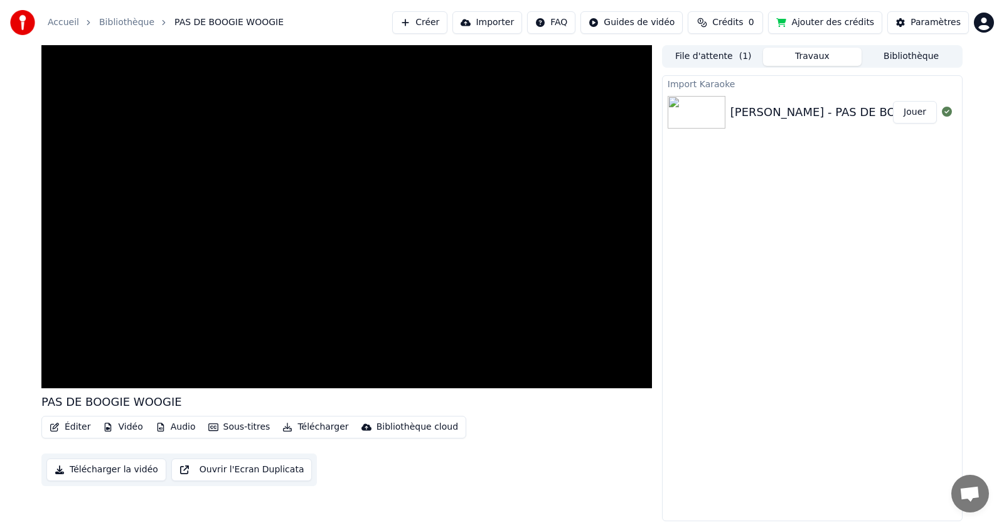
click at [711, 115] on img at bounding box center [697, 112] width 58 height 33
click at [732, 111] on div "[PERSON_NAME] - PAS DE BOOGIE WOOGIE - karaoké version" at bounding box center [903, 113] width 346 height 18
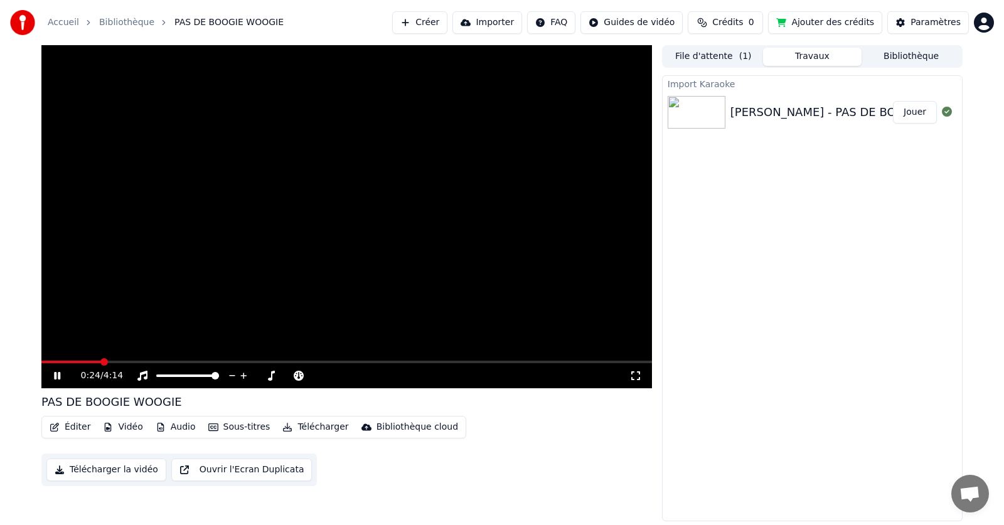
click at [415, 430] on div "Bibliothèque cloud" at bounding box center [418, 427] width 82 height 13
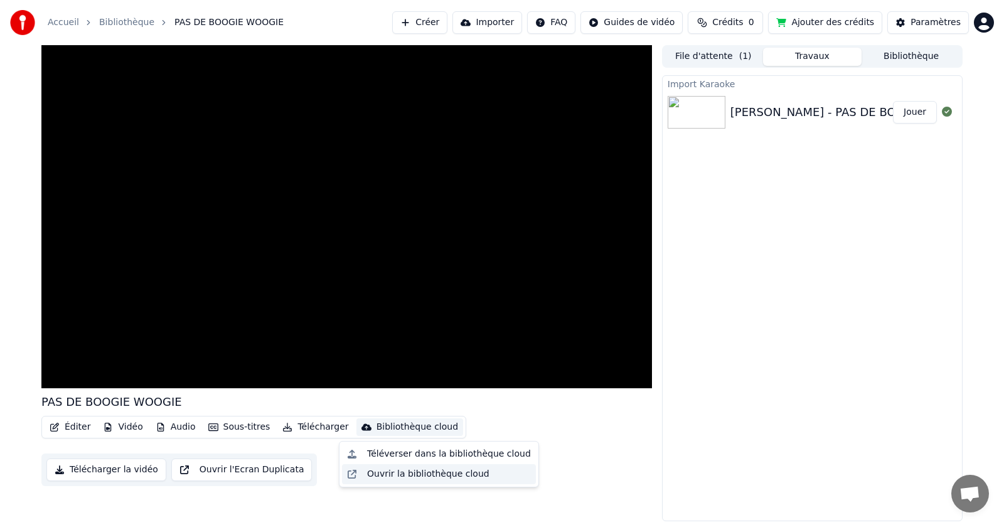
click at [421, 474] on div "Ouvrir la bibliothèque cloud" at bounding box center [428, 474] width 122 height 13
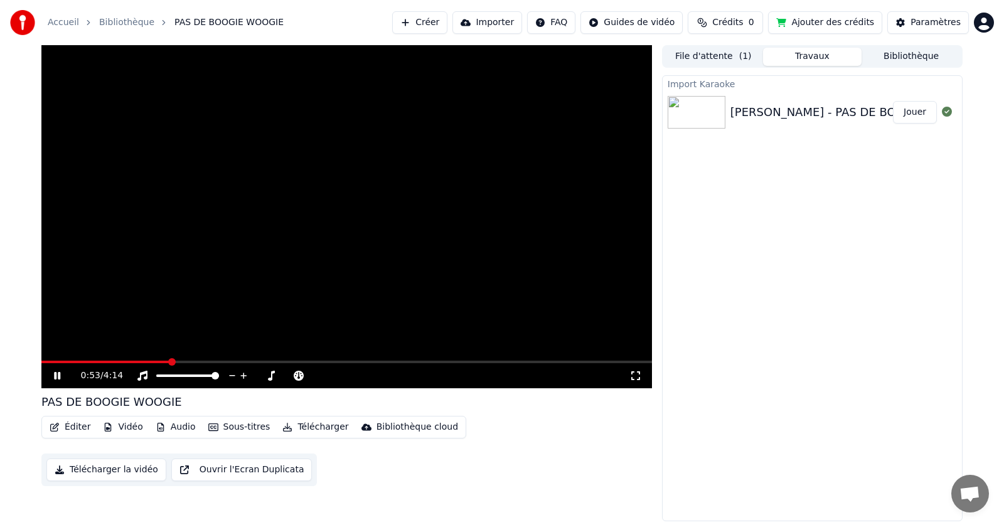
click at [285, 429] on button "Télécharger" at bounding box center [315, 428] width 76 height 18
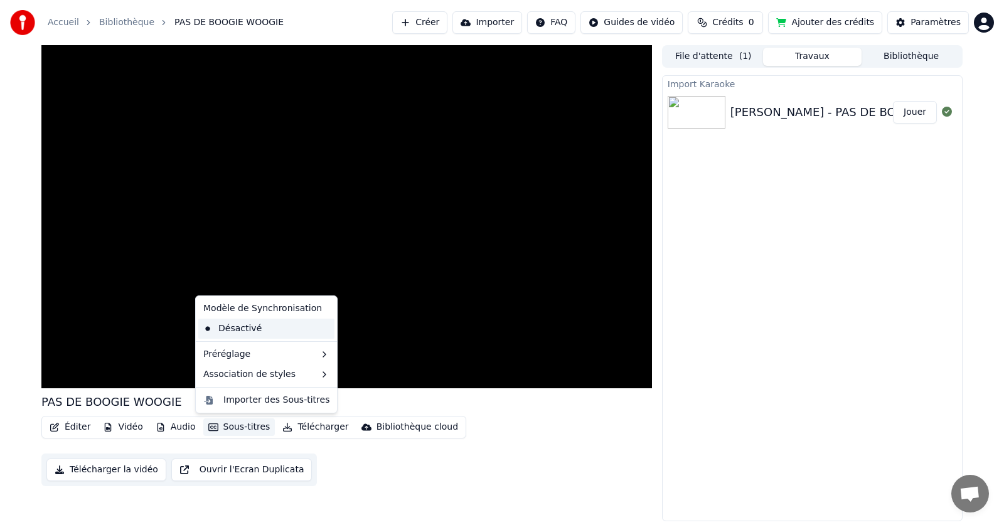
click at [240, 331] on div "Désactivé" at bounding box center [266, 329] width 136 height 20
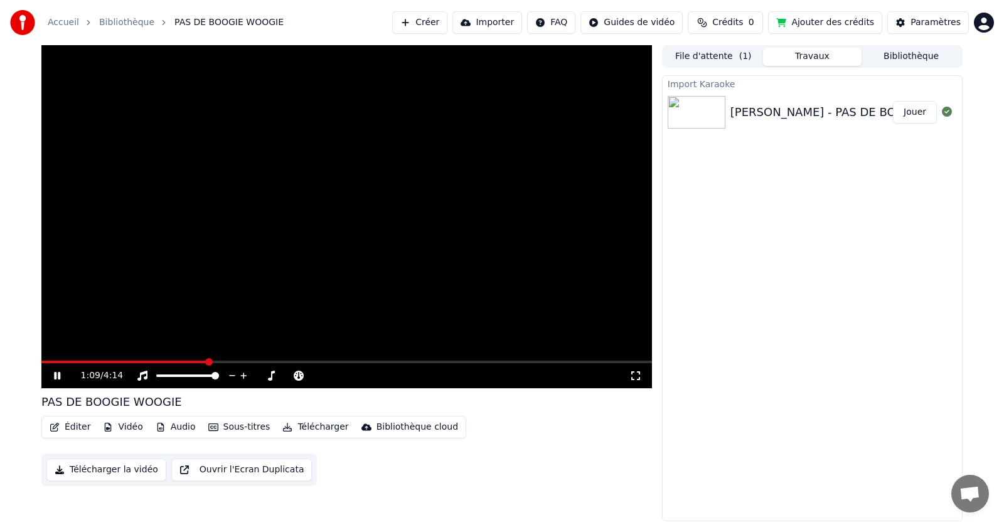
click at [228, 429] on button "Sous-titres" at bounding box center [239, 428] width 72 height 18
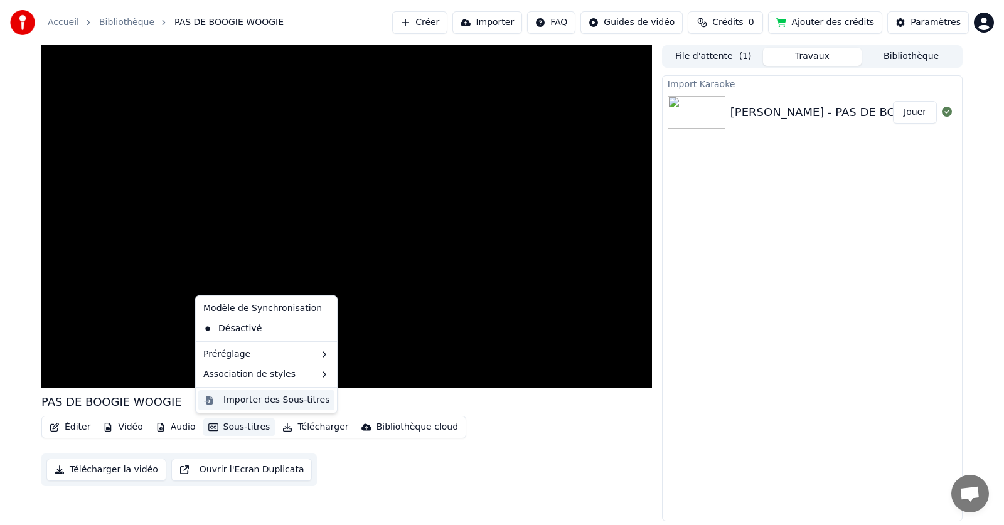
click at [307, 404] on div "Importer des Sous-titres" at bounding box center [276, 400] width 106 height 13
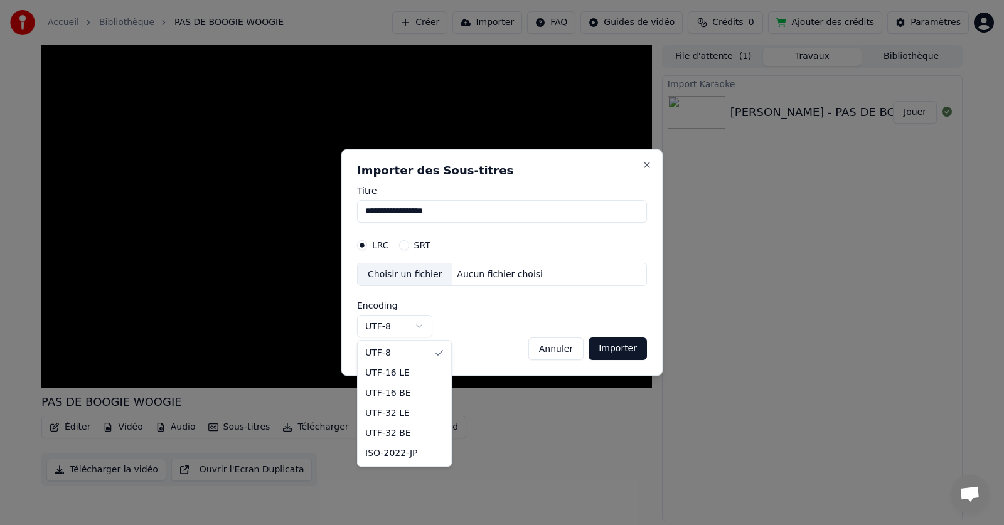
click at [424, 326] on body "**********" at bounding box center [502, 262] width 1004 height 525
click at [567, 346] on body "**********" at bounding box center [502, 262] width 1004 height 525
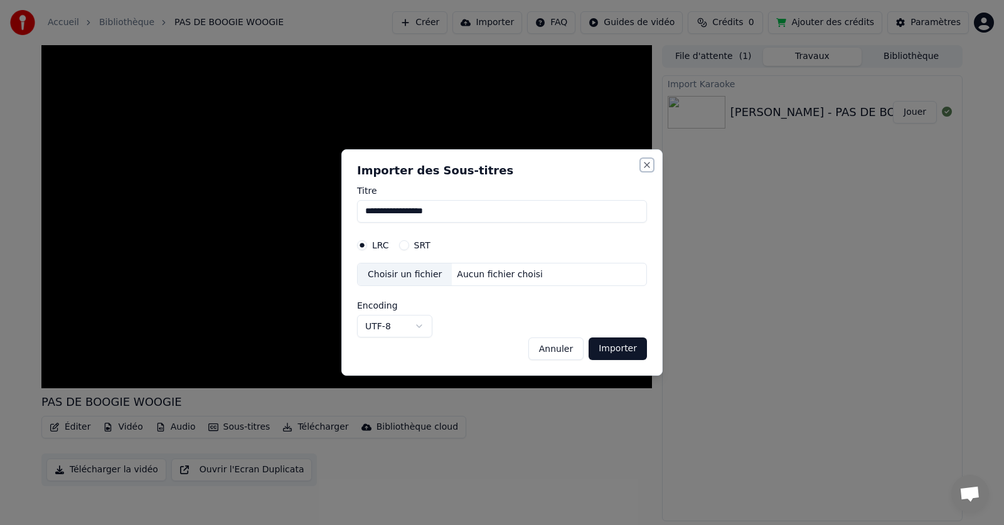
click at [644, 165] on button "Close" at bounding box center [647, 165] width 10 height 10
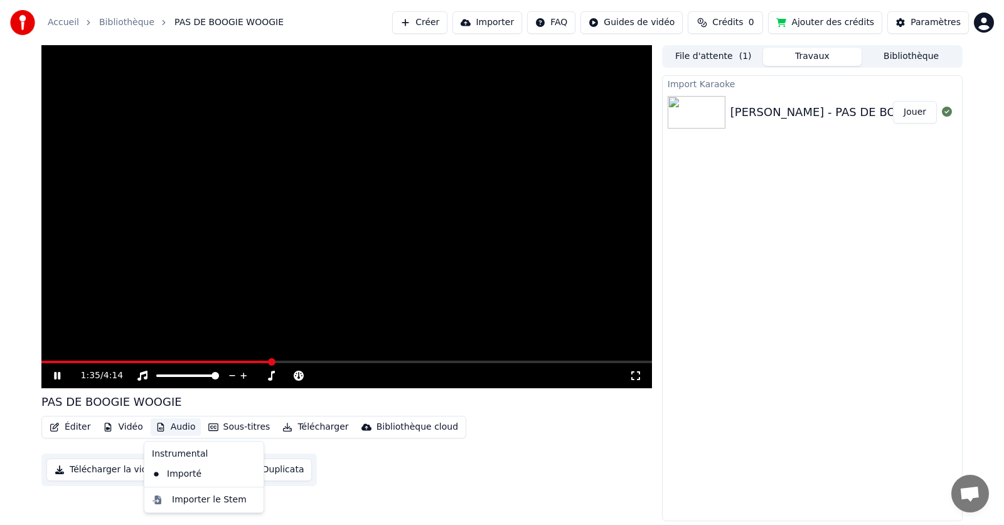
click at [163, 429] on button "Audio" at bounding box center [176, 428] width 50 height 18
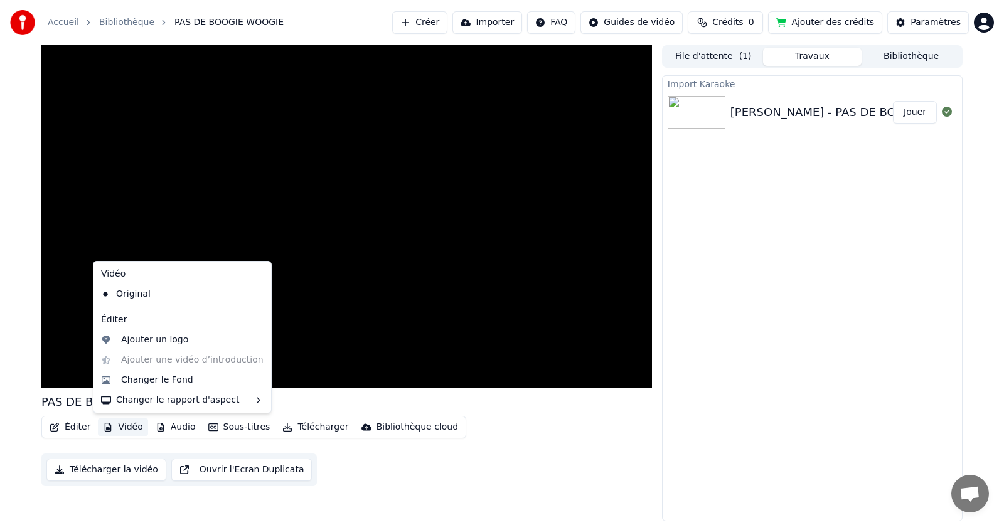
click at [126, 423] on button "Vidéo" at bounding box center [123, 428] width 50 height 18
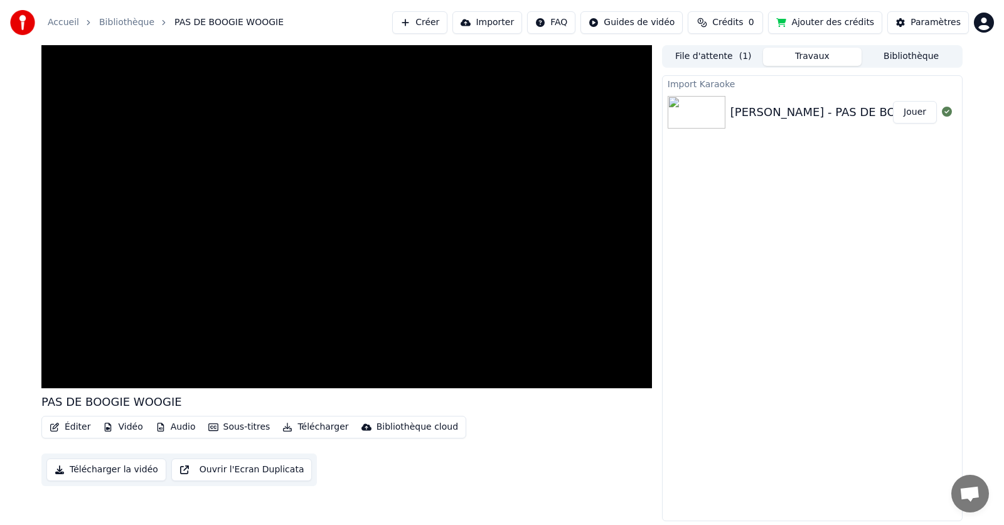
click at [127, 425] on button "Vidéo" at bounding box center [123, 428] width 50 height 18
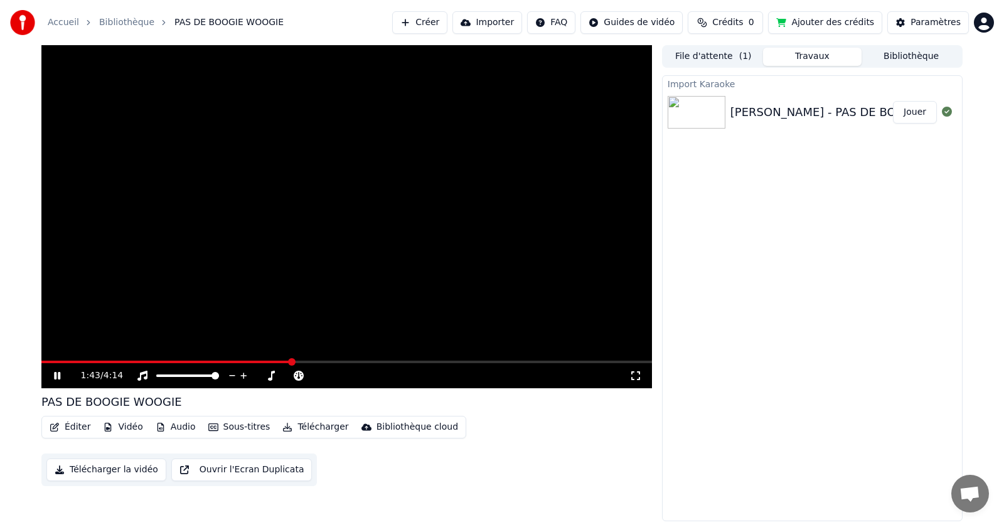
click at [203, 473] on button "Ouvrir l'Ecran Duplicata" at bounding box center [241, 470] width 141 height 23
click at [471, 305] on video at bounding box center [346, 216] width 611 height 343
click at [285, 365] on div "1:50 / 4:14" at bounding box center [346, 375] width 611 height 25
click at [279, 362] on span at bounding box center [160, 362] width 238 height 3
click at [105, 474] on button "Télécharger la vidéo" at bounding box center [106, 470] width 120 height 23
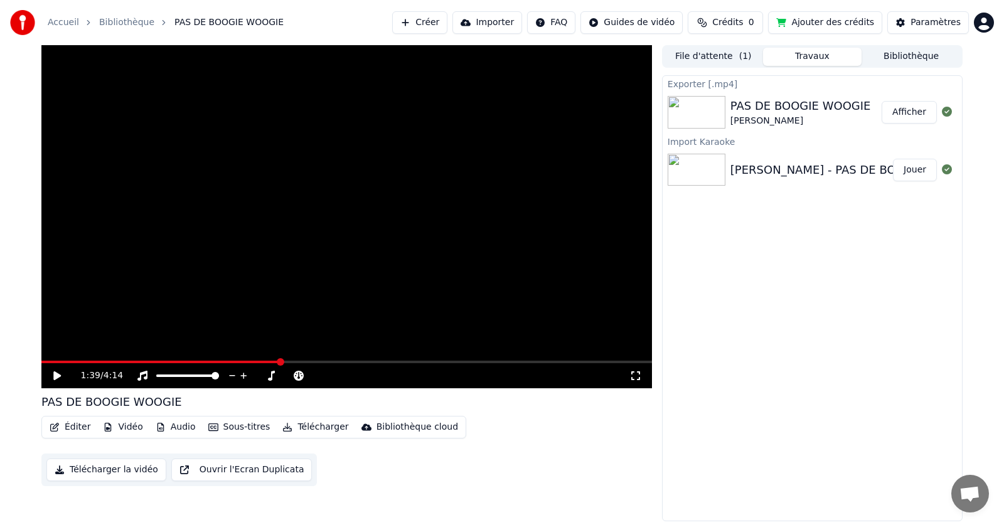
click at [110, 467] on button "Télécharger la vidéo" at bounding box center [106, 470] width 120 height 23
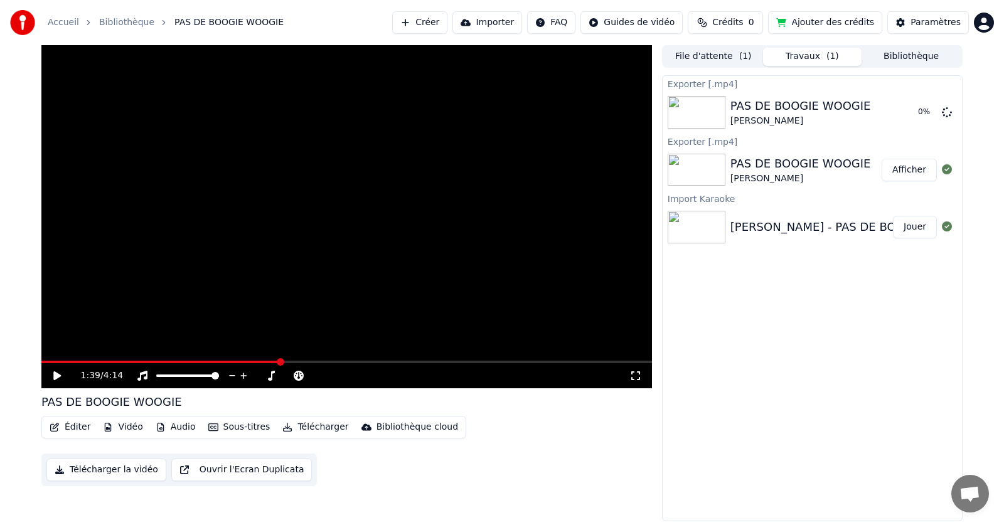
click at [59, 377] on icon at bounding box center [57, 375] width 8 height 9
click at [784, 53] on button "Travaux ( 1 )" at bounding box center [812, 57] width 99 height 18
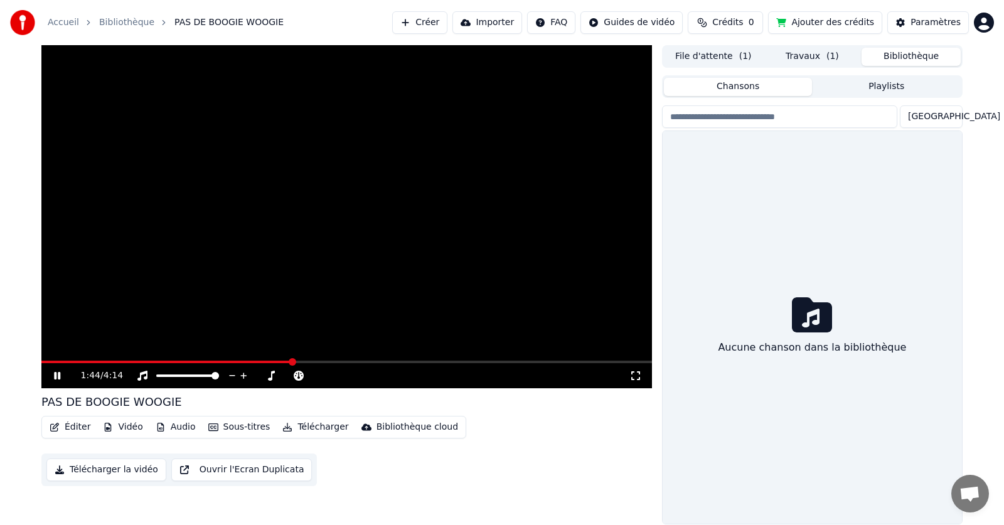
click at [887, 57] on button "Bibliothèque" at bounding box center [911, 57] width 99 height 18
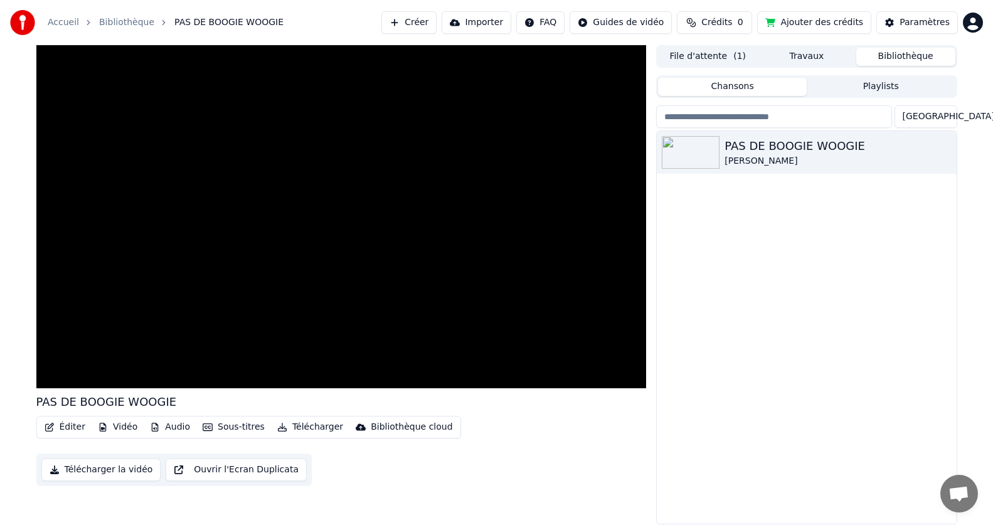
click at [859, 85] on button "Playlists" at bounding box center [881, 87] width 149 height 18
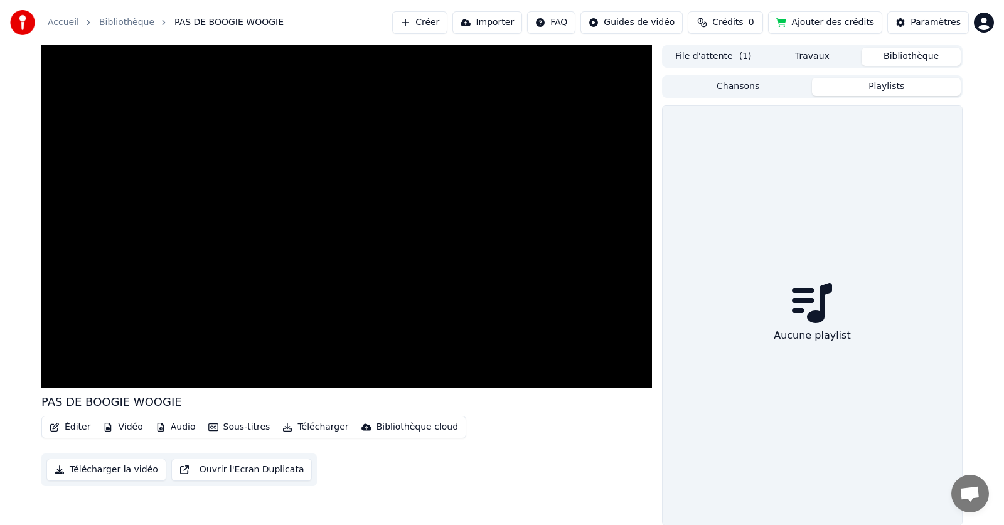
click at [816, 56] on button "Travaux" at bounding box center [812, 57] width 99 height 18
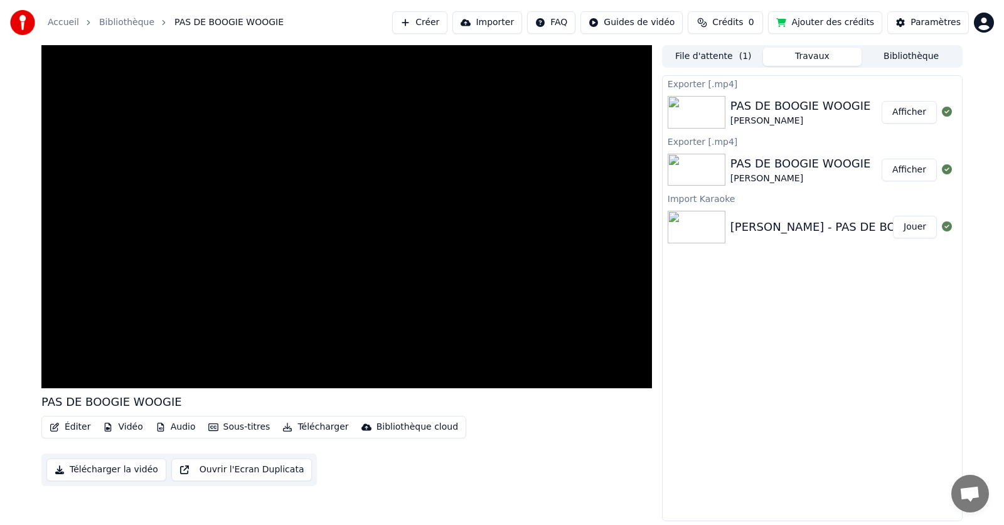
click at [727, 55] on button "File d'attente ( 1 )" at bounding box center [713, 57] width 99 height 18
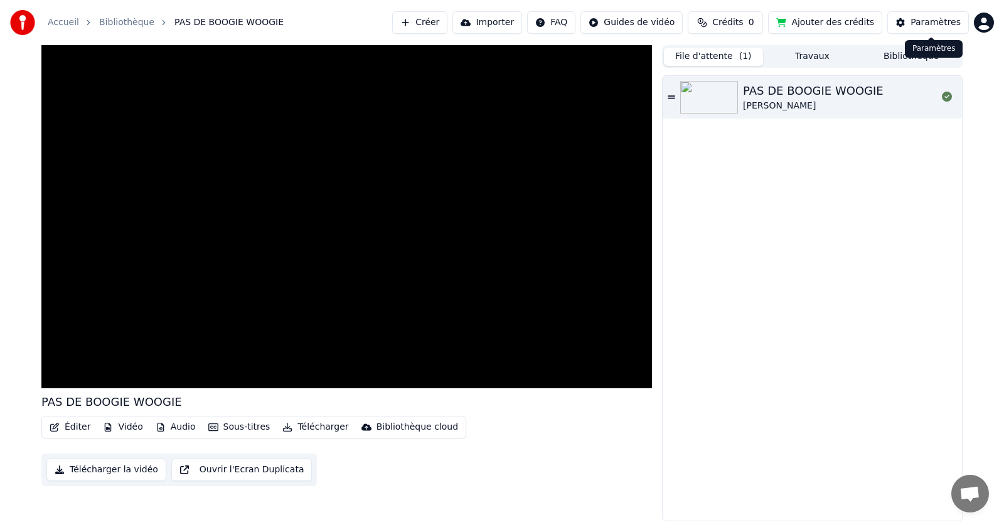
click at [924, 23] on div "Paramètres" at bounding box center [936, 22] width 50 height 13
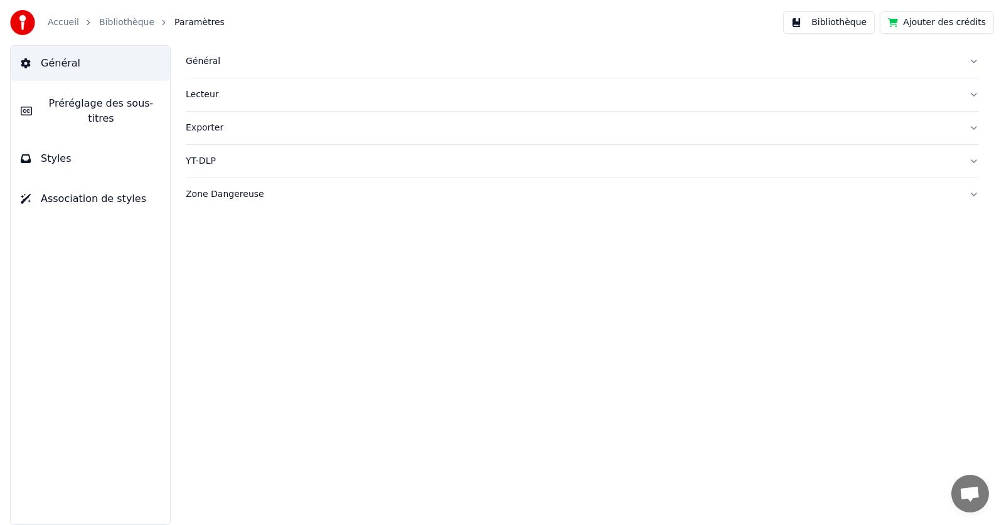
click at [72, 64] on span "Général" at bounding box center [61, 63] width 40 height 15
click at [204, 62] on div "Général" at bounding box center [572, 61] width 773 height 13
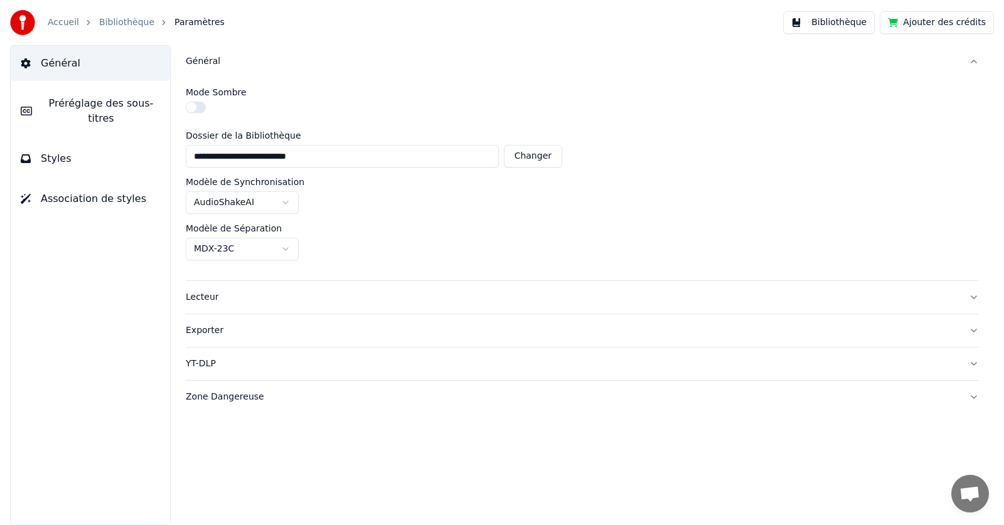
click at [210, 300] on div "Lecteur" at bounding box center [572, 297] width 773 height 13
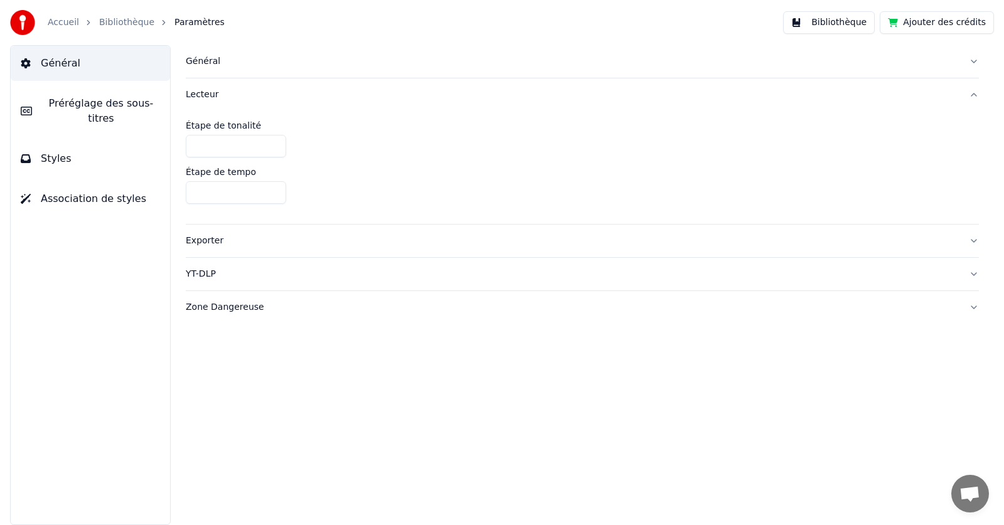
click at [90, 97] on span "Préréglage des sous-titres" at bounding box center [101, 111] width 118 height 30
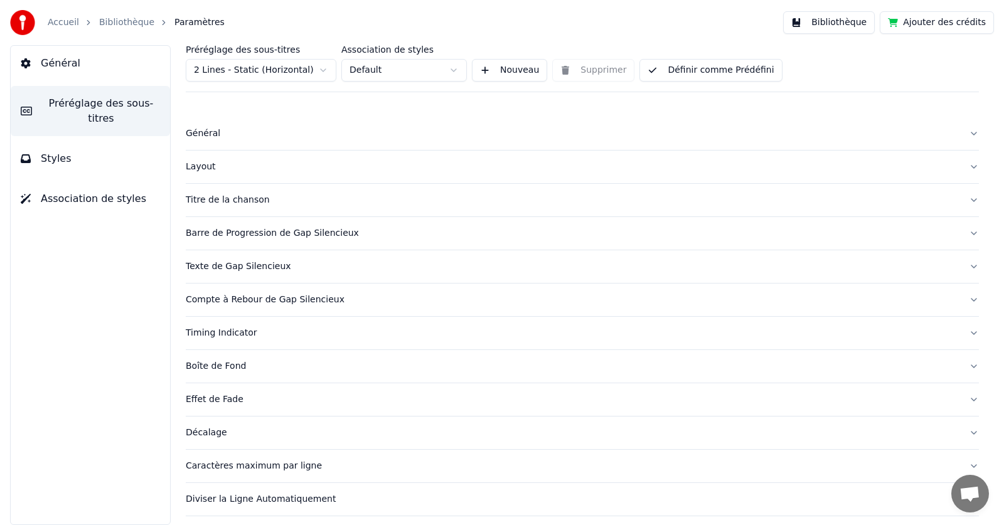
click at [69, 142] on button "Styles" at bounding box center [90, 158] width 159 height 35
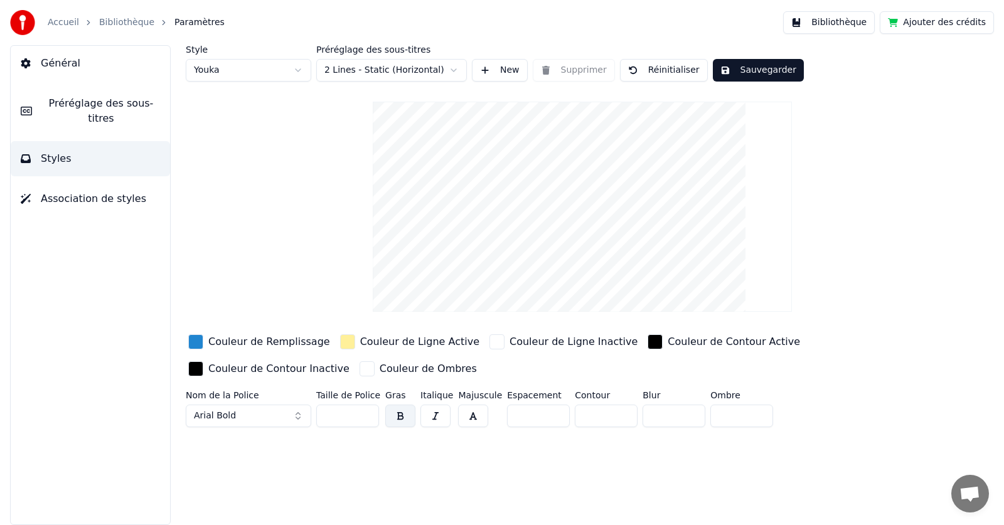
click at [240, 345] on div "Couleur de Remplissage" at bounding box center [269, 341] width 122 height 15
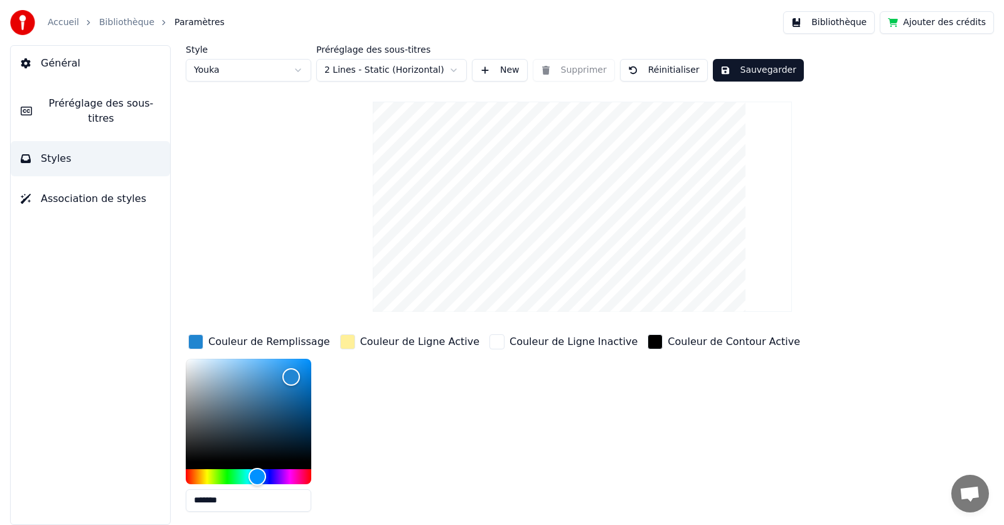
click at [487, 399] on div "Couleur de Ligne Inactive" at bounding box center [563, 427] width 153 height 190
click at [668, 341] on div "Couleur de Contour Active" at bounding box center [734, 341] width 132 height 15
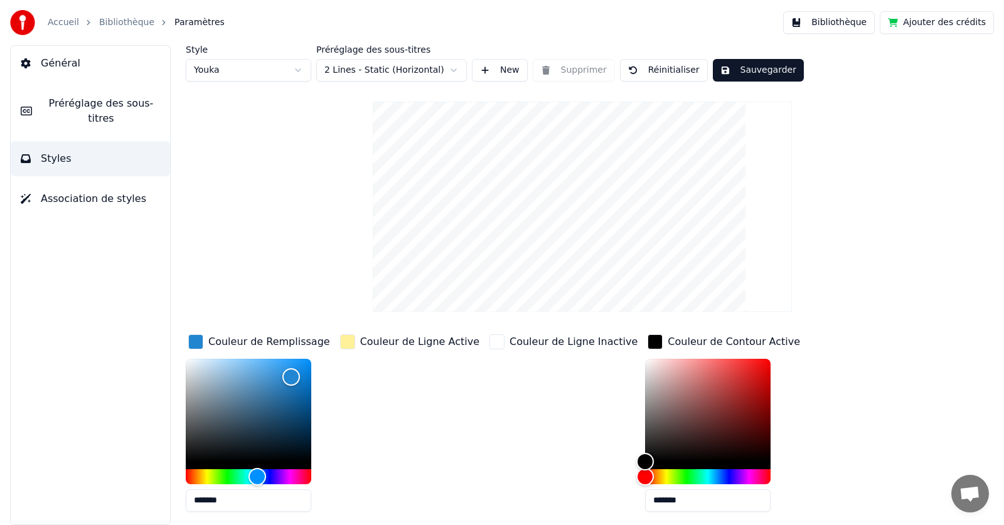
click at [560, 341] on div "Couleur de Ligne Inactive" at bounding box center [574, 341] width 128 height 15
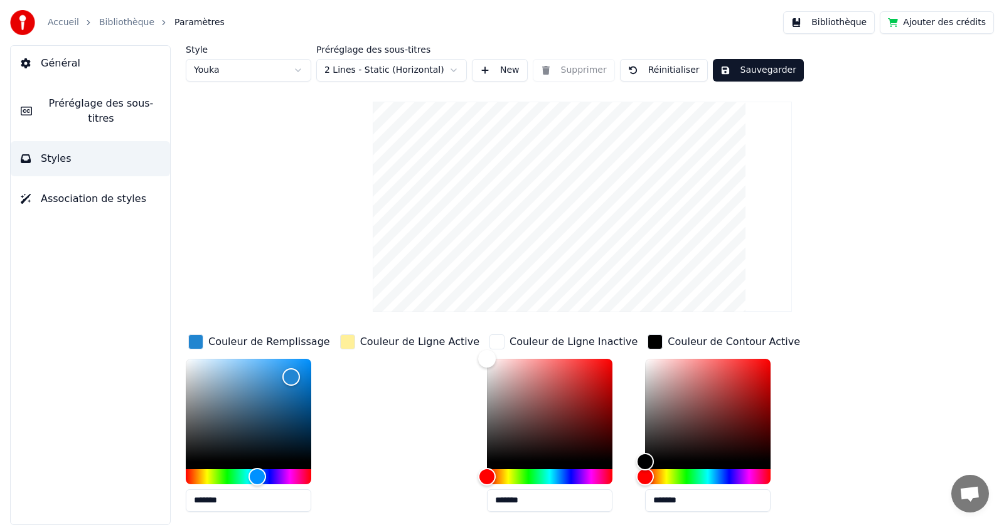
click at [367, 345] on div "Couleur de Ligne Active" at bounding box center [419, 341] width 119 height 15
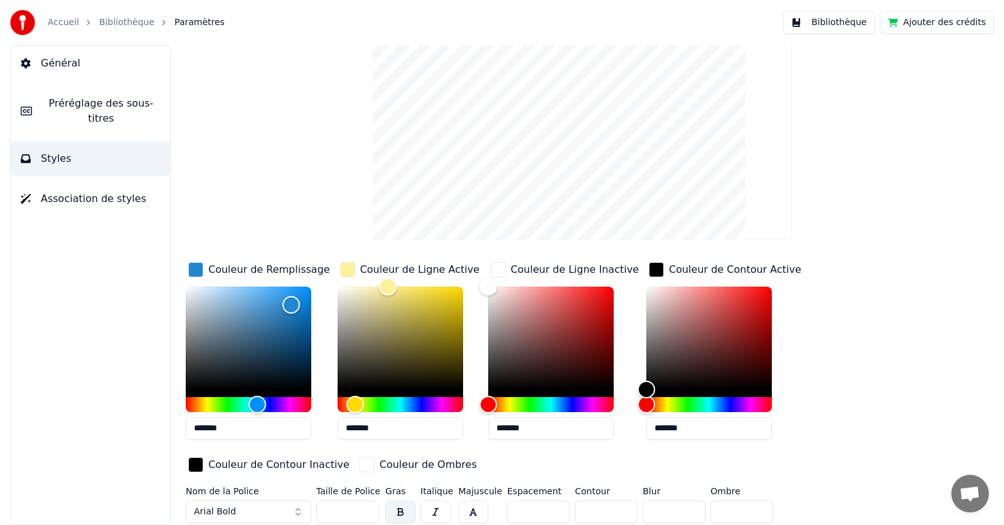
scroll to position [74, 0]
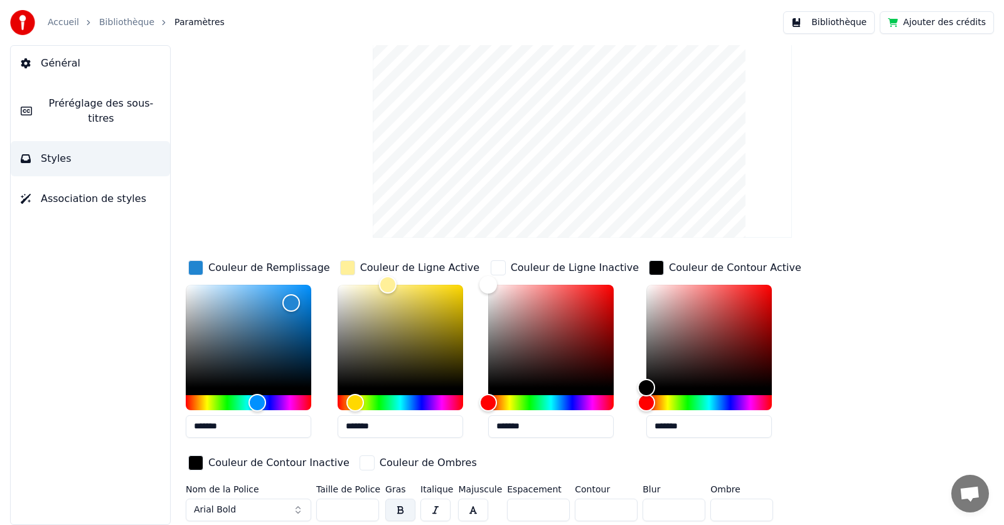
click at [366, 505] on input "**" at bounding box center [347, 510] width 63 height 23
click at [366, 505] on input "***" at bounding box center [347, 510] width 63 height 23
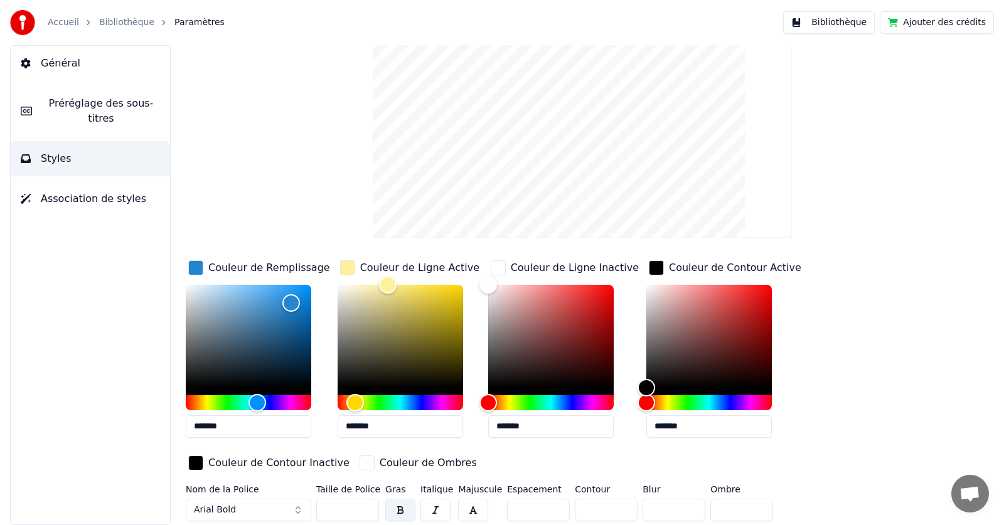
click at [366, 505] on input "***" at bounding box center [347, 510] width 63 height 23
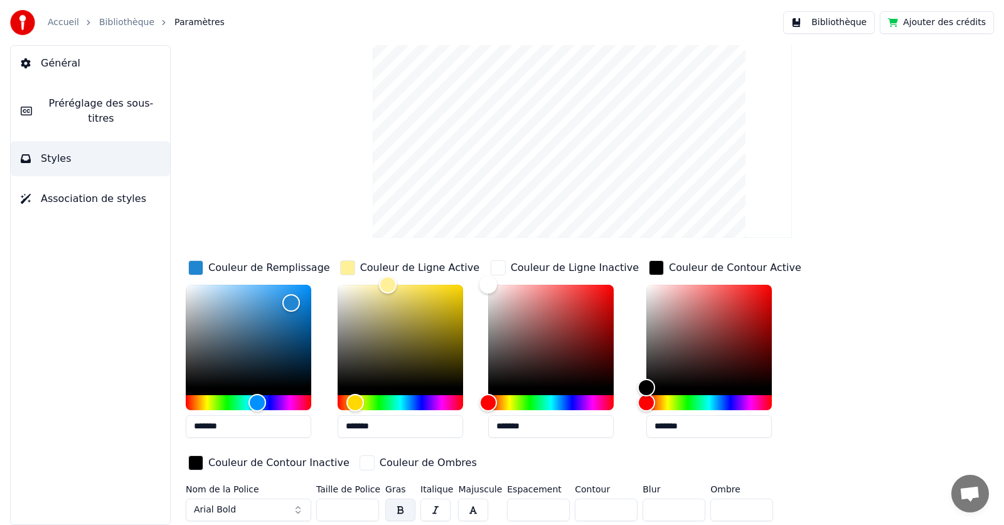
click at [366, 505] on input "***" at bounding box center [347, 510] width 63 height 23
click at [367, 511] on input "***" at bounding box center [347, 510] width 63 height 23
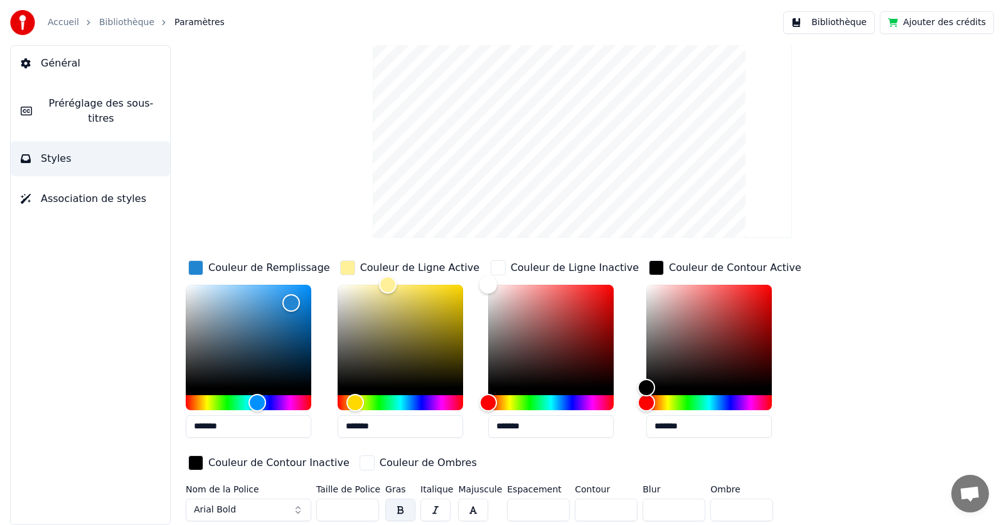
click at [367, 511] on input "***" at bounding box center [347, 510] width 63 height 23
type input "***"
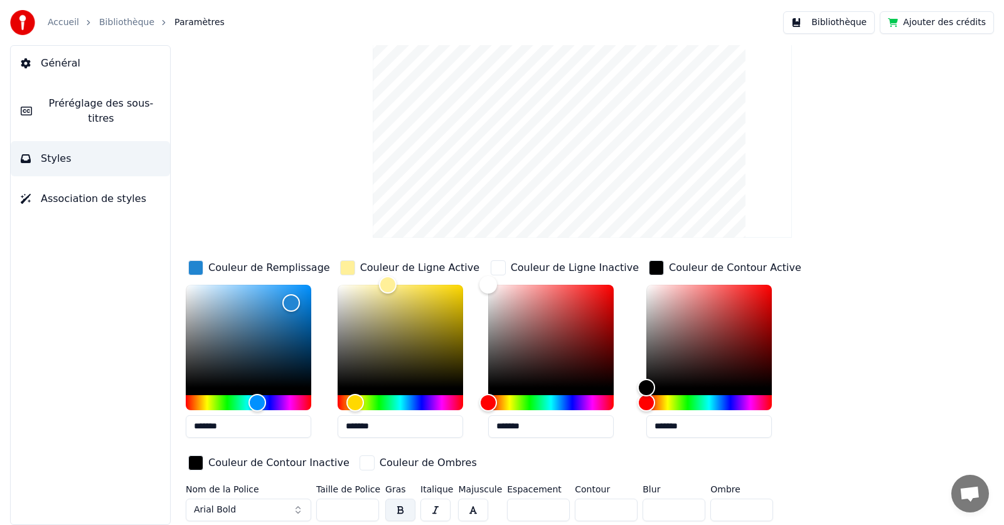
click at [367, 511] on input "***" at bounding box center [347, 510] width 63 height 23
click at [72, 191] on span "Association de styles" at bounding box center [93, 198] width 105 height 15
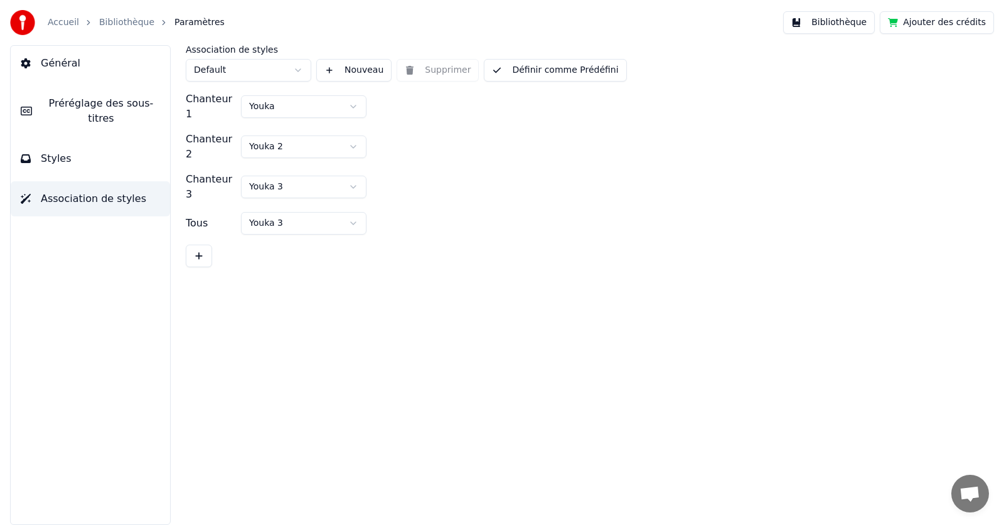
scroll to position [0, 0]
click at [92, 141] on button "Styles" at bounding box center [90, 158] width 159 height 35
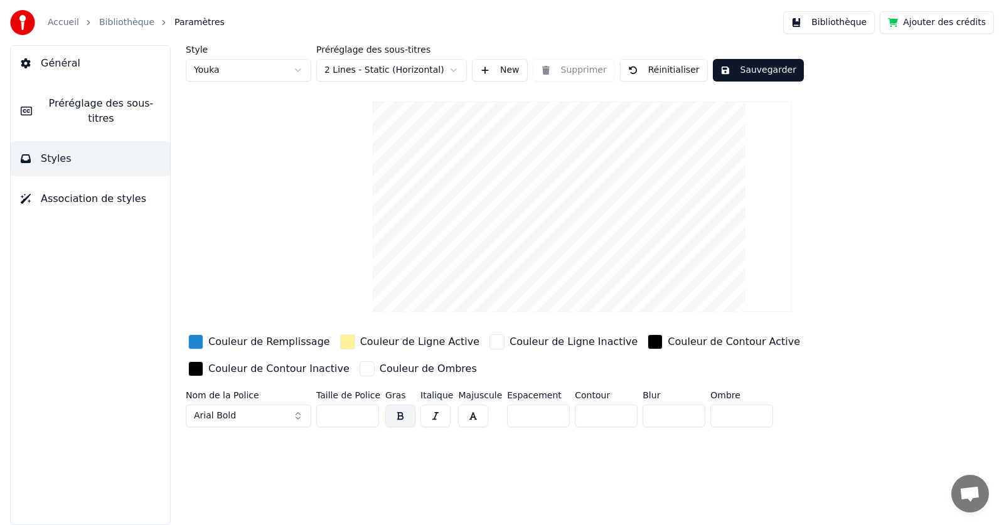
click at [496, 69] on button "New" at bounding box center [500, 70] width 56 height 23
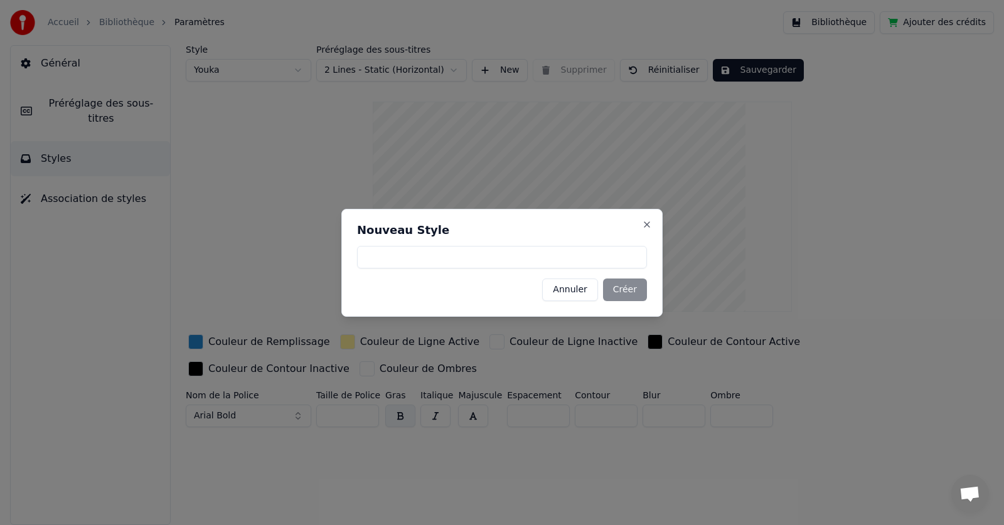
click at [589, 295] on button "Annuler" at bounding box center [569, 290] width 55 height 23
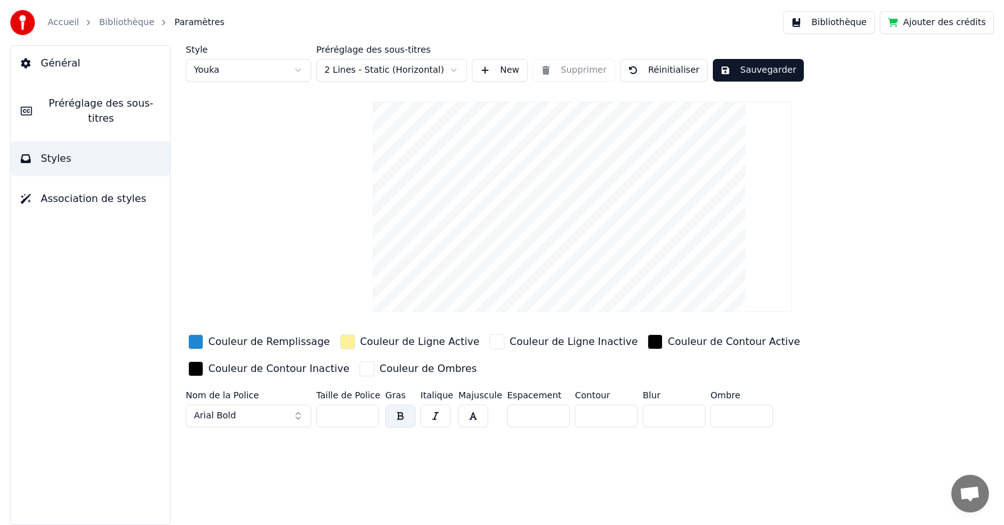
click at [299, 73] on html "Accueil Bibliothèque Paramètres Bibliothèque Ajouter des crédits Général Prérég…" at bounding box center [502, 262] width 1004 height 525
click at [470, 415] on button "button" at bounding box center [473, 416] width 30 height 23
click at [550, 411] on input "*" at bounding box center [538, 416] width 63 height 23
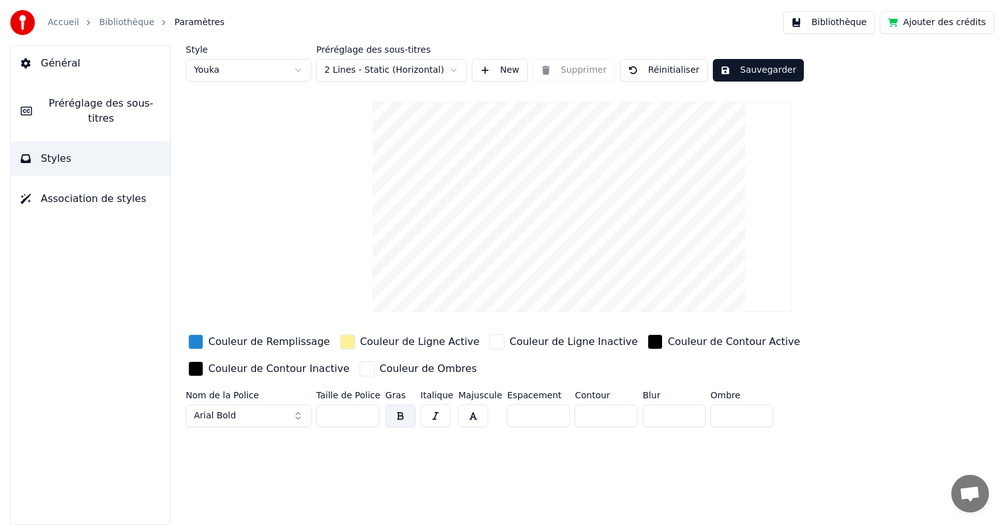
click at [550, 411] on input "*" at bounding box center [538, 416] width 63 height 23
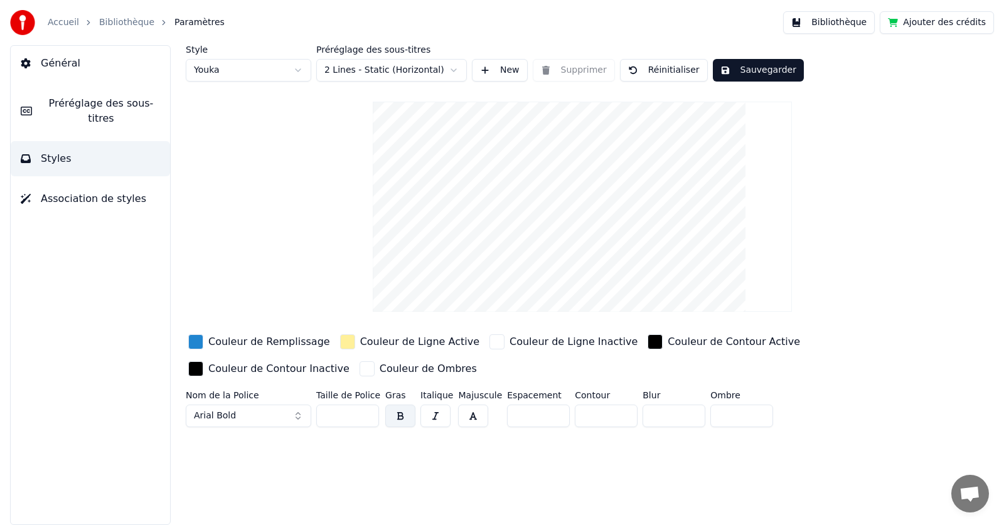
click at [550, 411] on input "*" at bounding box center [538, 416] width 63 height 23
click at [550, 411] on input "**" at bounding box center [538, 416] width 63 height 23
type input "**"
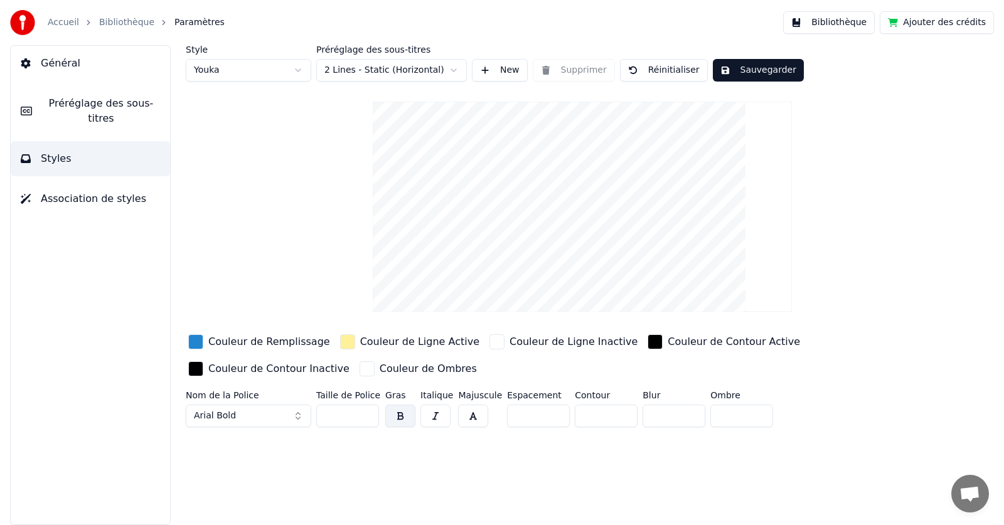
click at [550, 411] on input "**" at bounding box center [538, 416] width 63 height 23
click at [619, 413] on input "**" at bounding box center [606, 416] width 63 height 23
type input "**"
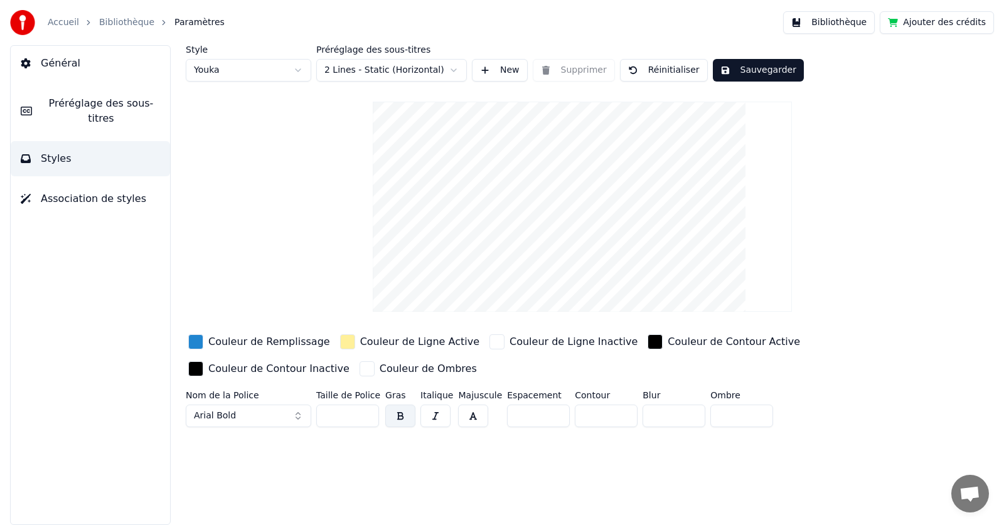
click at [619, 413] on input "**" at bounding box center [606, 416] width 63 height 23
click at [648, 419] on input "*" at bounding box center [674, 416] width 63 height 23
click at [686, 418] on input "*" at bounding box center [674, 416] width 63 height 23
click at [686, 412] on input "*" at bounding box center [674, 416] width 63 height 23
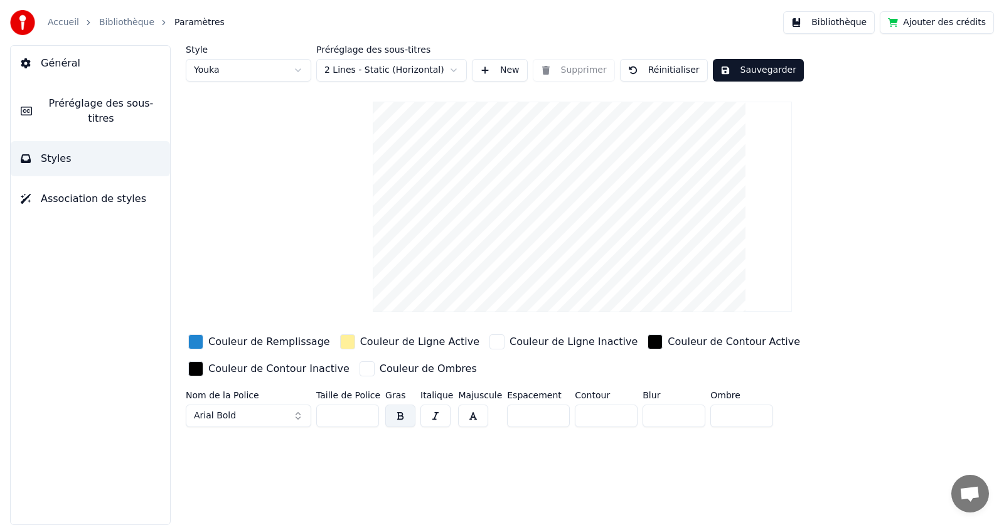
click at [686, 412] on input "*" at bounding box center [674, 416] width 63 height 23
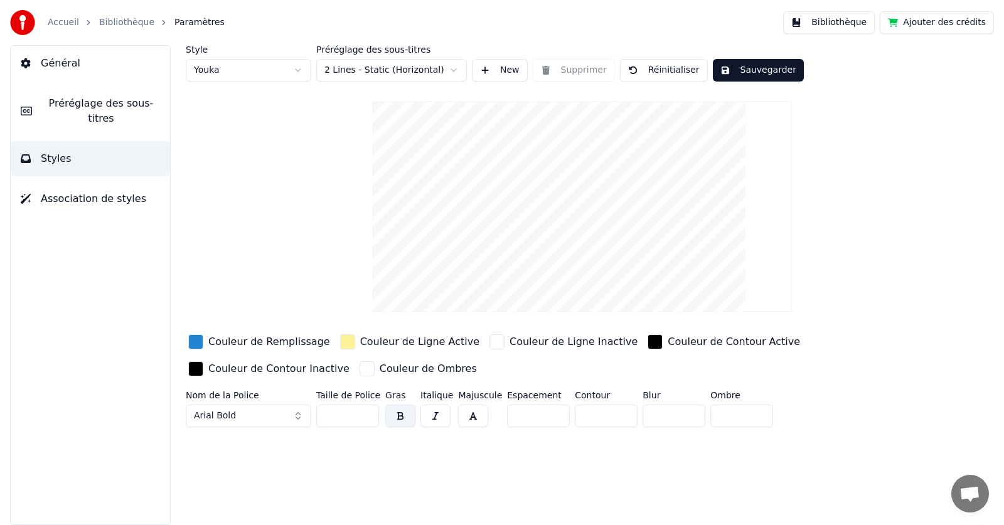
click at [686, 412] on input "*" at bounding box center [674, 416] width 63 height 23
click at [684, 408] on input "*" at bounding box center [674, 416] width 63 height 23
click at [683, 417] on input "*" at bounding box center [674, 416] width 63 height 23
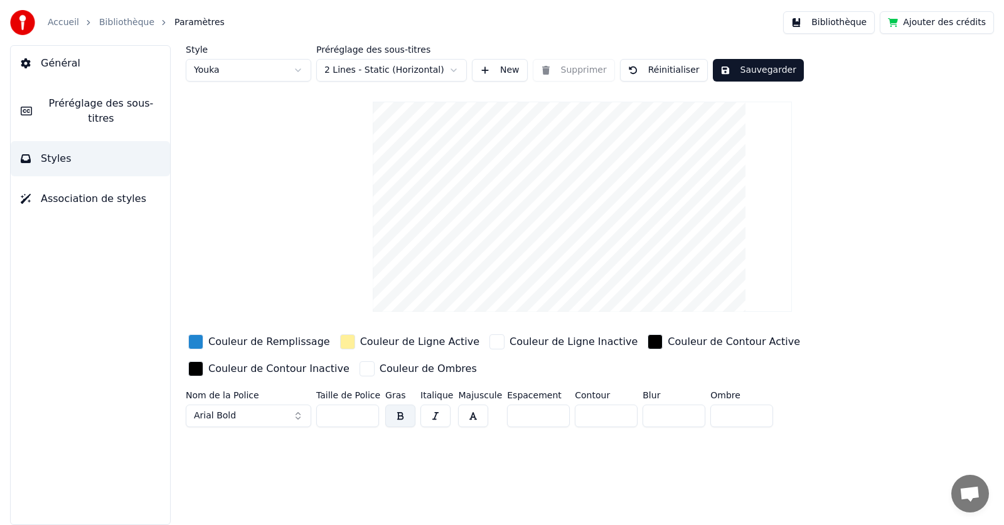
click at [683, 417] on input "*" at bounding box center [674, 416] width 63 height 23
type input "*"
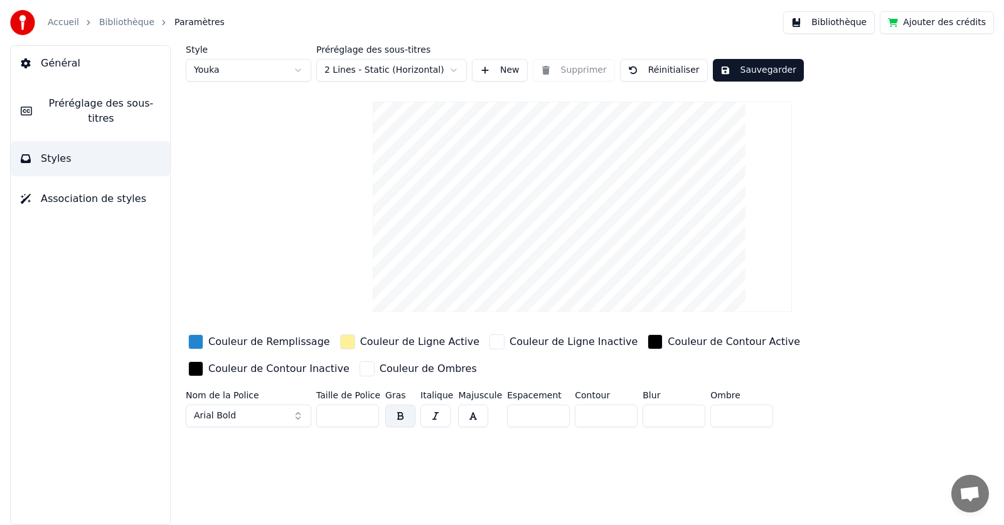
click at [683, 417] on input "*" at bounding box center [674, 416] width 63 height 23
click at [619, 419] on input "**" at bounding box center [606, 416] width 63 height 23
click at [619, 419] on input "*" at bounding box center [606, 416] width 63 height 23
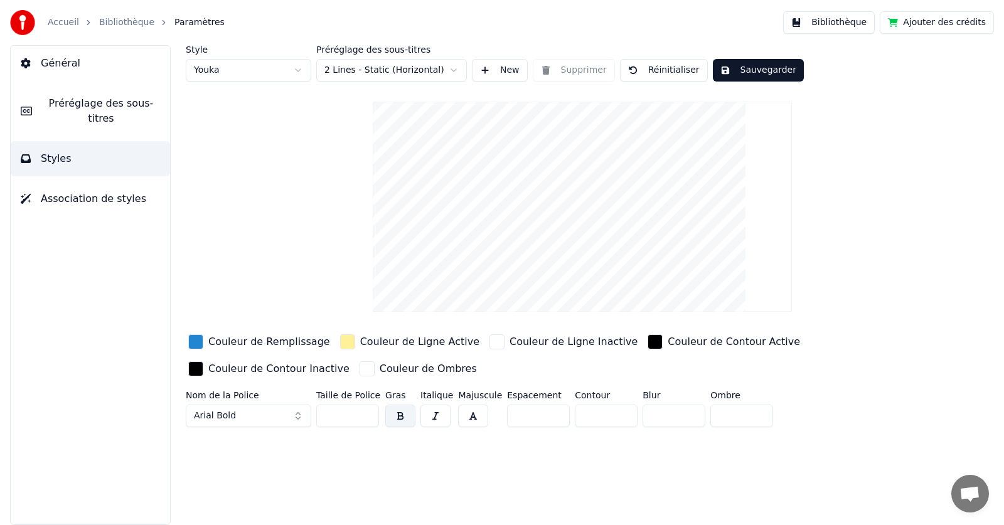
click at [619, 419] on input "*" at bounding box center [606, 416] width 63 height 23
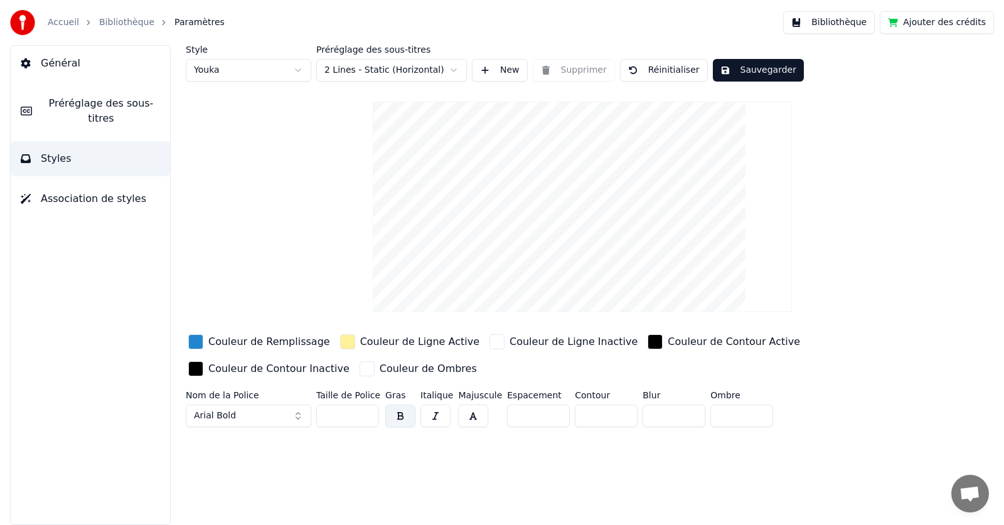
click at [619, 419] on input "*" at bounding box center [606, 416] width 63 height 23
type input "*"
click at [619, 419] on input "*" at bounding box center [606, 416] width 63 height 23
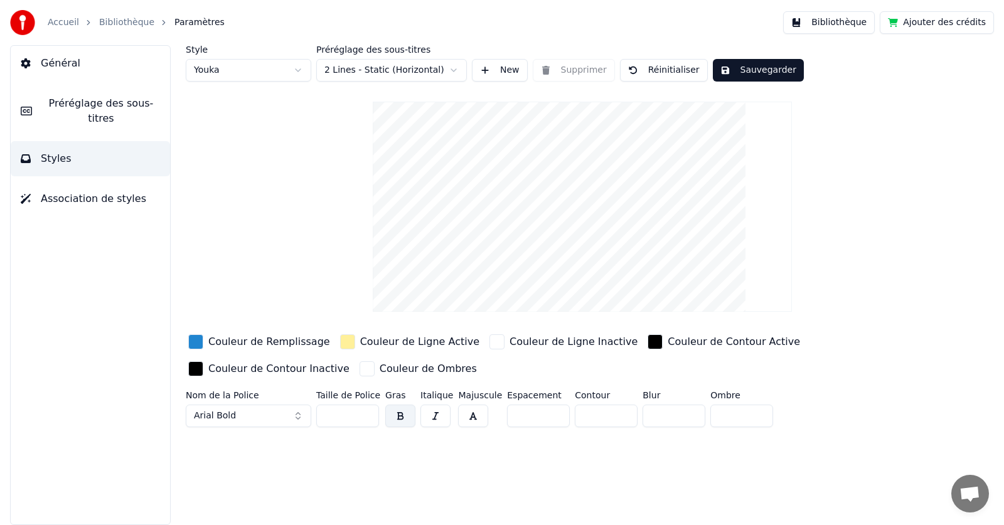
click at [547, 417] on input "**" at bounding box center [538, 416] width 63 height 23
click at [547, 417] on input "*" at bounding box center [538, 416] width 63 height 23
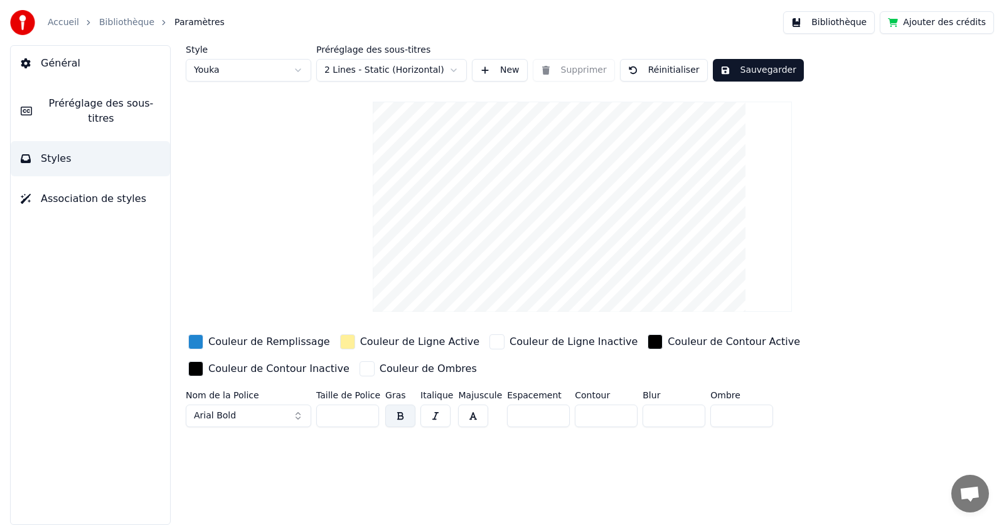
click at [547, 417] on input "*" at bounding box center [538, 416] width 63 height 23
click at [303, 368] on div "Couleur de Contour Inactive" at bounding box center [278, 368] width 141 height 15
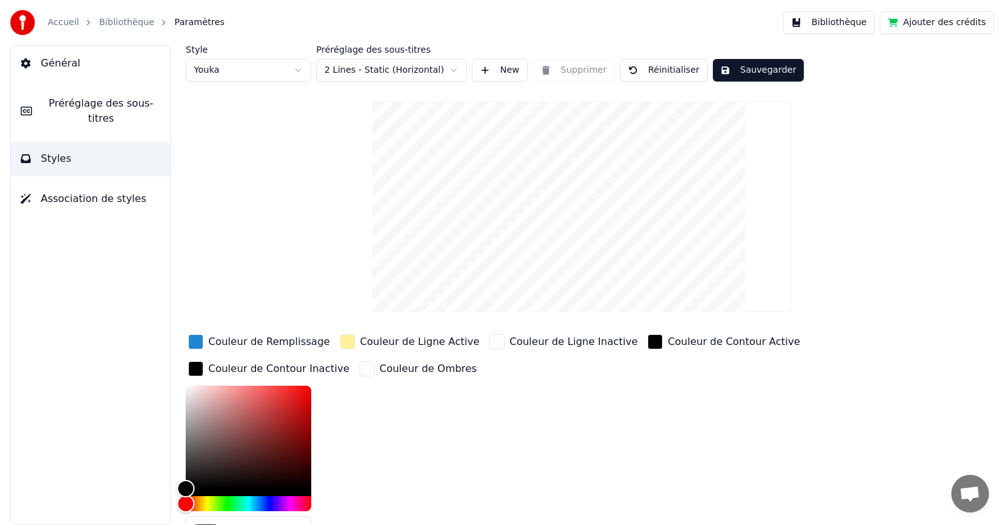
click at [658, 67] on button "Réinitialiser" at bounding box center [664, 70] width 88 height 23
type input "*"
click at [178, 23] on span "Paramètres" at bounding box center [199, 22] width 50 height 13
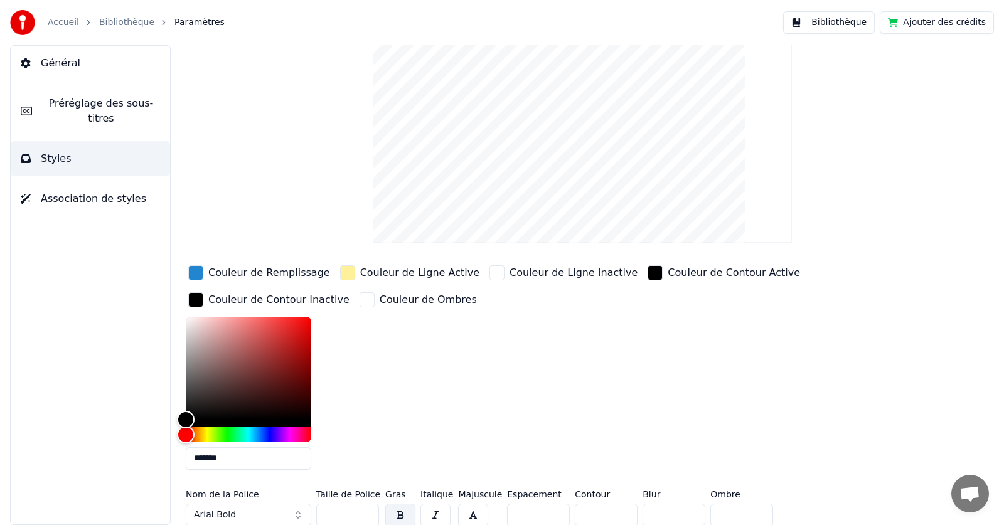
scroll to position [74, 0]
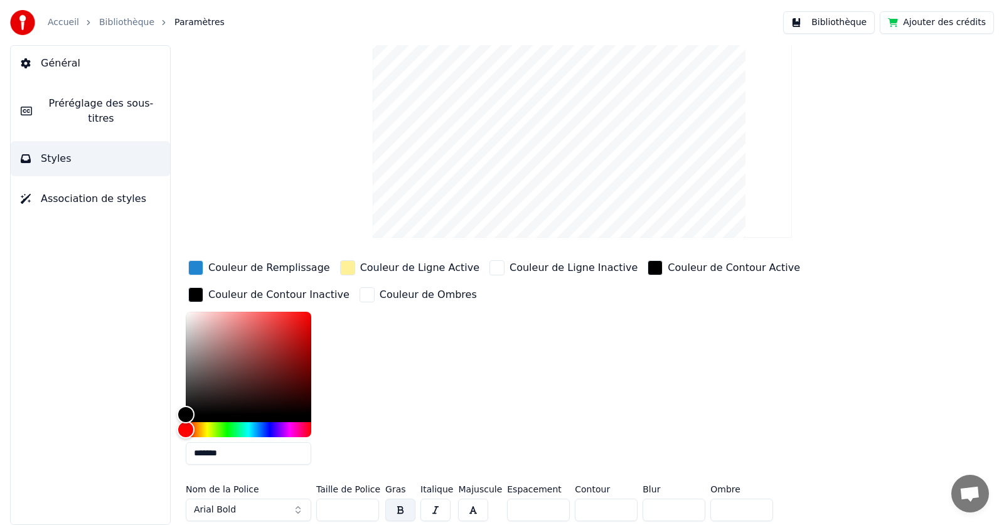
click at [666, 163] on video at bounding box center [582, 133] width 419 height 210
click at [857, 32] on button "Bibliothèque" at bounding box center [829, 22] width 92 height 23
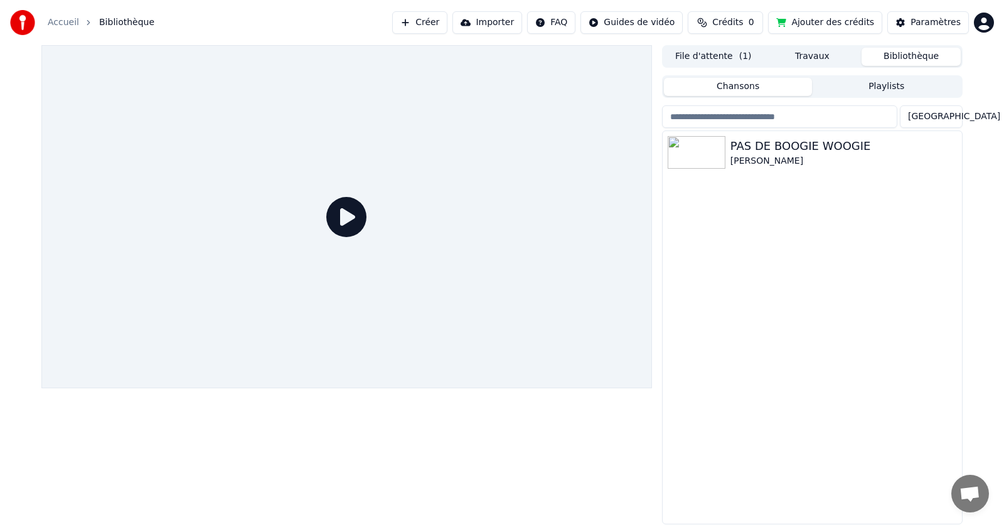
click at [447, 24] on button "Créer" at bounding box center [419, 22] width 55 height 23
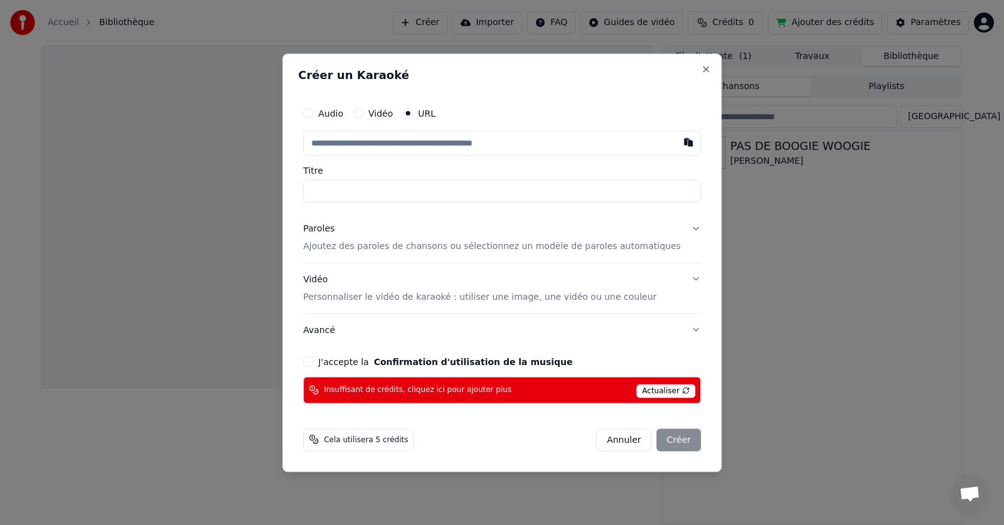
click at [612, 444] on button "Annuler" at bounding box center [623, 440] width 55 height 23
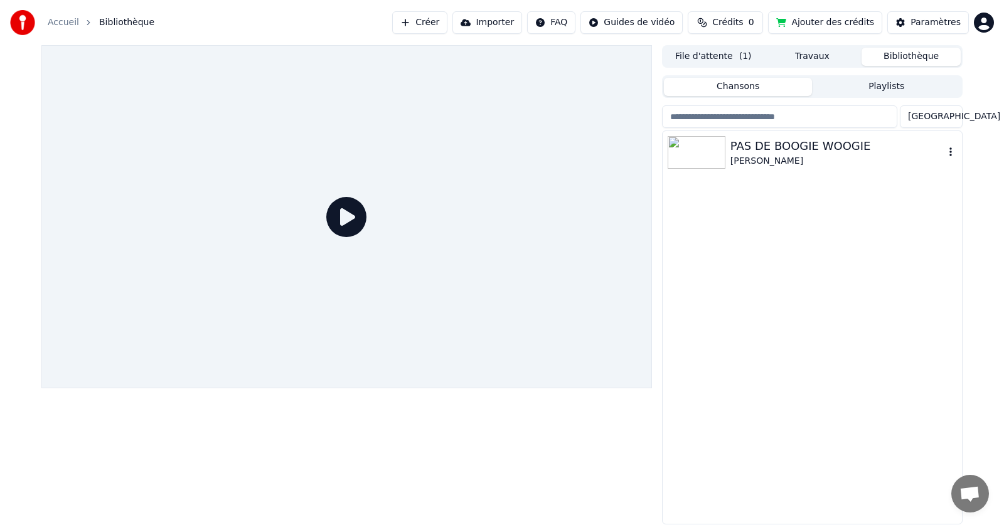
click at [778, 146] on div "PAS DE BOOGIE WOOGIE" at bounding box center [837, 146] width 214 height 18
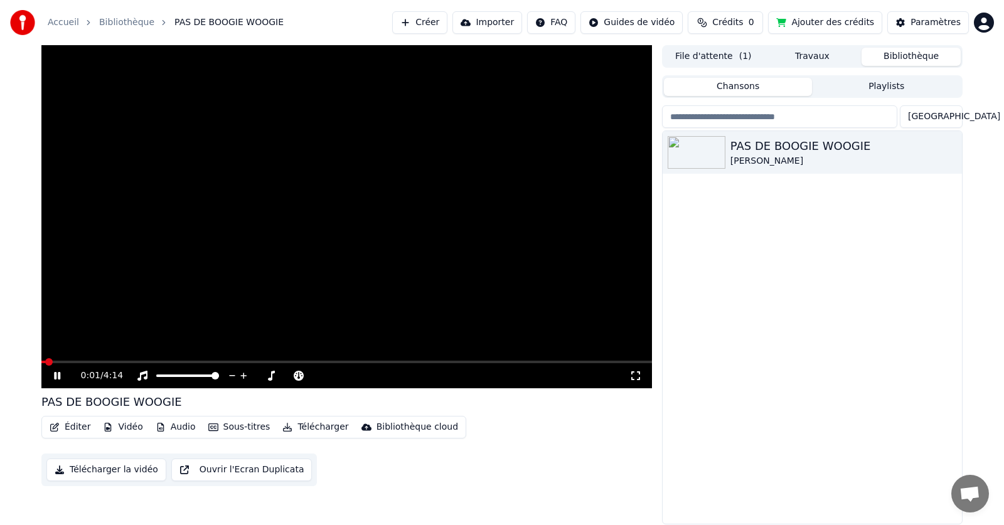
click at [389, 461] on div "Éditer Vidéo Audio Sous-titres Télécharger Bibliothèque cloud Télécharger la vi…" at bounding box center [346, 451] width 611 height 70
click at [607, 186] on video at bounding box center [346, 216] width 611 height 343
click at [746, 147] on div "PAS DE BOOGIE WOOGIE" at bounding box center [837, 146] width 214 height 18
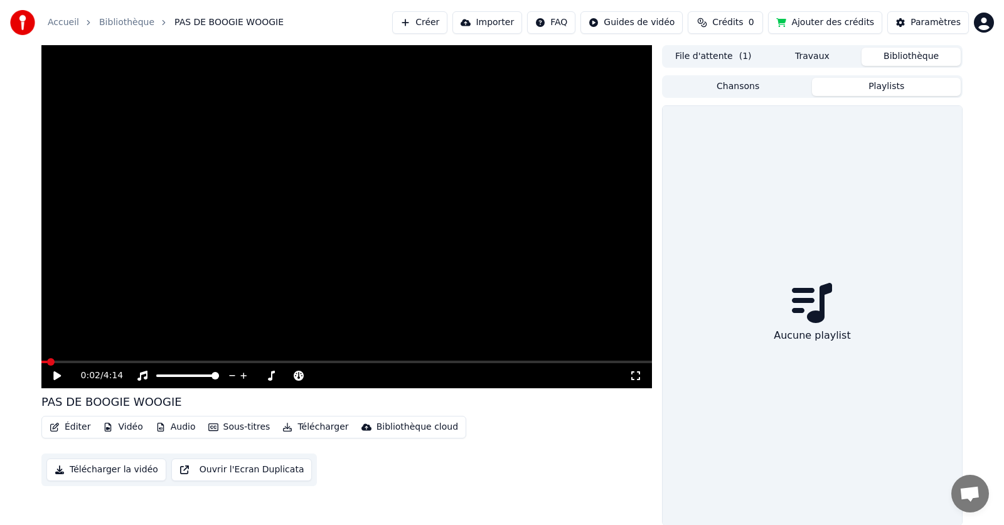
click at [847, 87] on button "Playlists" at bounding box center [886, 87] width 149 height 18
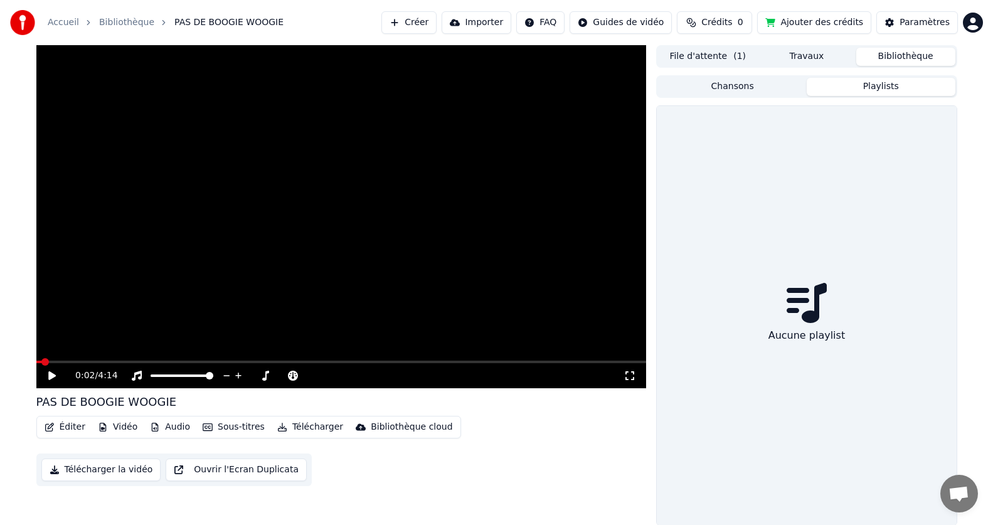
click at [781, 90] on button "Chansons" at bounding box center [732, 87] width 149 height 18
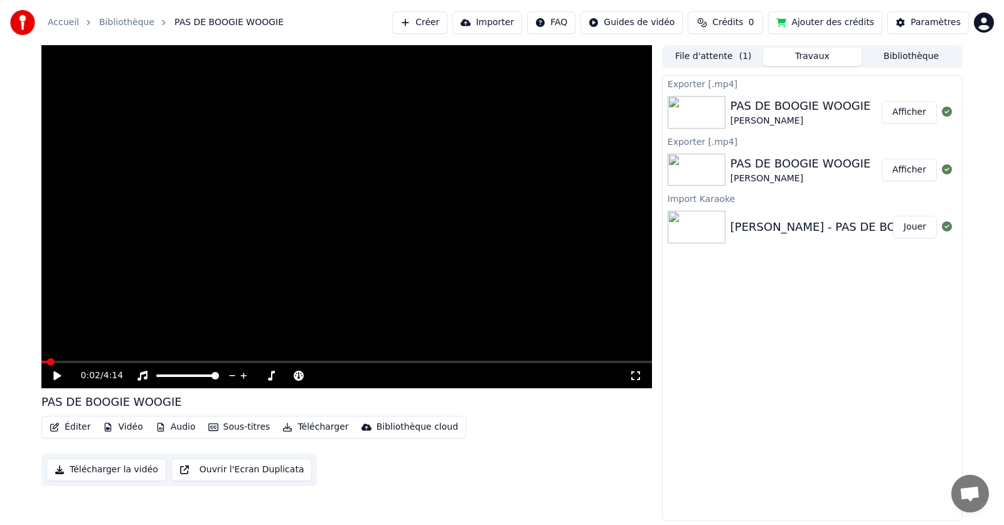
click at [790, 55] on button "Travaux" at bounding box center [812, 57] width 99 height 18
click at [729, 57] on button "File d'attente ( 1 )" at bounding box center [713, 57] width 99 height 18
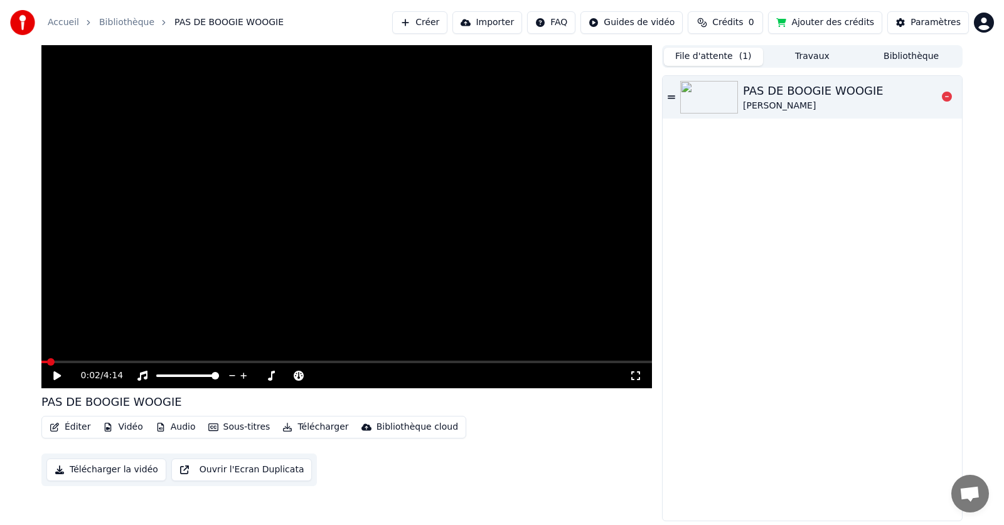
click at [761, 91] on div "PAS DE BOOGIE WOOGIE" at bounding box center [813, 91] width 141 height 18
click at [707, 95] on img at bounding box center [709, 97] width 58 height 33
click at [932, 26] on div "Paramètres" at bounding box center [936, 22] width 50 height 13
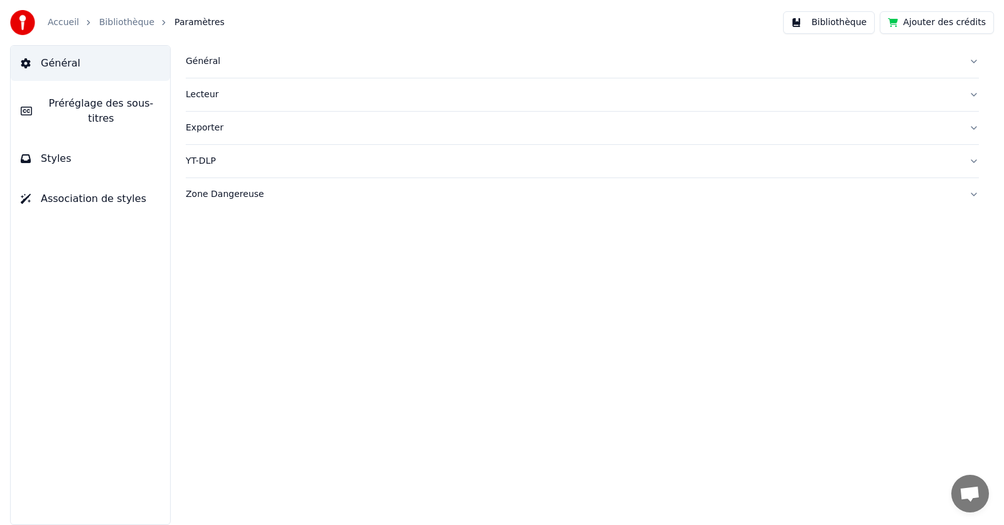
click at [64, 23] on link "Accueil" at bounding box center [63, 22] width 31 height 13
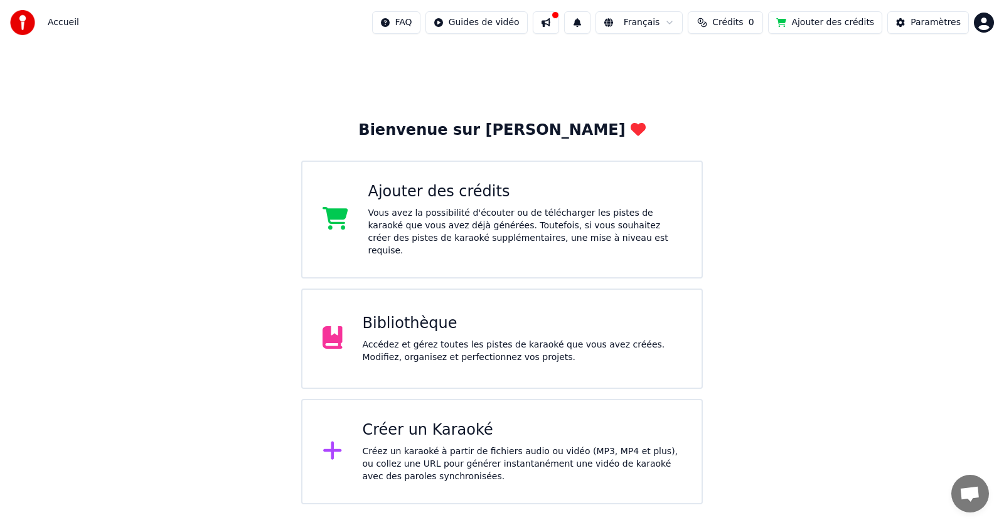
click at [387, 339] on div "Accédez et gérez toutes les pistes de karaoké que vous avez créées. Modifiez, o…" at bounding box center [522, 351] width 319 height 25
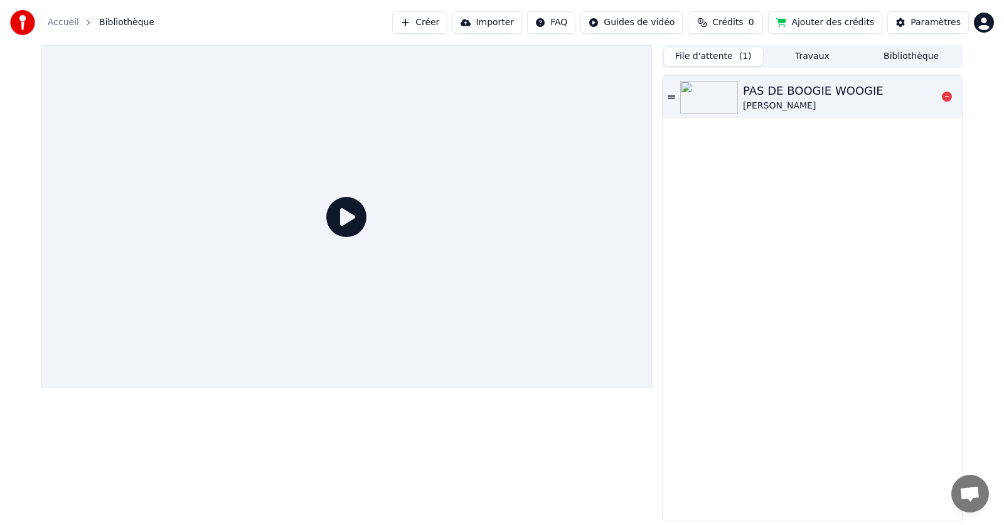
click at [683, 102] on img at bounding box center [709, 97] width 58 height 33
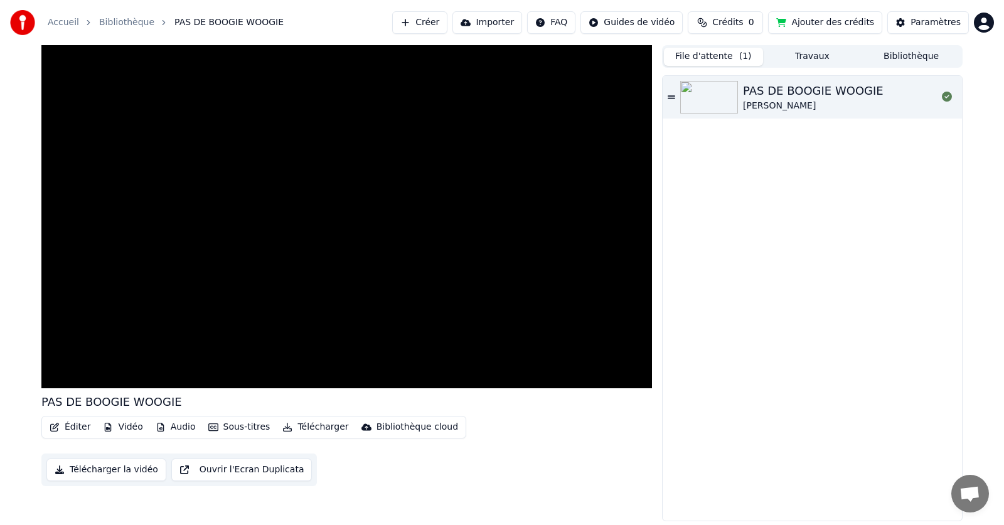
click at [663, 24] on html "Accueil Bibliothèque PAS DE BOOGIE WOOGIE Créer Importer FAQ Guides de vidéo Cr…" at bounding box center [502, 262] width 1004 height 525
click at [639, 70] on div "Guide de synchronisation des paroles" at bounding box center [659, 70] width 175 height 20
click at [648, 23] on html "Accueil Bibliothèque PAS DE BOOGIE WOOGIE Créer Importer FAQ Guides de vidéo Cr…" at bounding box center [502, 262] width 1004 height 525
click at [638, 51] on div "Guide de démarrage rapide" at bounding box center [659, 50] width 175 height 20
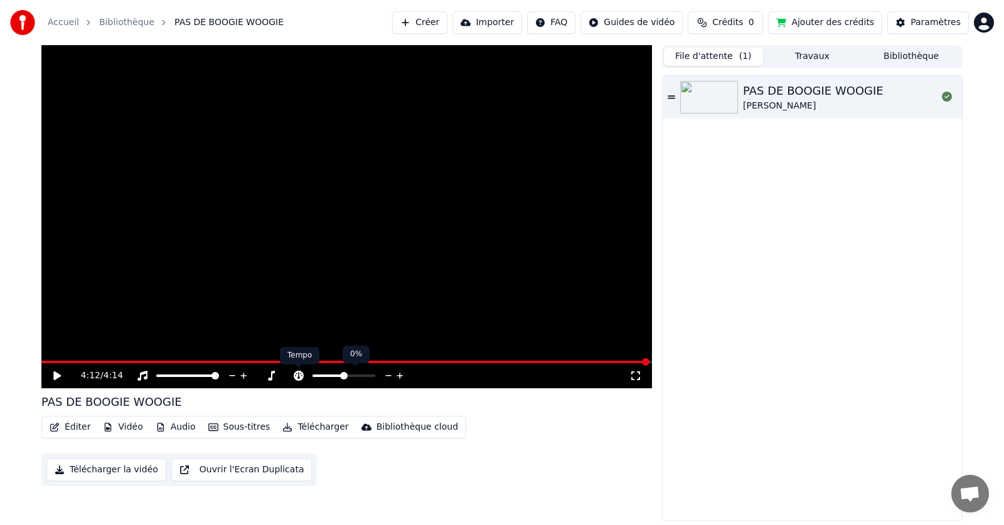
click at [300, 376] on icon at bounding box center [299, 376] width 10 height 10
click at [303, 375] on icon at bounding box center [299, 376] width 10 height 10
click at [314, 380] on span at bounding box center [318, 376] width 8 height 8
click at [847, 110] on div "[PERSON_NAME]" at bounding box center [813, 106] width 141 height 13
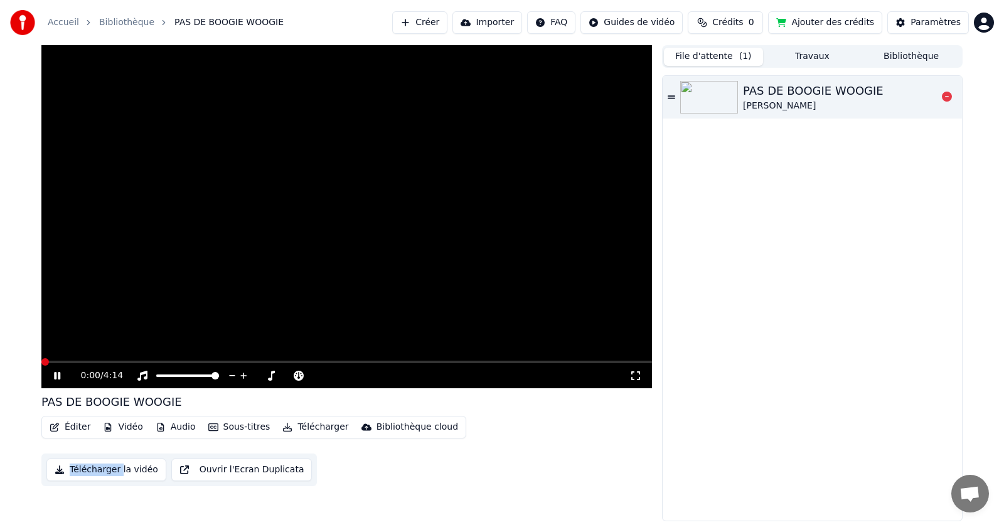
click at [724, 97] on img at bounding box center [709, 97] width 58 height 33
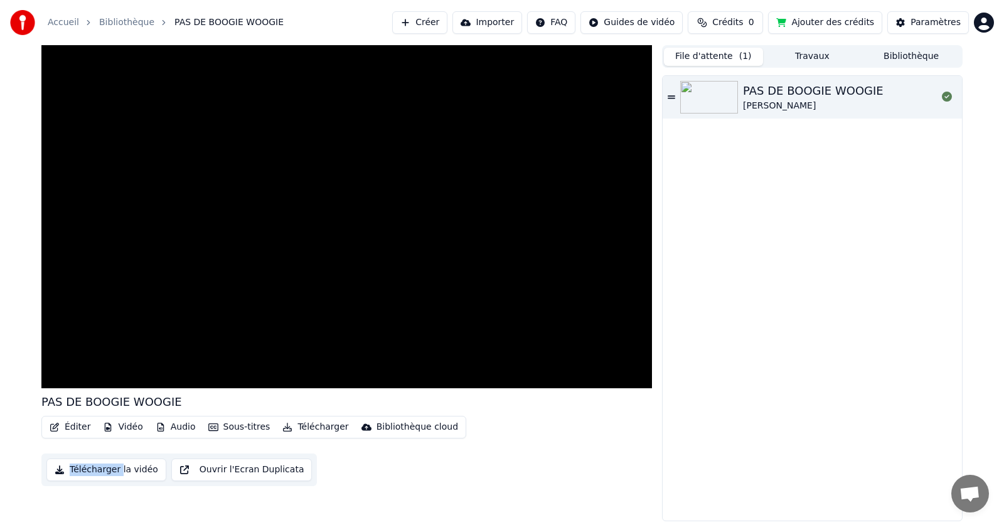
click at [447, 19] on button "Créer" at bounding box center [419, 22] width 55 height 23
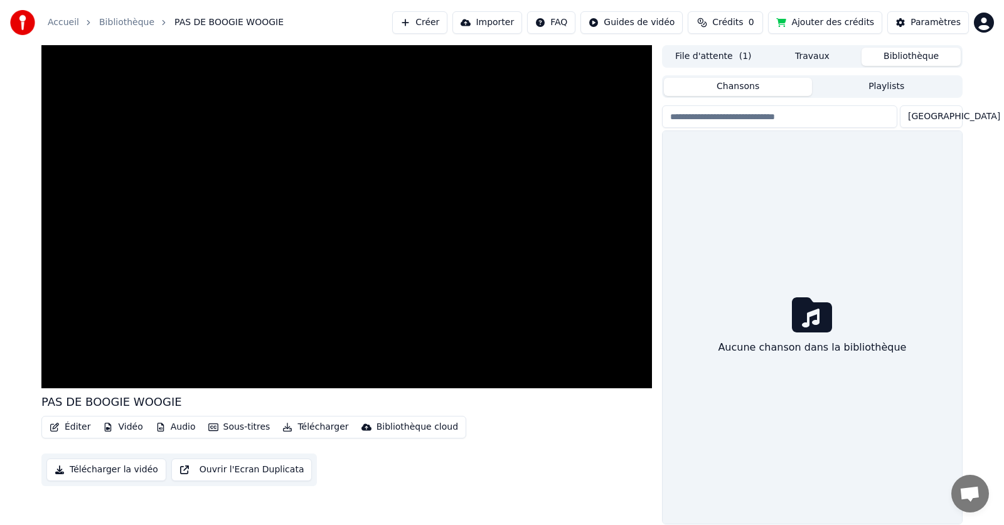
click at [918, 59] on button "Bibliothèque" at bounding box center [911, 57] width 99 height 18
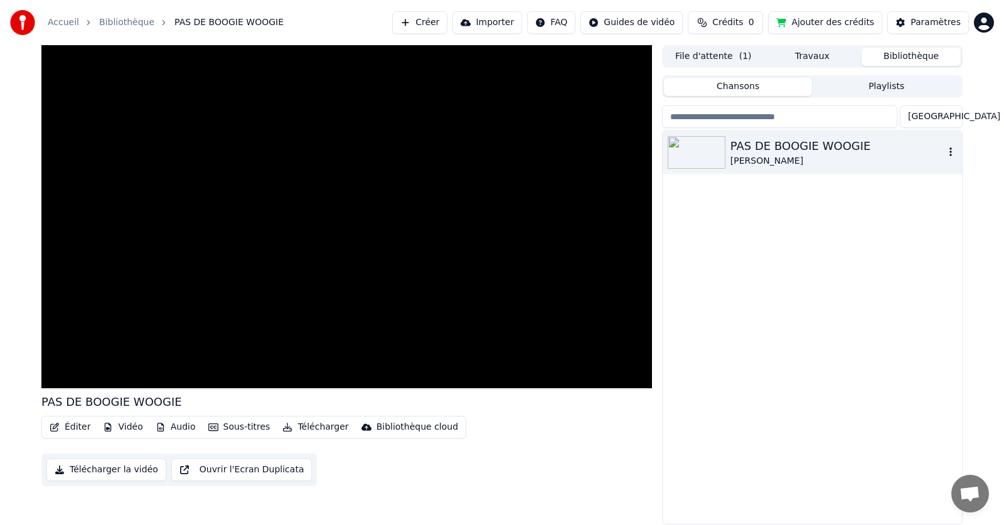
click at [820, 138] on div "PAS DE BOOGIE WOOGIE" at bounding box center [837, 146] width 214 height 18
click at [953, 154] on icon "button" at bounding box center [950, 152] width 13 height 10
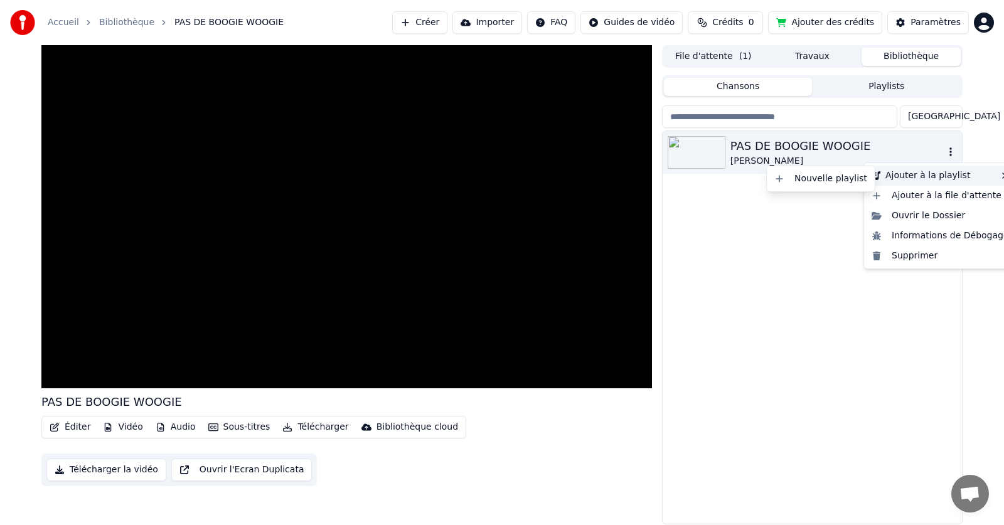
click at [956, 174] on div "Ajouter à la playlist" at bounding box center [940, 176] width 147 height 20
click at [944, 216] on div "Ouvrir le Dossier" at bounding box center [940, 216] width 147 height 20
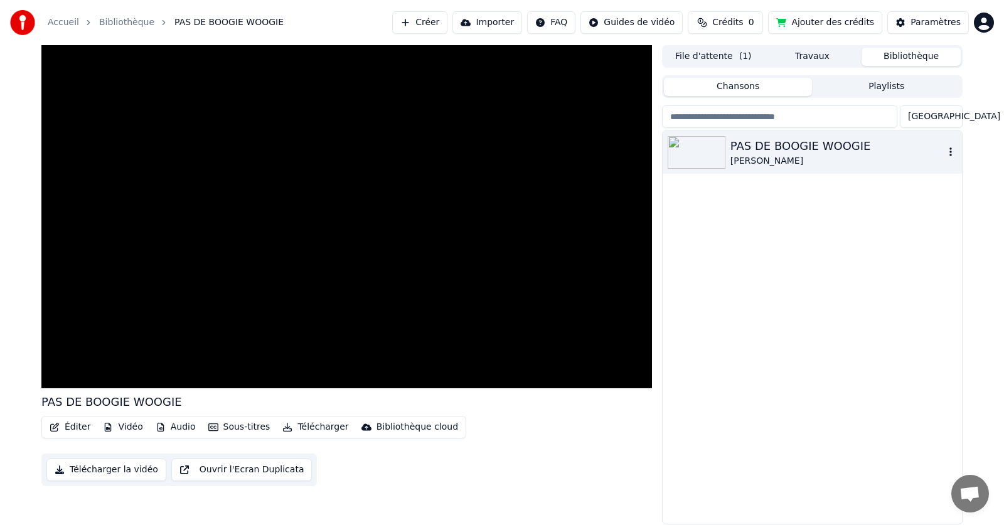
click at [949, 155] on icon "button" at bounding box center [950, 152] width 13 height 10
click at [830, 218] on div "PAS DE BOOGIE WOOGIE [PERSON_NAME]" at bounding box center [812, 327] width 299 height 393
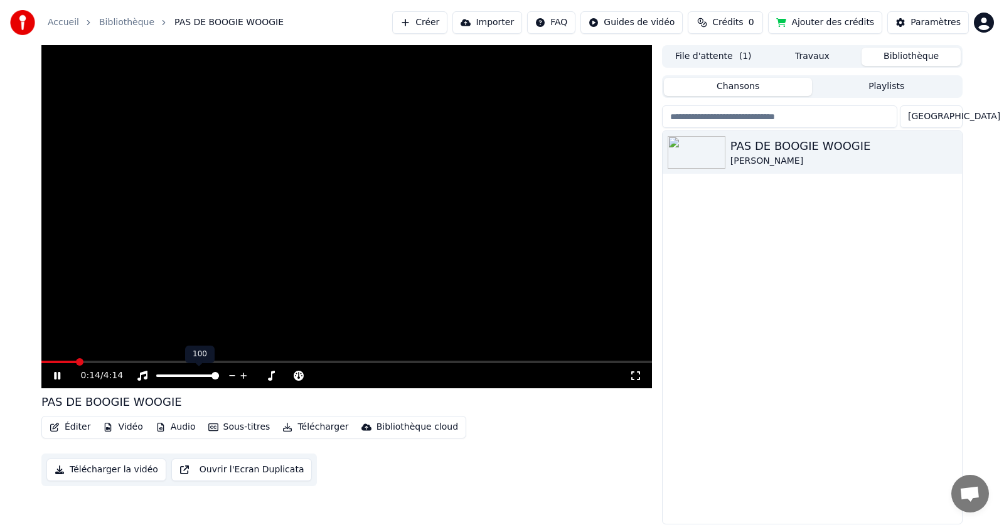
click at [237, 363] on span at bounding box center [346, 362] width 611 height 3
click at [306, 364] on div "1:21 / 4:14" at bounding box center [346, 375] width 611 height 25
click at [370, 363] on span at bounding box center [346, 362] width 611 height 3
click at [131, 18] on link "Bibliothèque" at bounding box center [126, 22] width 55 height 13
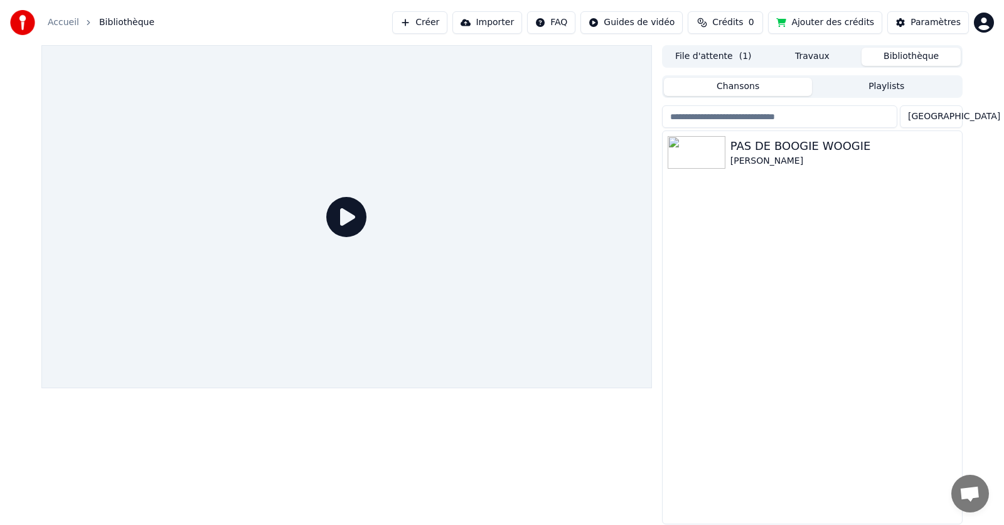
click at [66, 18] on link "Accueil" at bounding box center [63, 22] width 31 height 13
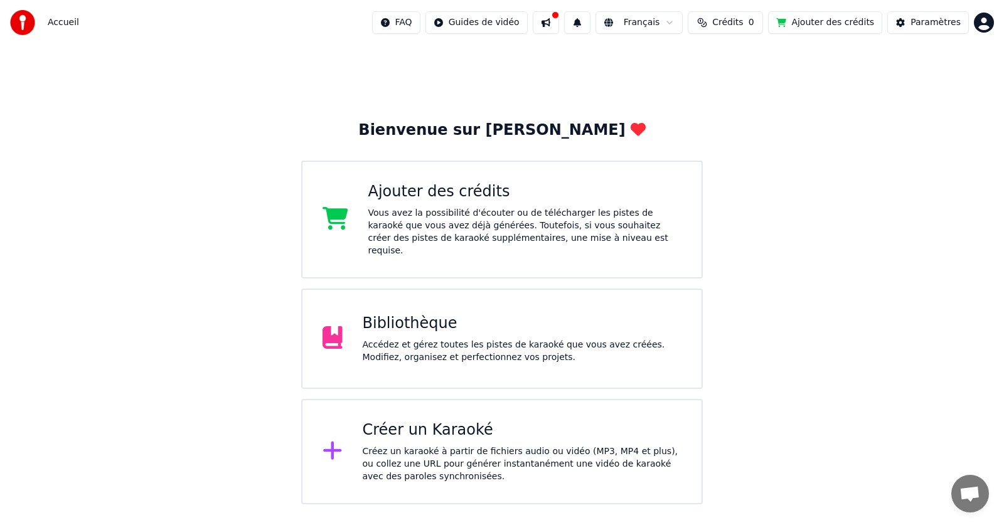
click at [430, 320] on div "Bibliothèque" at bounding box center [522, 324] width 319 height 20
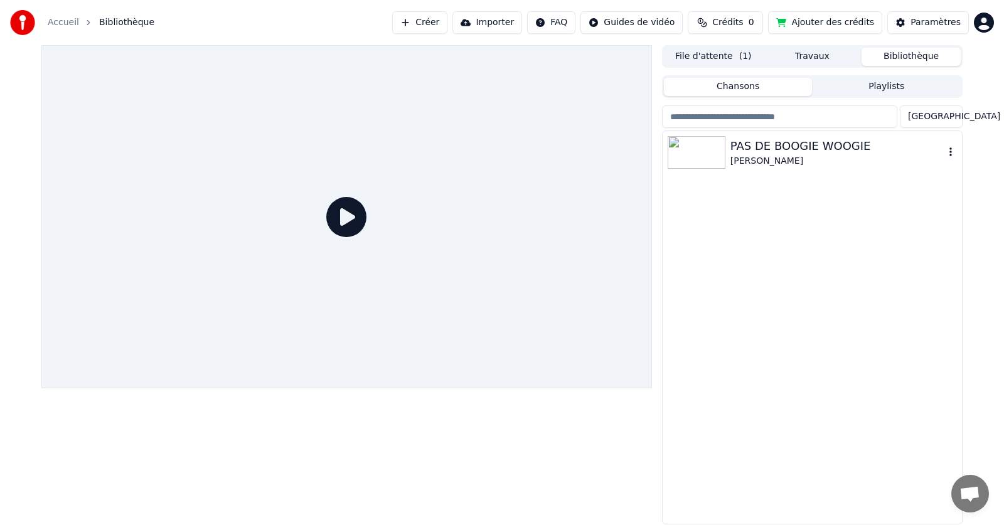
click at [718, 158] on img at bounding box center [697, 152] width 58 height 33
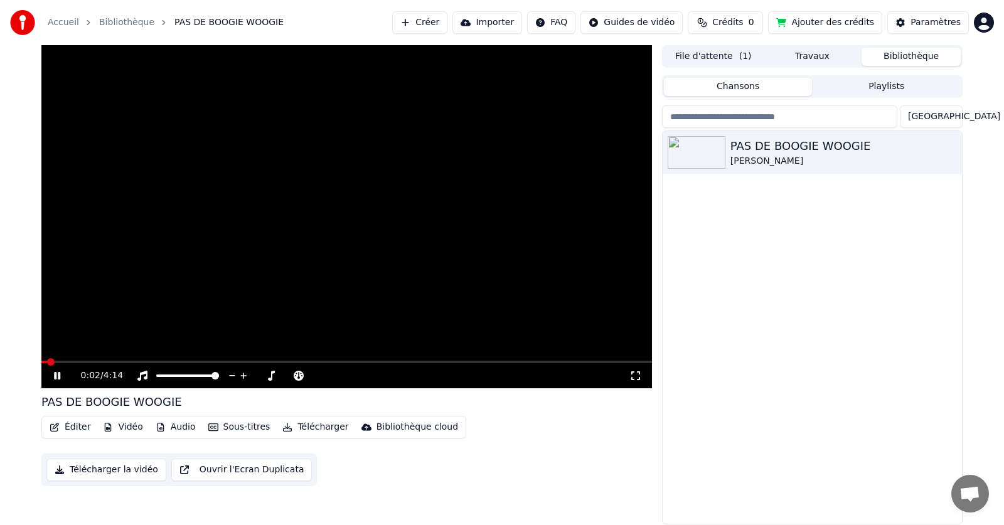
click at [639, 379] on icon at bounding box center [635, 375] width 9 height 9
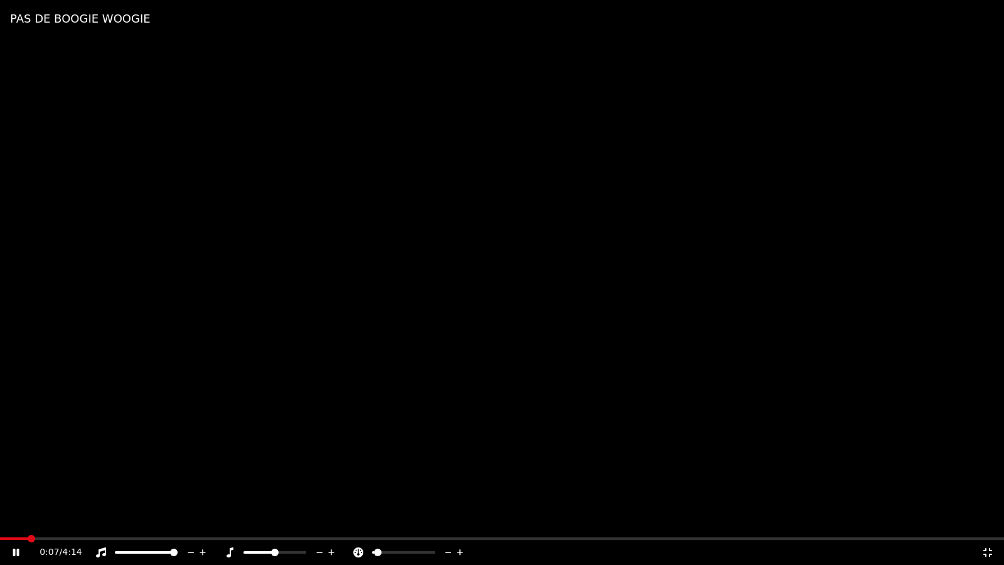
click at [356, 525] on icon at bounding box center [358, 552] width 13 height 10
click at [395, 525] on span at bounding box center [396, 552] width 8 height 8
click at [987, 525] on icon at bounding box center [987, 552] width 13 height 10
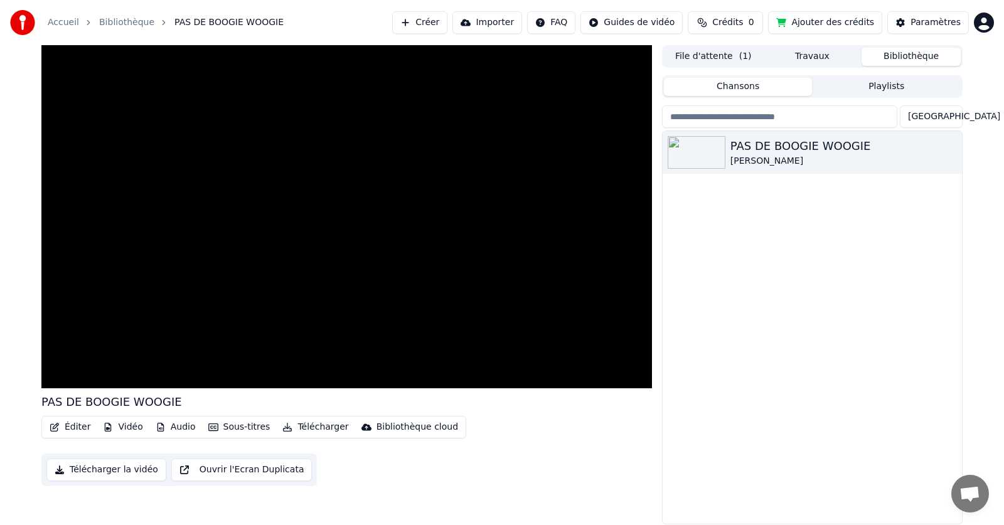
click at [910, 281] on div "PAS DE BOOGIE WOOGIE [PERSON_NAME]" at bounding box center [812, 327] width 299 height 393
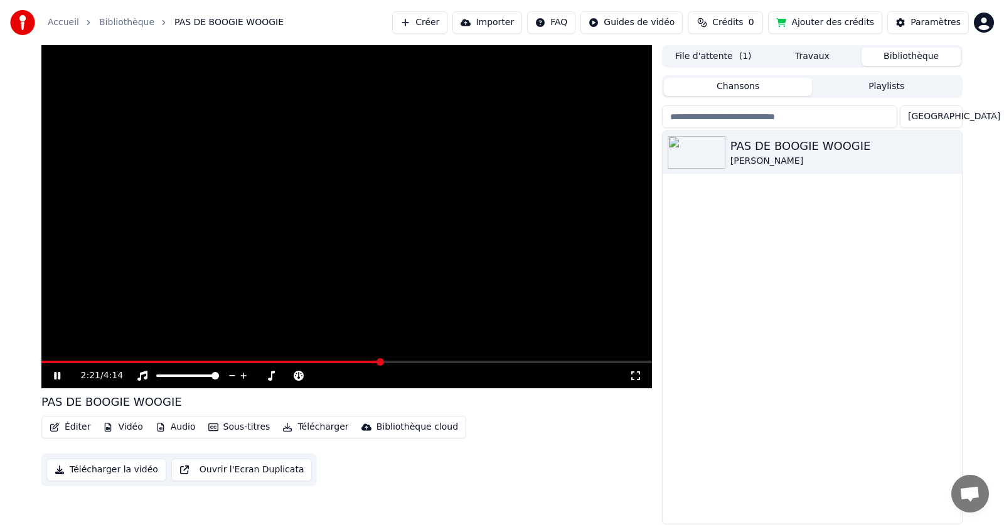
click at [67, 26] on link "Accueil" at bounding box center [63, 22] width 31 height 13
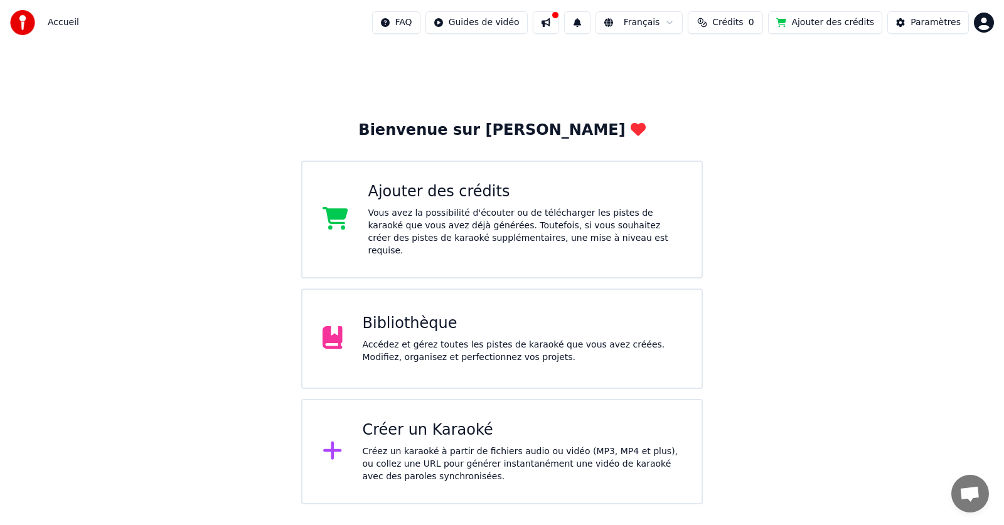
click at [475, 213] on div "Vous avez la possibilité d'écouter ou de télécharger les pistes de karaoké que …" at bounding box center [525, 232] width 314 height 50
